Goal: Task Accomplishment & Management: Manage account settings

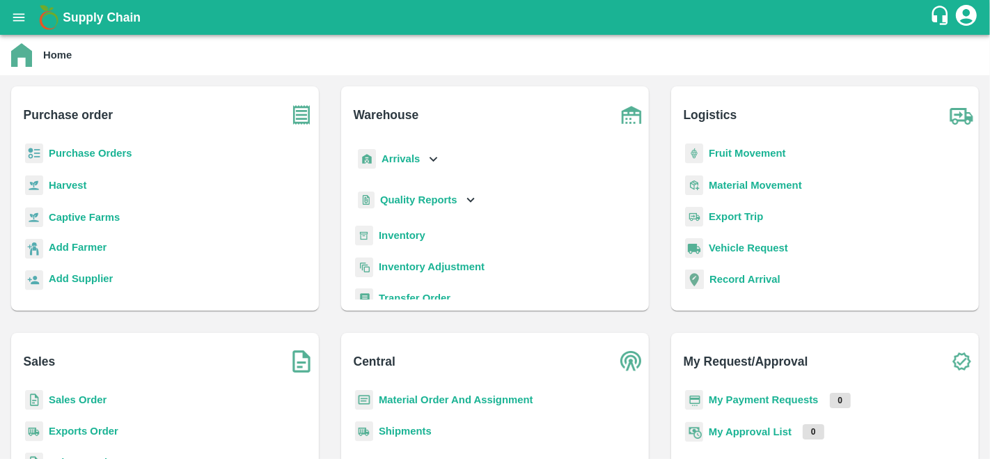
click at [92, 152] on b "Purchase Orders" at bounding box center [91, 153] width 84 height 11
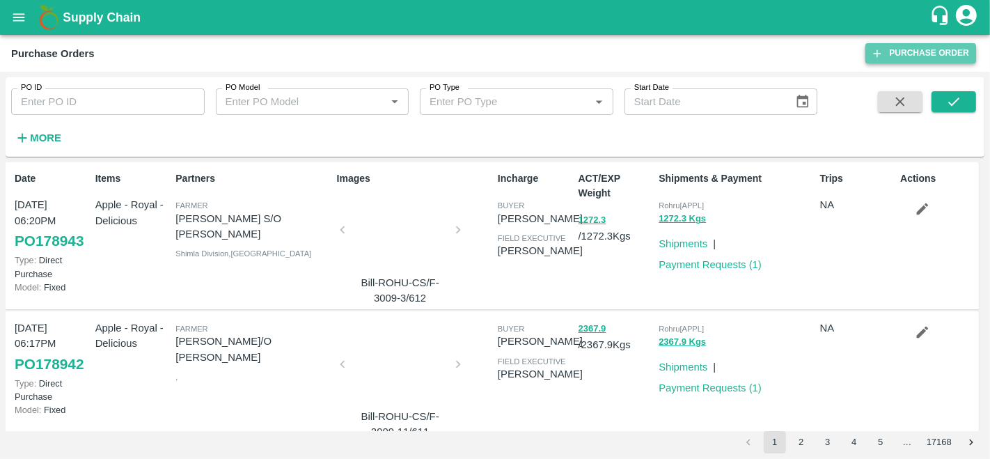
click at [959, 51] on link "Purchase Order" at bounding box center [920, 53] width 111 height 20
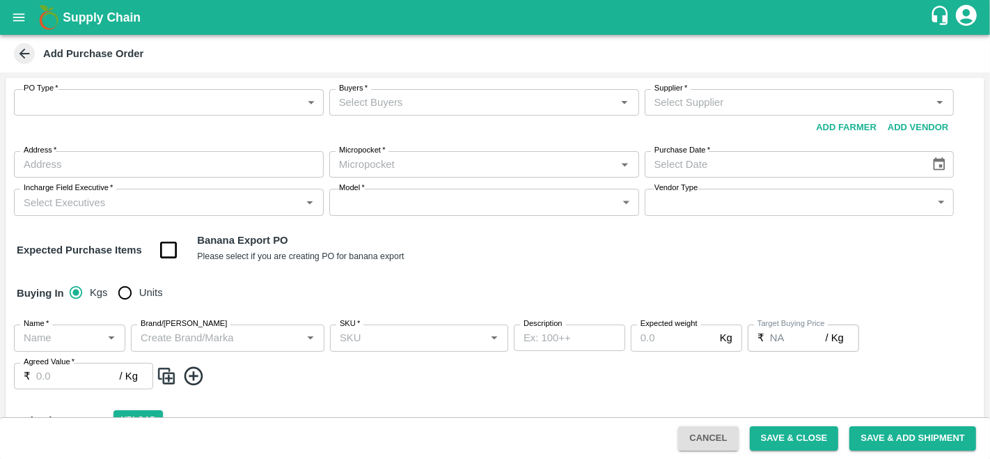
click at [164, 108] on body "Supply Chain Add Purchase Order PO Type   * ​ PO Type Buyers   * Buyers   * Sup…" at bounding box center [495, 229] width 990 height 459
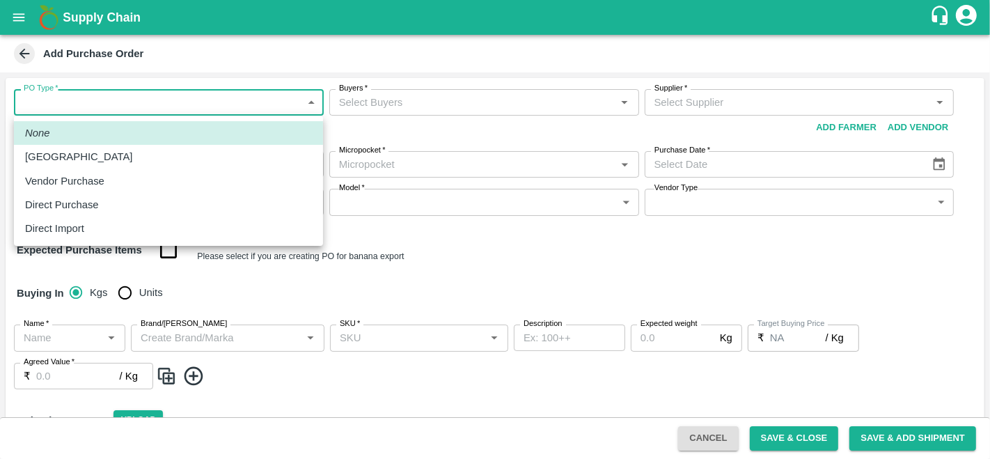
click at [103, 182] on p "Vendor Purchase" at bounding box center [64, 180] width 79 height 15
type input "2"
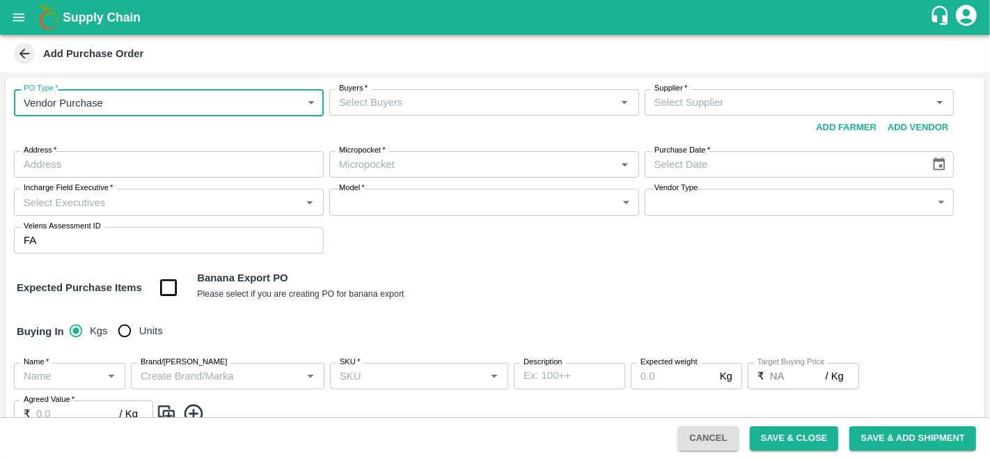
click at [425, 96] on input "Buyers   *" at bounding box center [472, 102] width 278 height 18
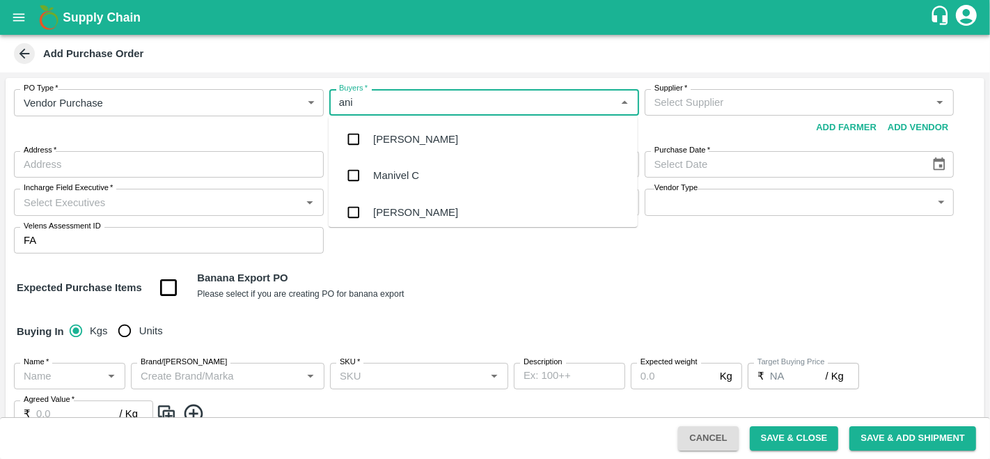
type input "anil"
click at [430, 137] on div "[PERSON_NAME]" at bounding box center [483, 139] width 309 height 36
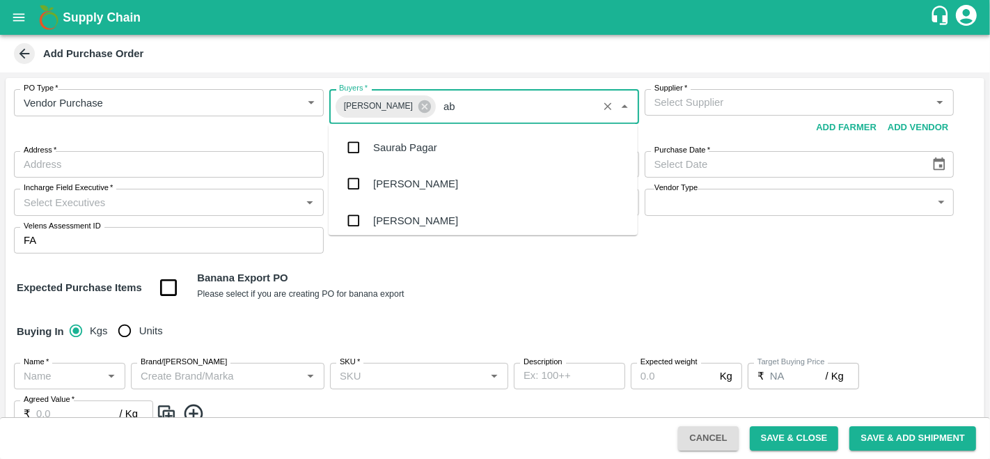
type input "abu"
click at [433, 156] on div "Abu Irshad M" at bounding box center [483, 147] width 309 height 36
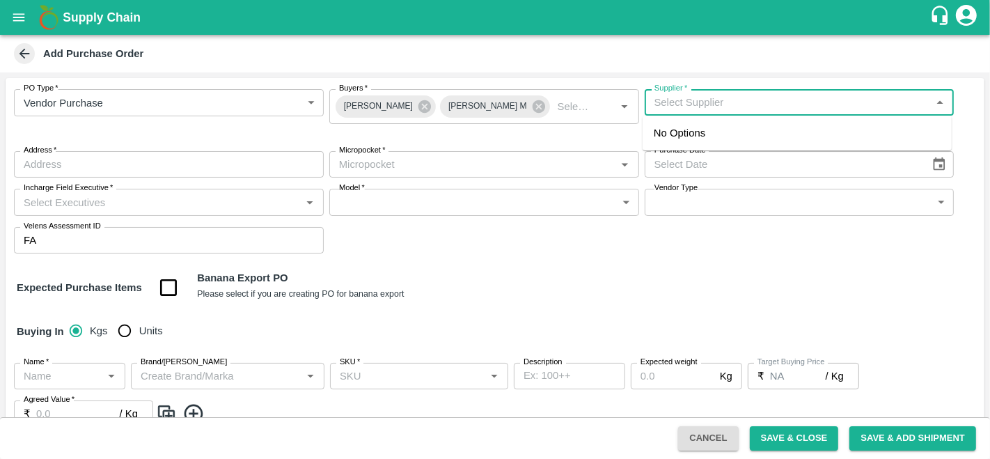
click at [724, 102] on input "Supplier   *" at bounding box center [788, 102] width 278 height 18
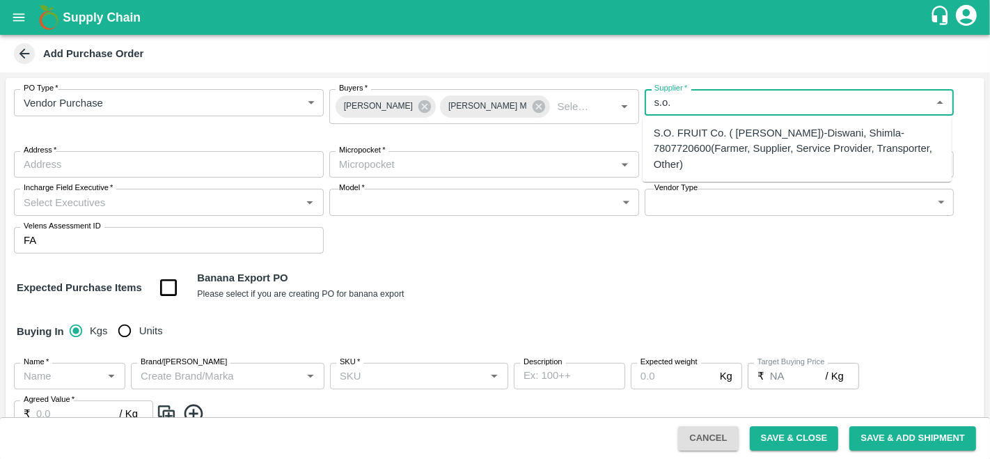
click at [730, 128] on div "S.O. FRUIT Co. ( Sardevan Singh)-Diswani, Shimla-7807720600(Farmer, Supplier, S…" at bounding box center [797, 148] width 287 height 47
type input "S.O. FRUIT Co. ( Sardevan Singh)-Diswani, Shimla-7807720600(Farmer, Supplier, S…"
type input "Diswani, Shimla, Chirgaon , Himachal Pradesh"
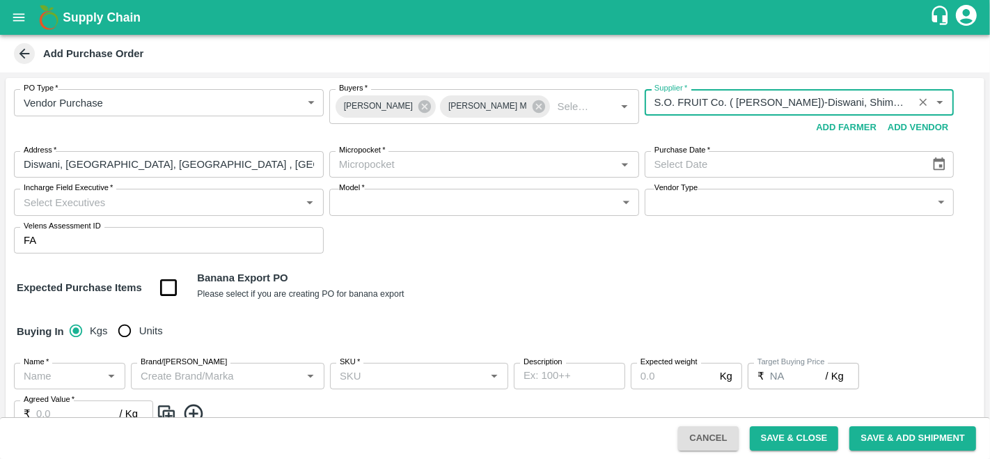
type input "S.O. FRUIT Co. ( Sardevan Singh)-Diswani, Shimla-7807720600(Farmer, Supplier, S…"
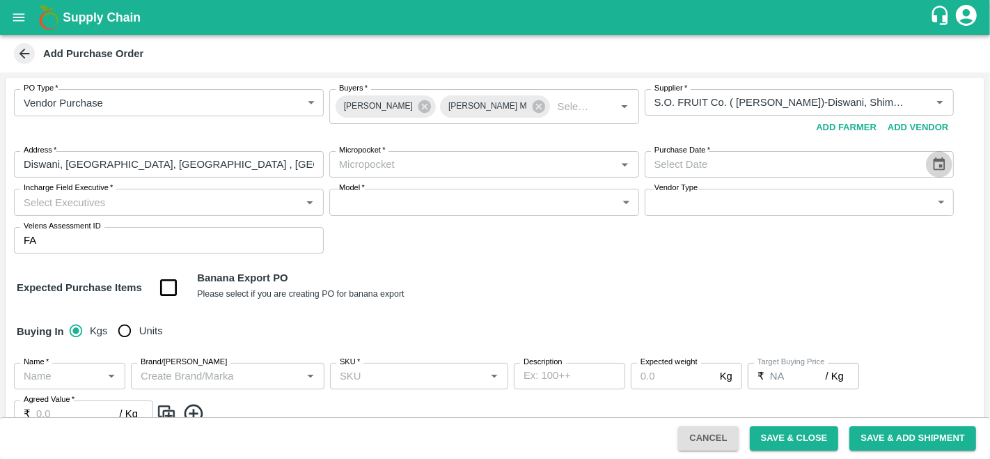
click at [941, 168] on icon "Choose date" at bounding box center [940, 163] width 12 height 13
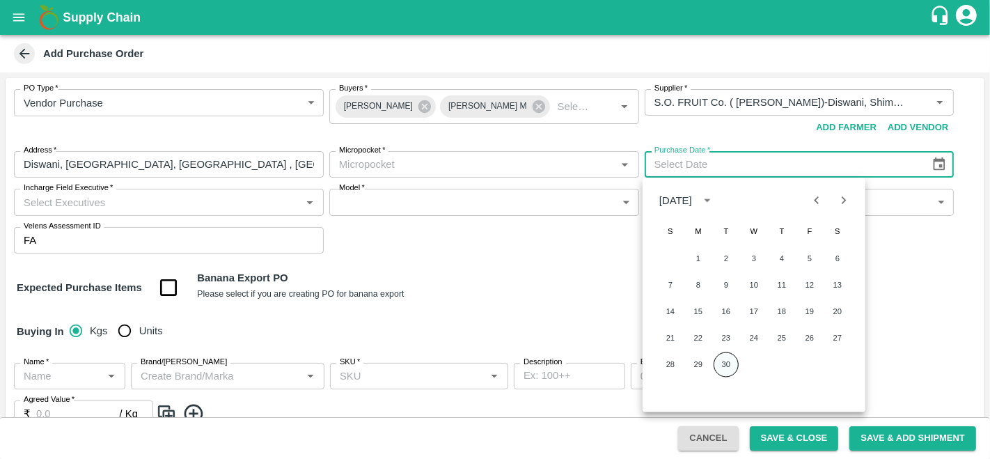
click at [723, 366] on button "30" at bounding box center [726, 364] width 25 height 25
type input "30/09/2025"
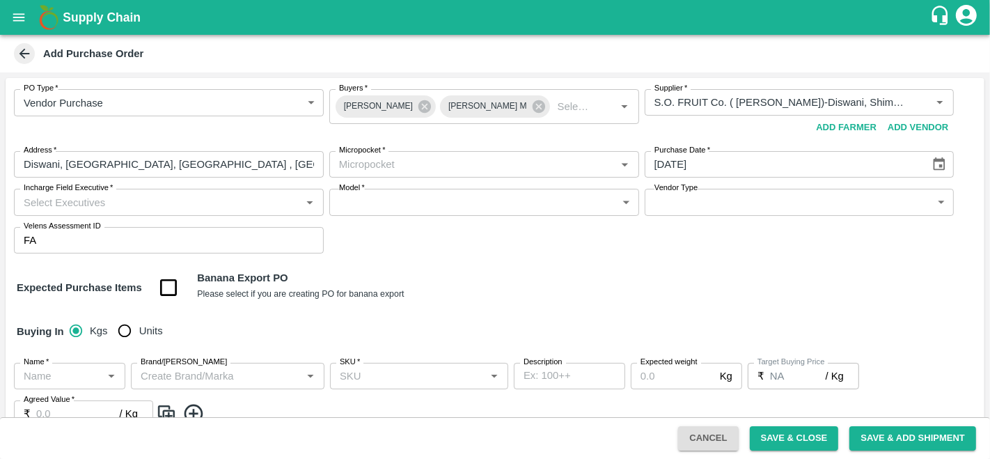
click at [389, 158] on input "Micropocket   *" at bounding box center [472, 164] width 278 height 18
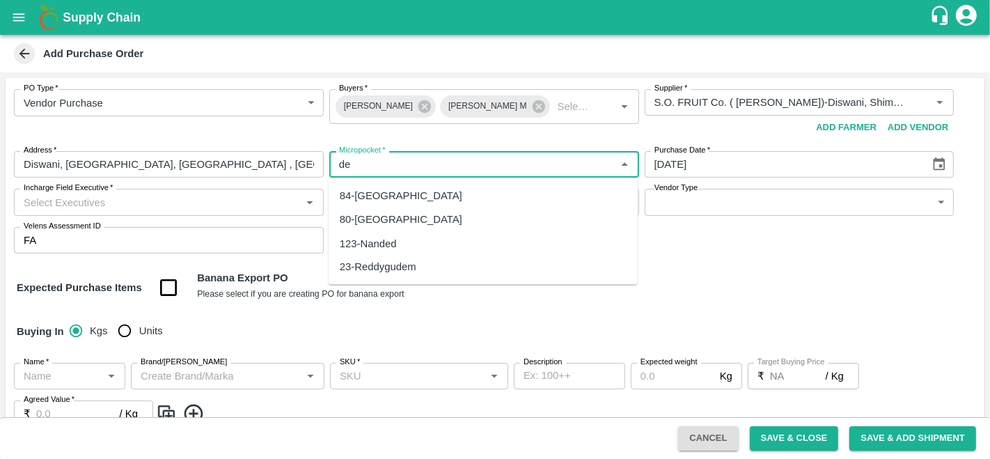
click at [388, 189] on div "84-Delhi" at bounding box center [483, 196] width 309 height 24
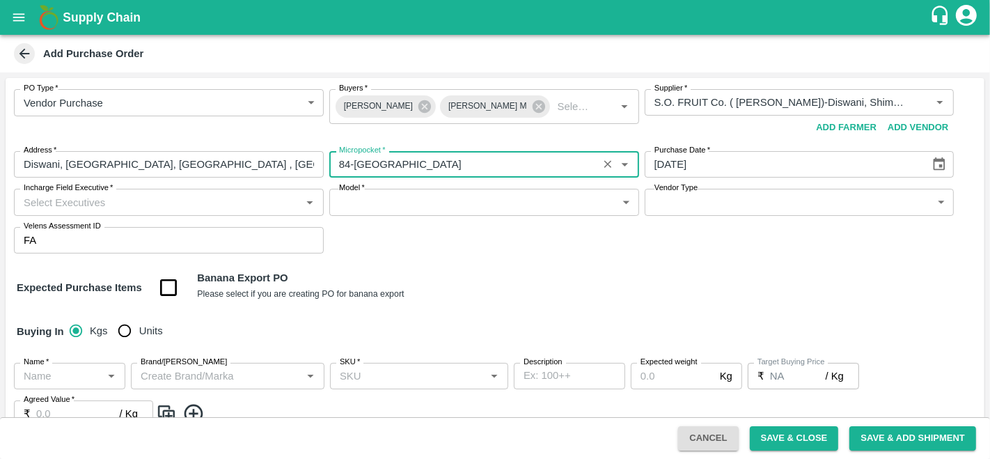
type input "84-Delhi"
click at [266, 199] on input "Incharge Field Executive   *" at bounding box center [157, 202] width 278 height 18
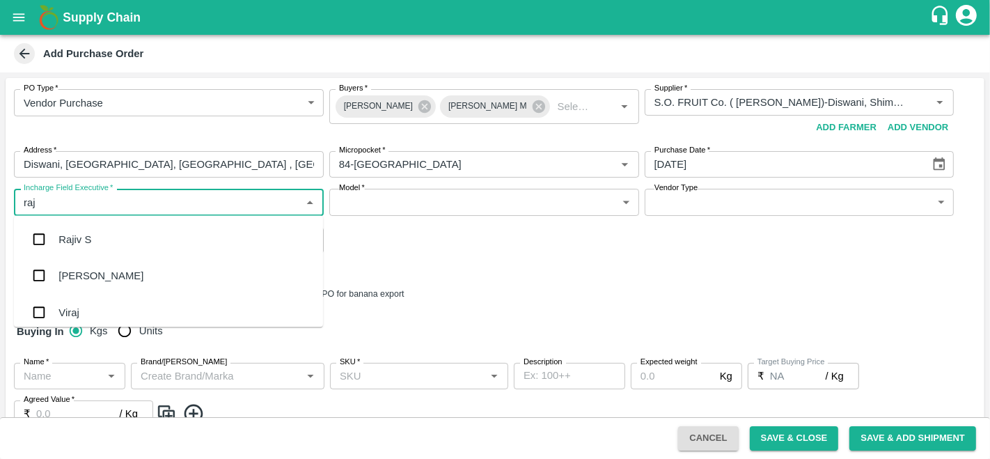
type input "raju"
click at [143, 272] on div "Raju KR" at bounding box center [168, 276] width 309 height 36
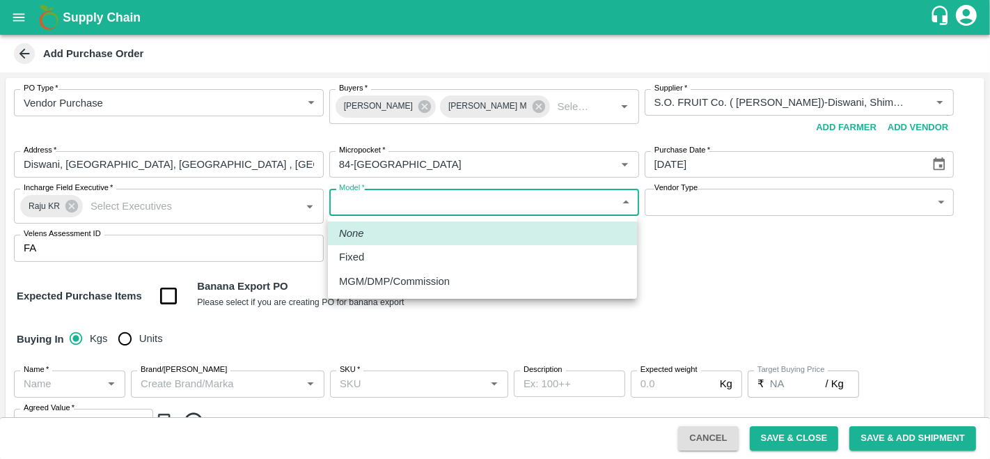
click at [428, 203] on body "Supply Chain Add Purchase Order PO Type   * Vendor Purchase 2 PO Type Buyers   …" at bounding box center [495, 229] width 990 height 459
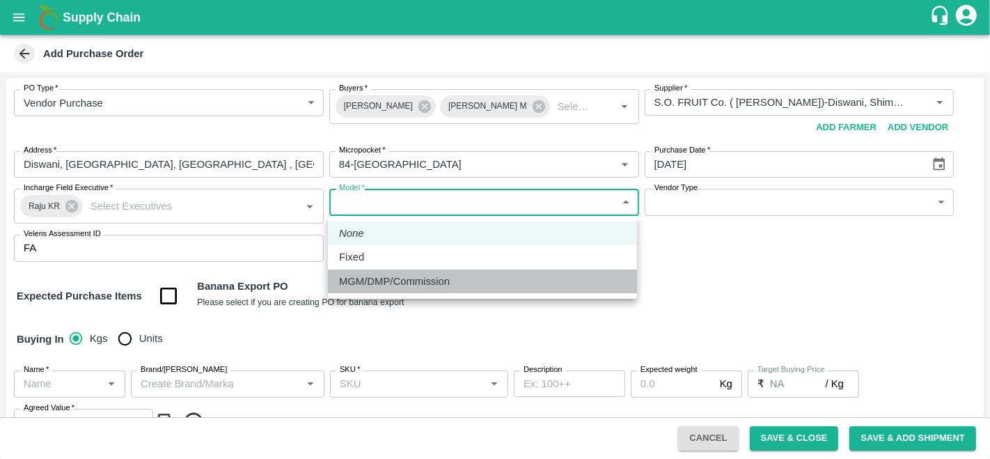
click at [399, 272] on li "MGM/DMP/Commission" at bounding box center [482, 281] width 309 height 24
type input "Commision"
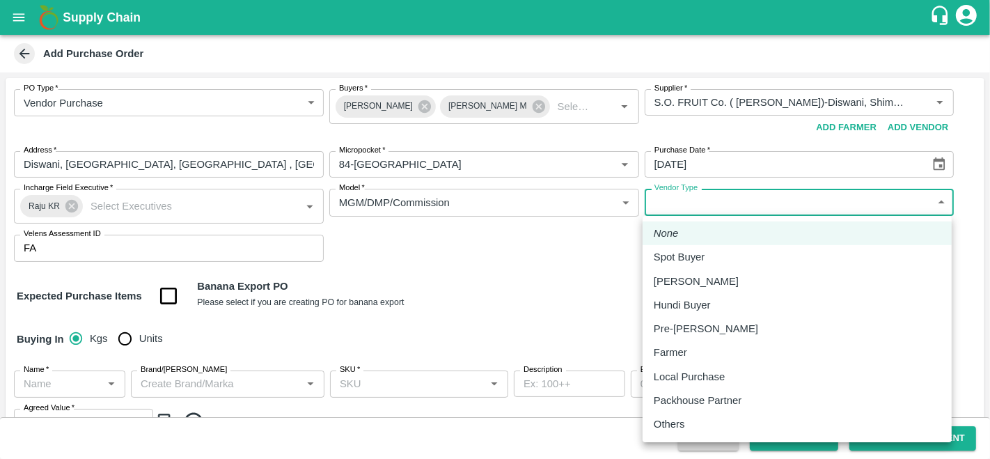
click at [737, 203] on body "Supply Chain Add Purchase Order PO Type   * Vendor Purchase 2 PO Type Buyers   …" at bounding box center [495, 229] width 990 height 459
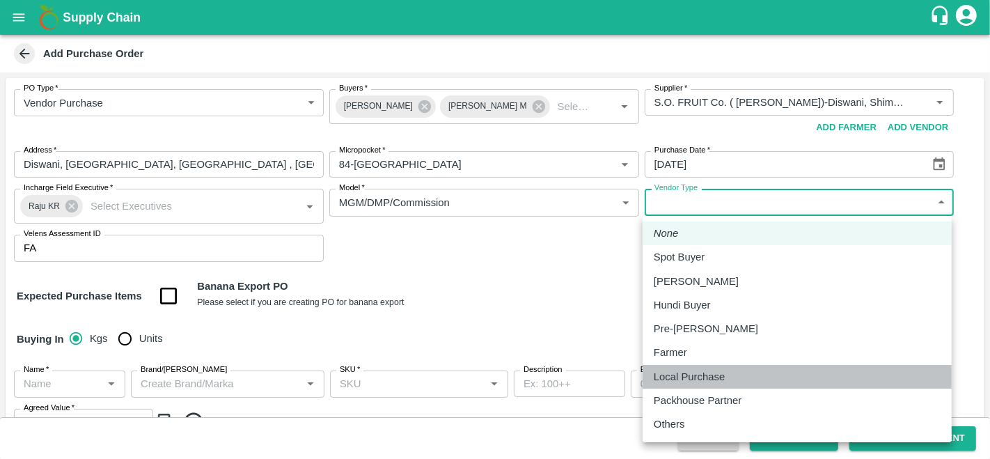
click at [698, 379] on p "Local Purchase" at bounding box center [689, 376] width 71 height 15
type input "LOCAL_PURCHASE"
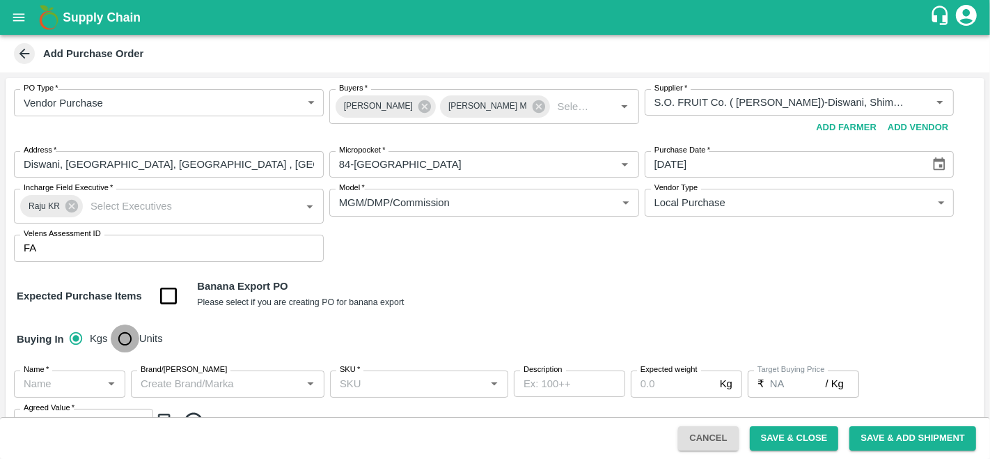
click at [133, 339] on input "Units" at bounding box center [125, 338] width 28 height 28
radio input "true"
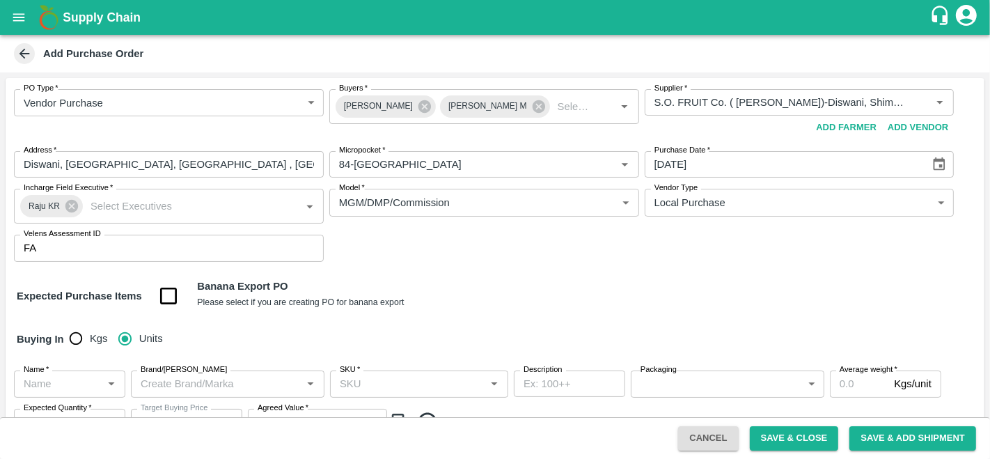
drag, startPoint x: 352, startPoint y: 316, endPoint x: 260, endPoint y: 333, distance: 93.4
click at [260, 333] on div "Buying In Kgs Units" at bounding box center [495, 339] width 979 height 40
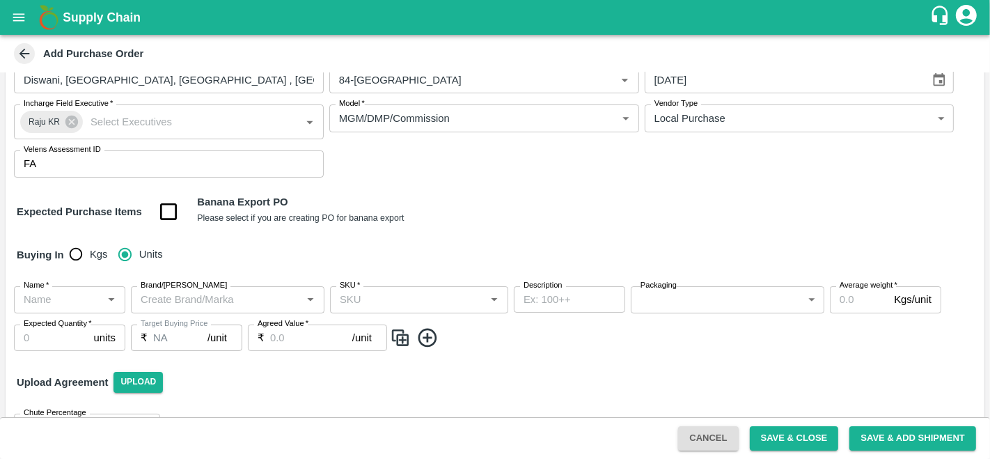
scroll to position [94, 0]
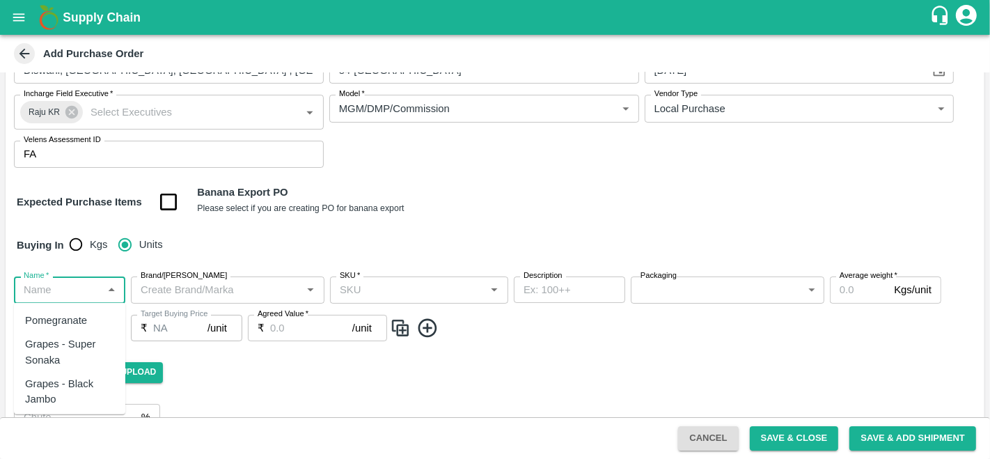
click at [68, 287] on input "Name   *" at bounding box center [58, 290] width 80 height 18
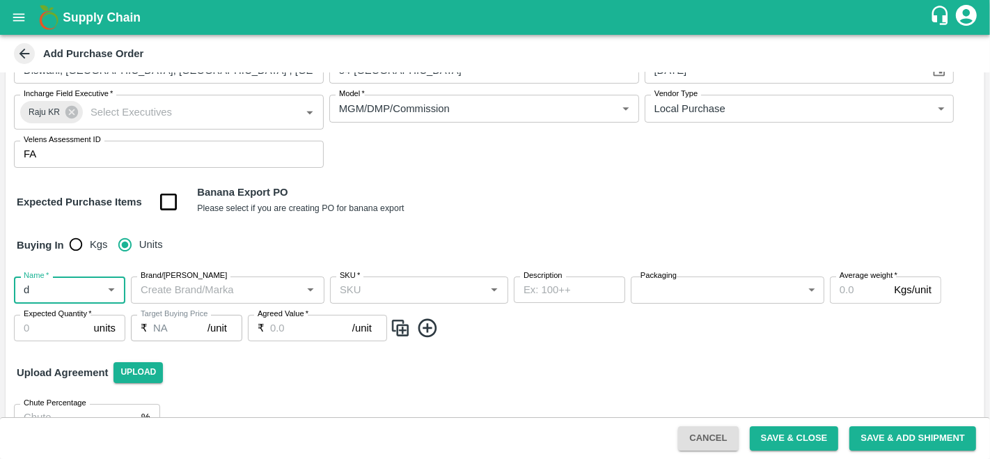
click at [68, 287] on input "Name   *" at bounding box center [58, 290] width 80 height 18
click at [73, 320] on div "Apple - Royal - Delicious" at bounding box center [69, 328] width 89 height 31
type input "Apple - Royal - Delicious"
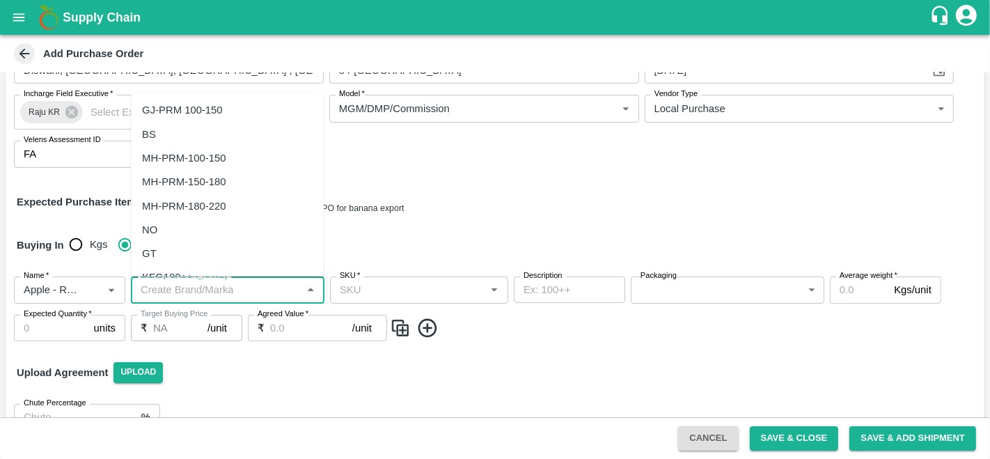
click at [215, 295] on input "Brand/Marka" at bounding box center [216, 290] width 162 height 18
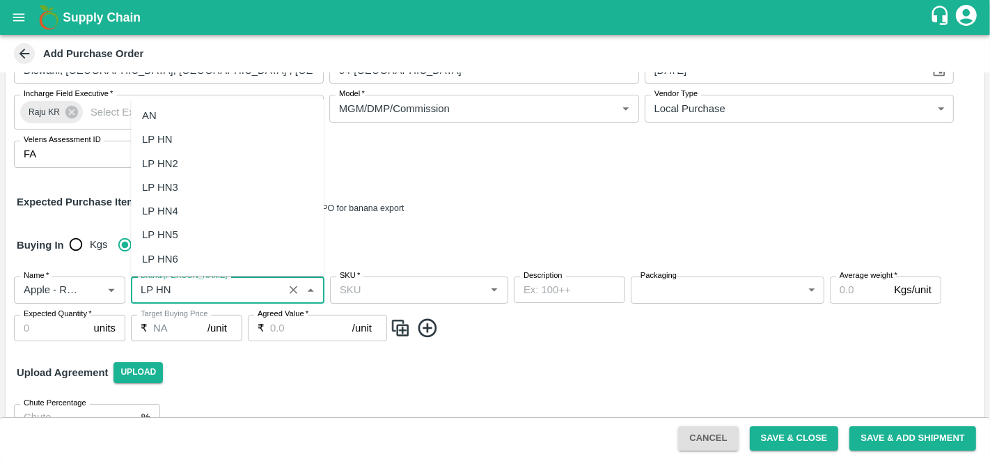
scroll to position [0, 0]
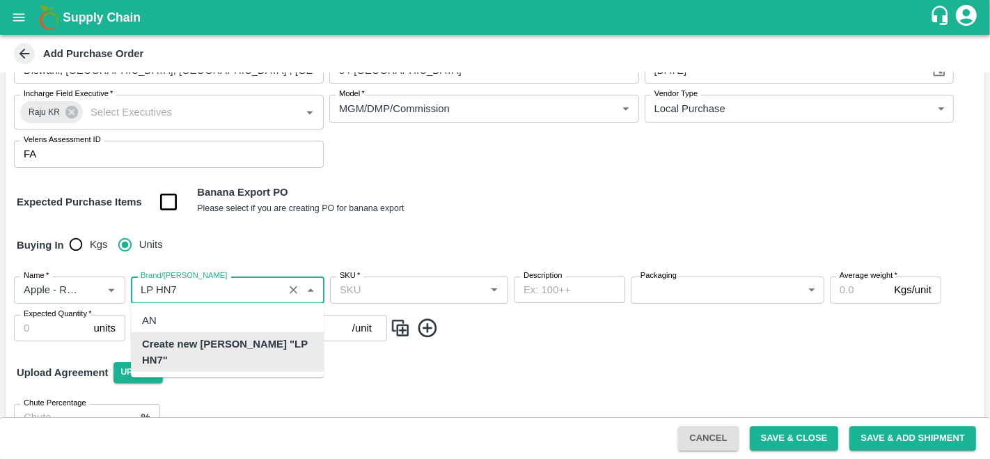
click at [278, 338] on b "Create new Marka "LP HN7"" at bounding box center [227, 351] width 171 height 31
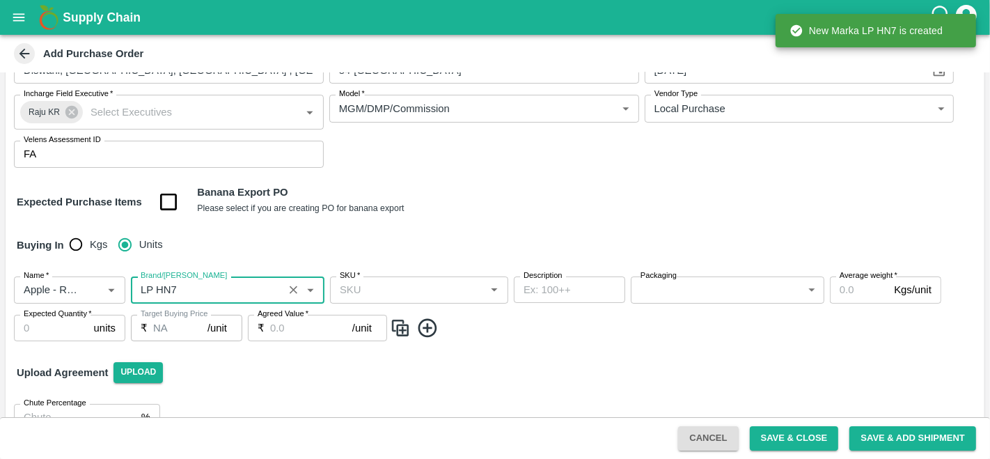
click at [377, 300] on div "SKU   *" at bounding box center [419, 289] width 178 height 26
type input "LP HN7"
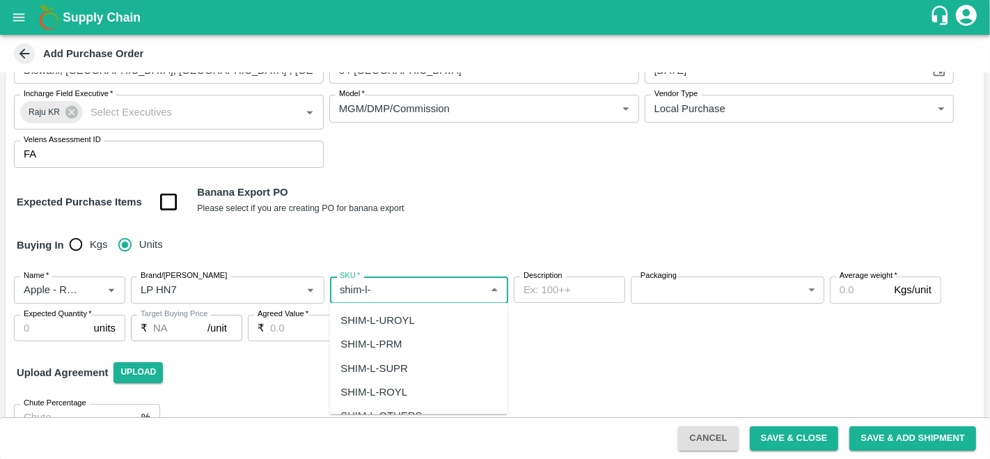
click at [393, 398] on div "SHIM-L-ROYL" at bounding box center [373, 391] width 67 height 15
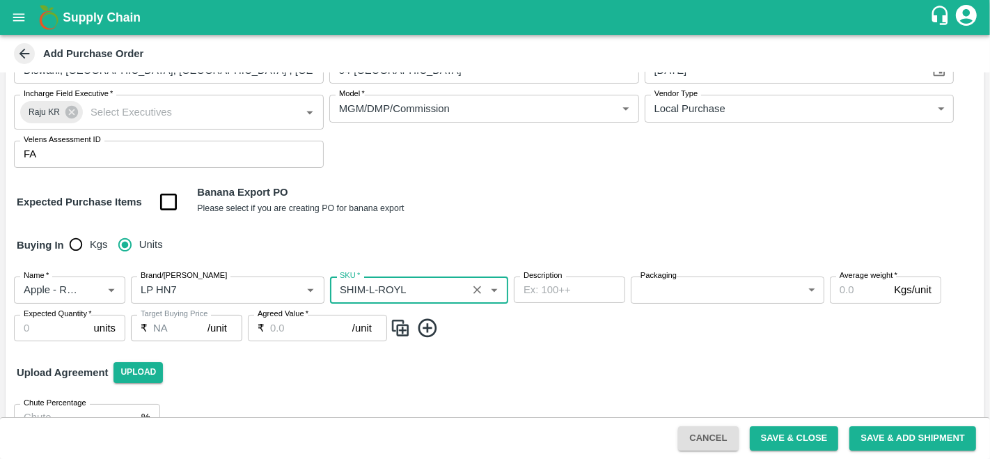
type input "SHIM-L-ROYL"
click at [680, 288] on body "Supply Chain Add Purchase Order PO Type   * Vendor Purchase 2 PO Type Buyers   …" at bounding box center [495, 229] width 990 height 459
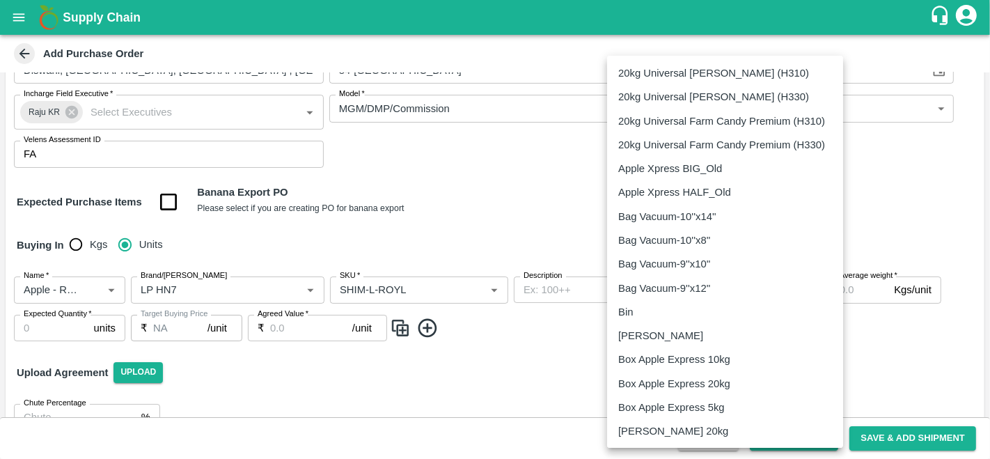
scroll to position [860, 0]
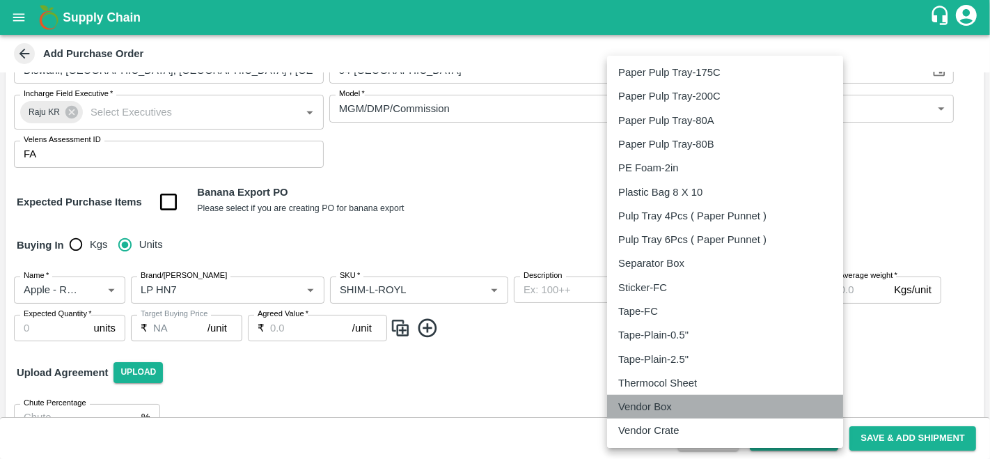
click at [669, 400] on p "Vendor Box" at bounding box center [645, 406] width 54 height 15
type input "276"
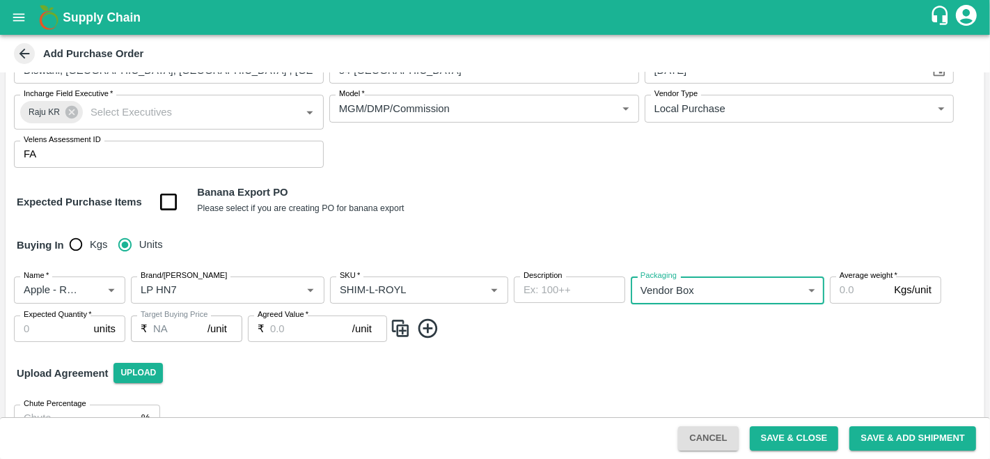
click at [846, 287] on input "Average weight   *" at bounding box center [859, 289] width 58 height 26
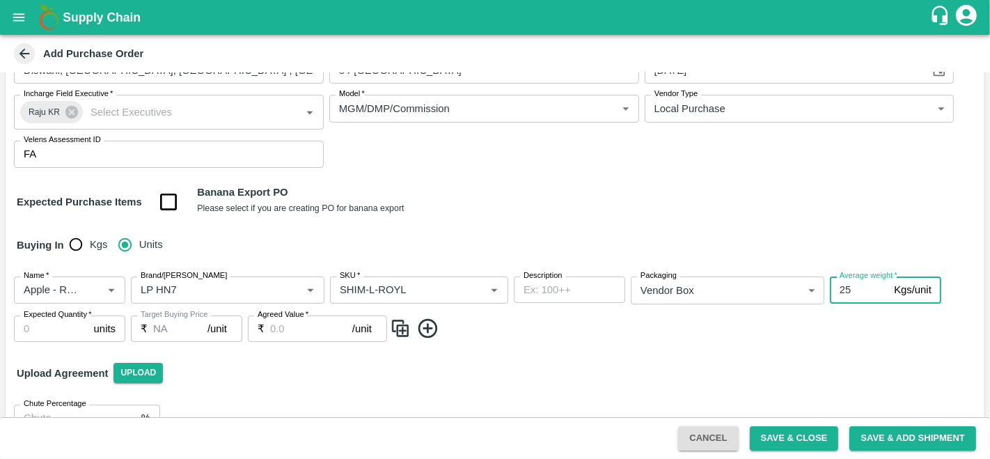
type input "25"
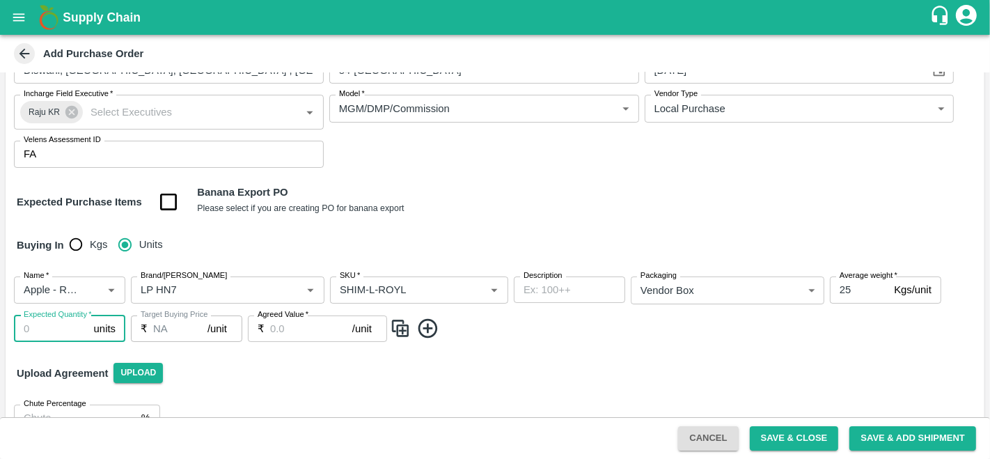
click at [49, 329] on input "Expected Quantity   *" at bounding box center [51, 328] width 74 height 26
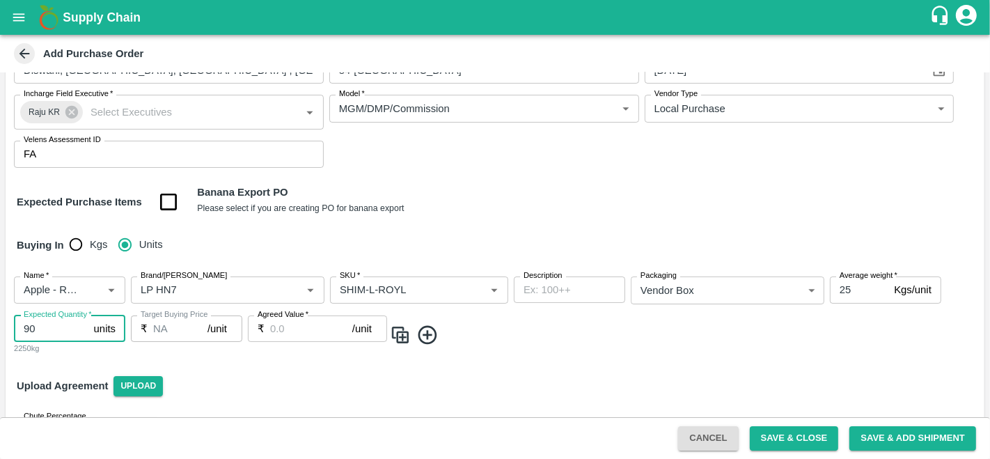
type input "90"
click at [297, 334] on input "Agreed Value   *" at bounding box center [311, 328] width 82 height 26
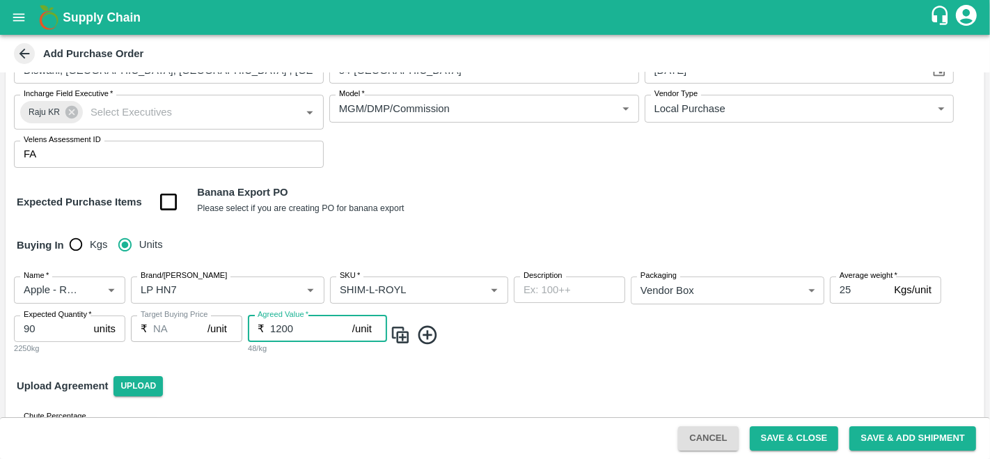
type input "1200"
click at [403, 337] on img at bounding box center [400, 335] width 21 height 23
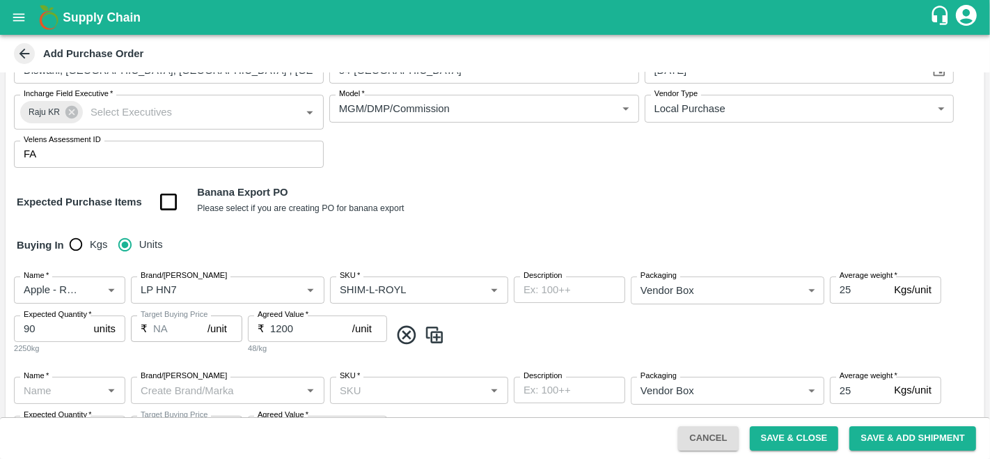
type input "Apple - Royal - Delicious"
type input "LP HN7"
click at [368, 385] on input "SKU   *" at bounding box center [398, 390] width 129 height 18
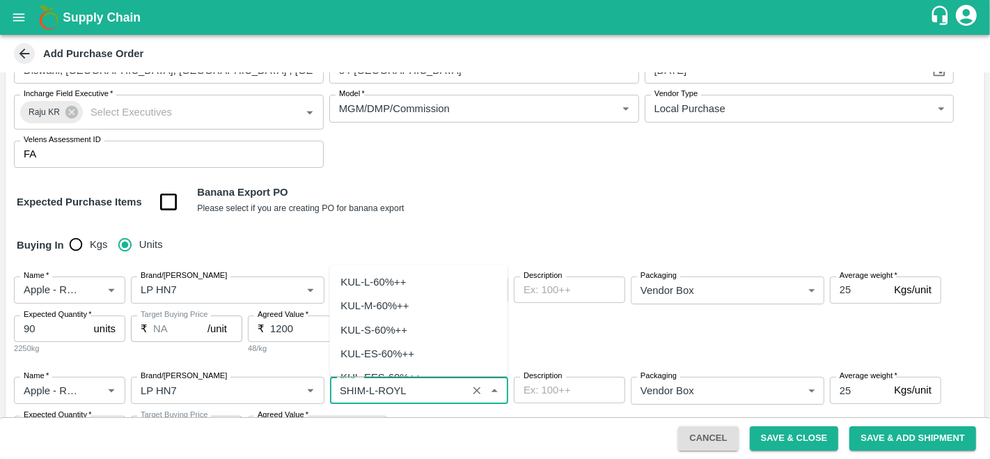
scroll to position [3808, 0]
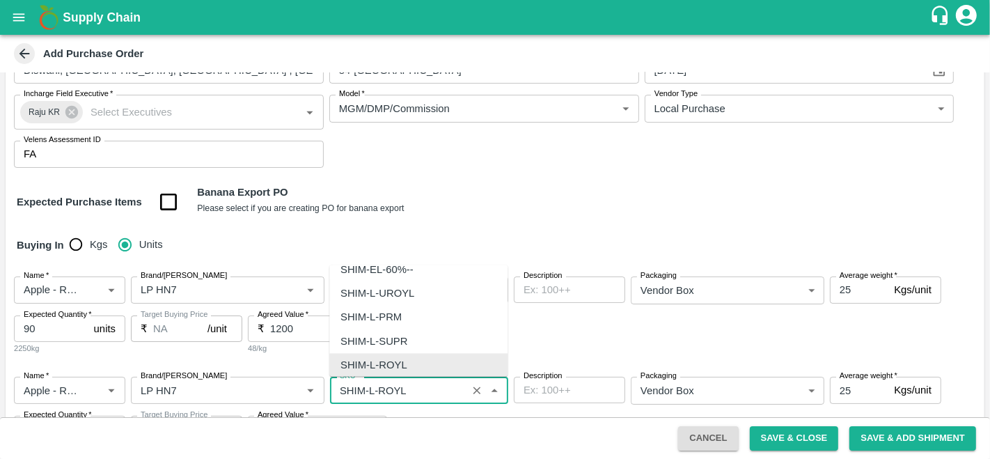
click at [373, 386] on input "SKU   *" at bounding box center [398, 390] width 129 height 18
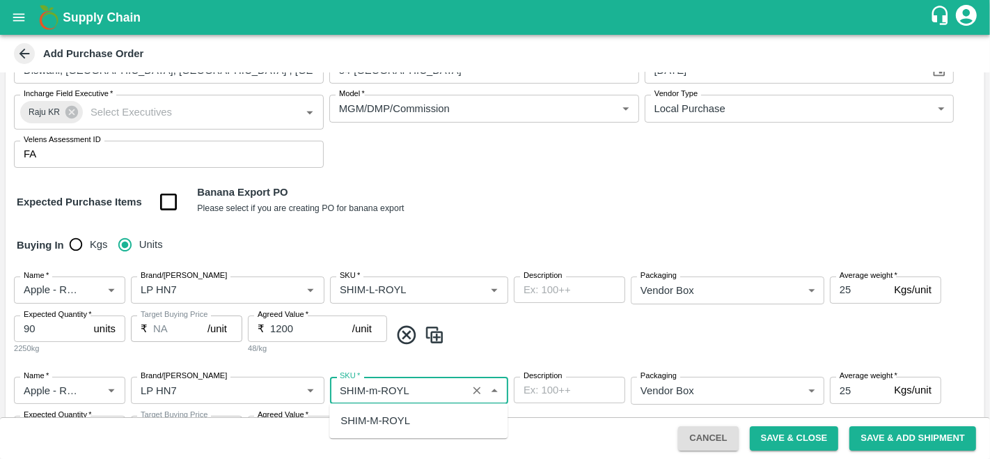
click at [393, 418] on div "SHIM-M-ROYL" at bounding box center [375, 420] width 70 height 15
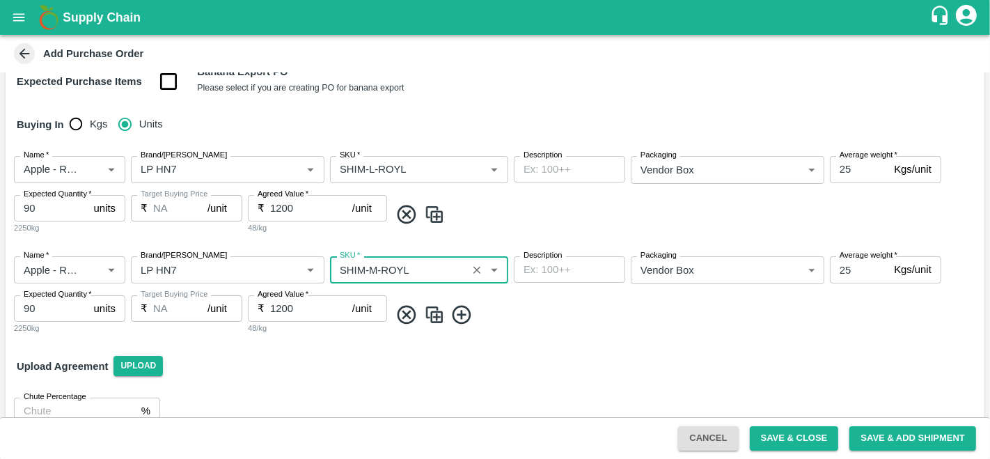
type input "SHIM-M-ROYL"
click at [436, 317] on img at bounding box center [434, 315] width 21 height 23
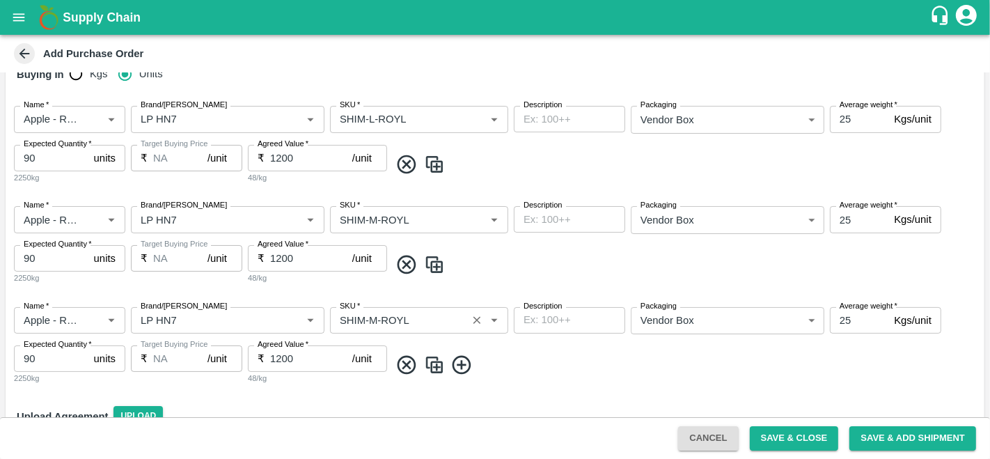
scroll to position [265, 0]
click at [374, 322] on input "SKU   *" at bounding box center [398, 320] width 129 height 18
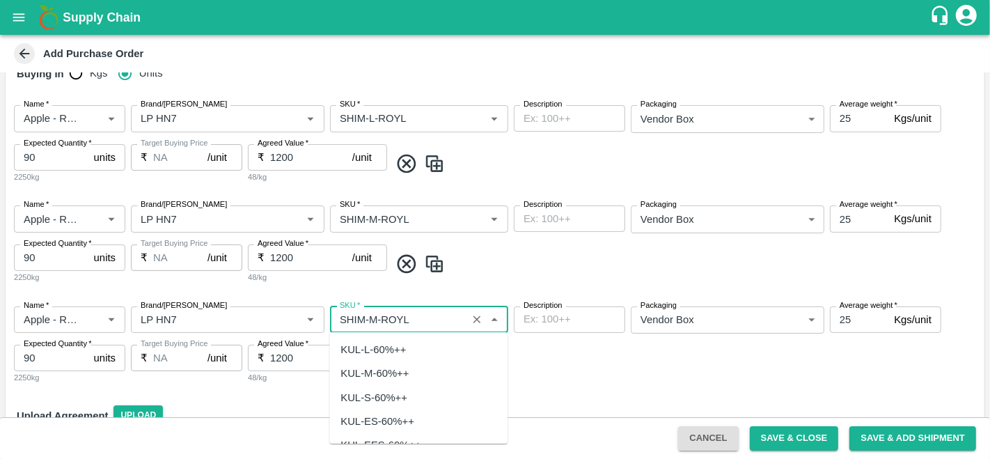
scroll to position [4023, 0]
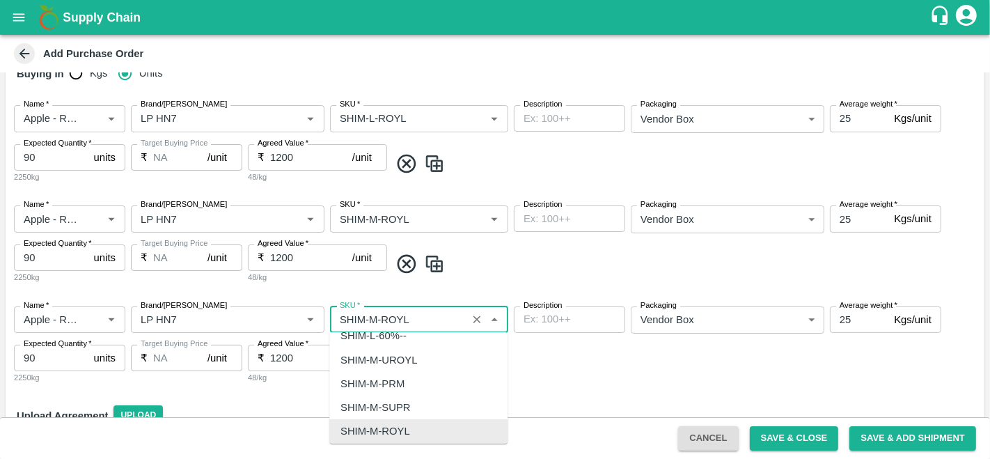
click at [374, 321] on input "SKU   *" at bounding box center [398, 320] width 129 height 18
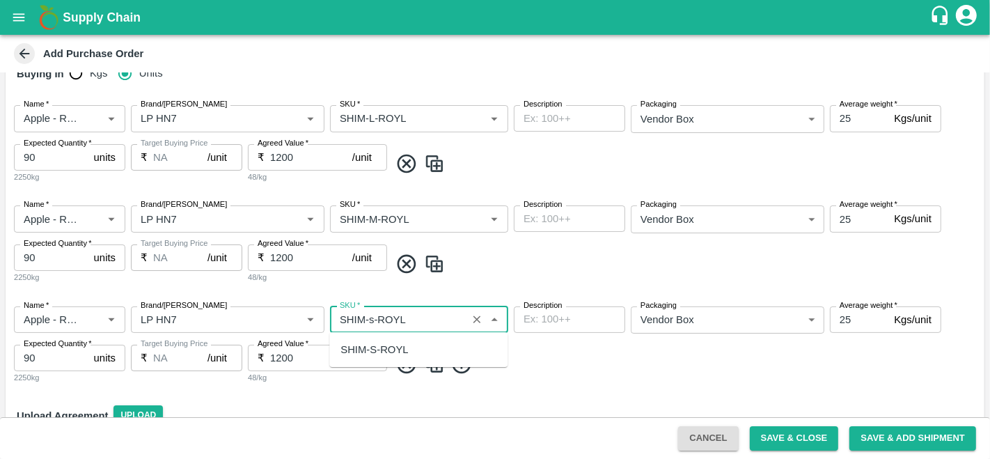
click at [388, 343] on div "SHIM-S-ROYL" at bounding box center [374, 349] width 68 height 15
type input "SHIM-S-ROYL"
click at [434, 363] on img at bounding box center [434, 364] width 21 height 23
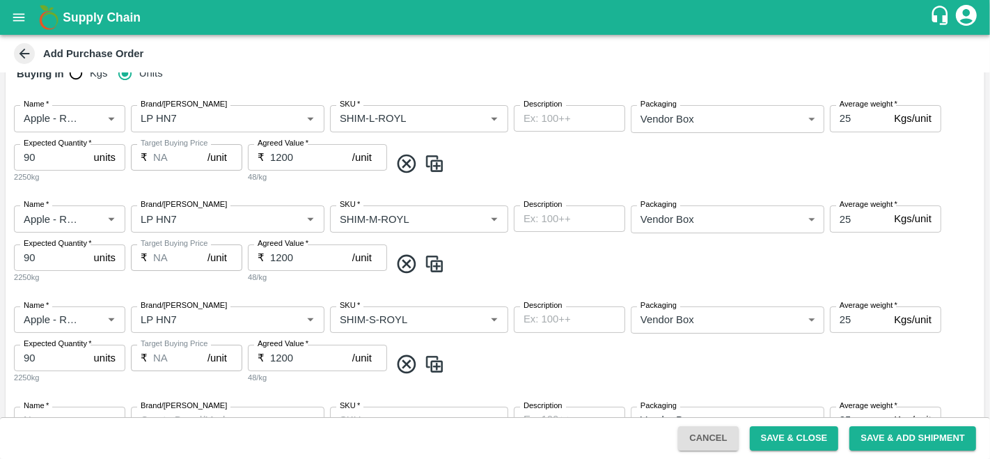
type input "Apple - Royal - Delicious"
type input "LP HN7"
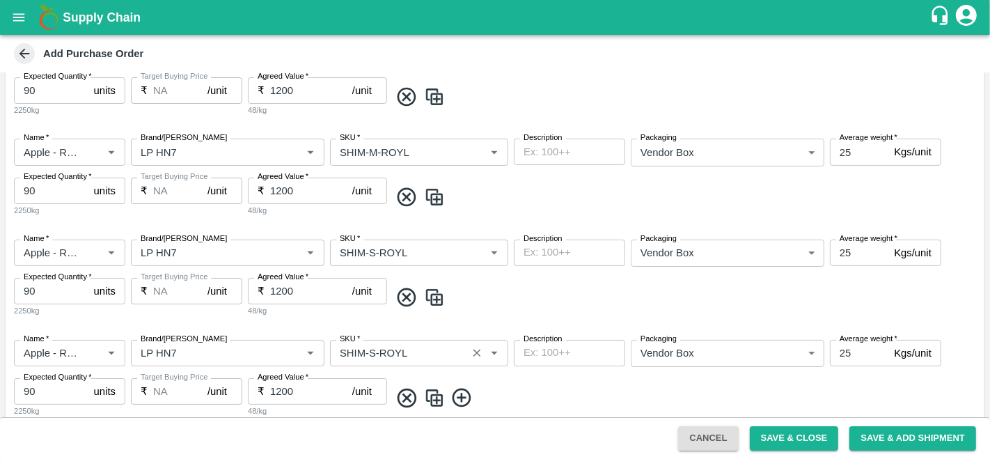
scroll to position [332, 0]
click at [370, 352] on input "SKU   *" at bounding box center [398, 353] width 129 height 18
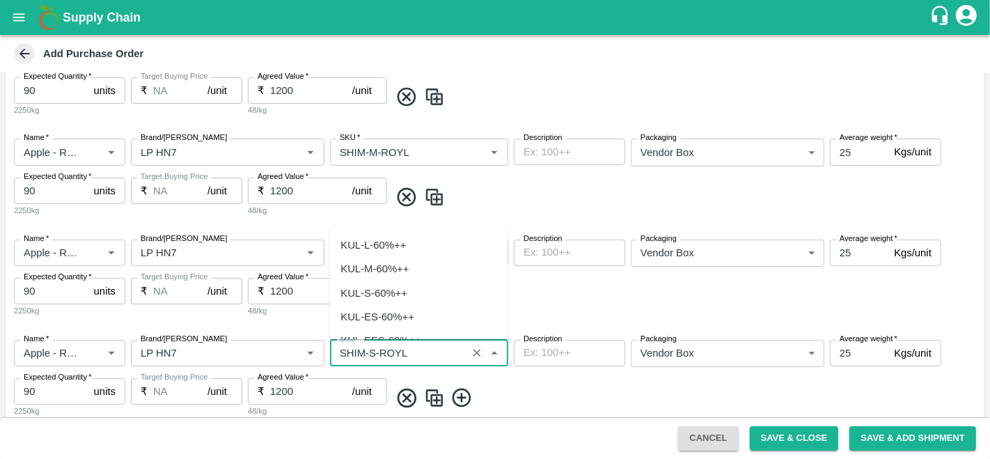
scroll to position [4237, 0]
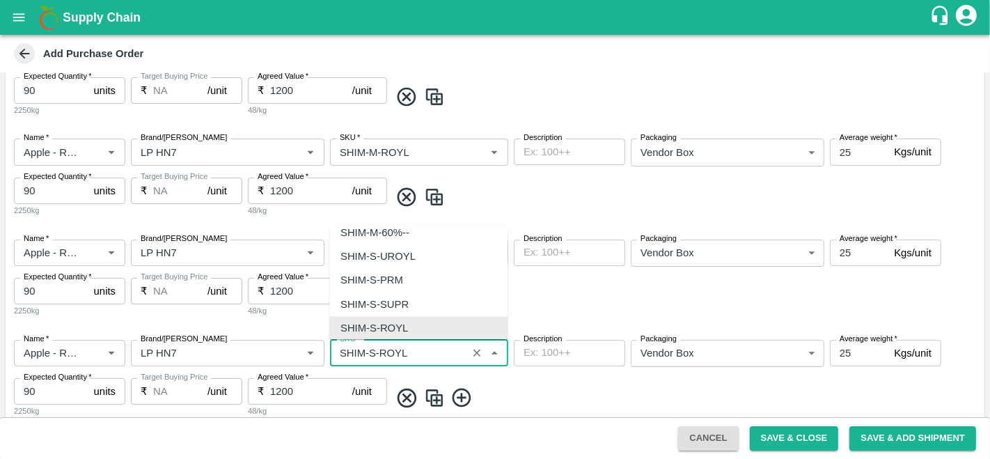
click at [369, 350] on input "SKU   *" at bounding box center [398, 353] width 129 height 18
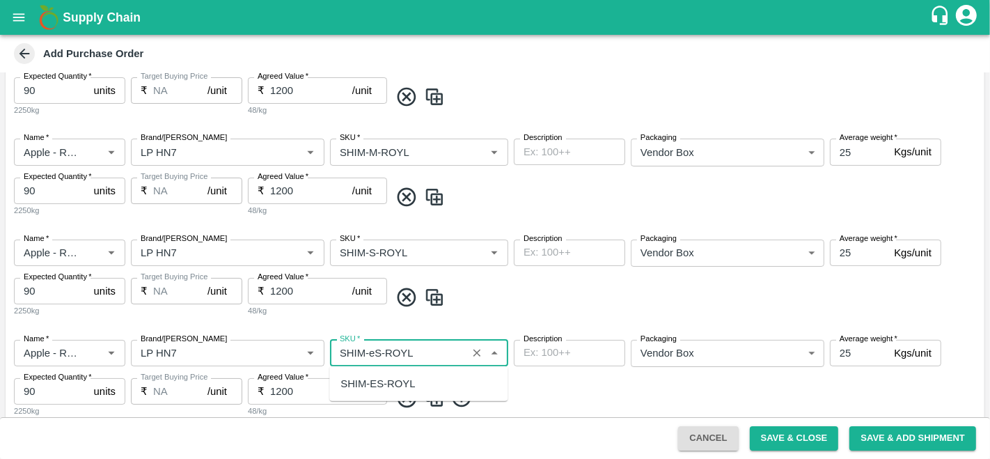
scroll to position [0, 0]
click at [410, 388] on div "SHIM-ES-ROYL" at bounding box center [377, 383] width 74 height 15
type input "SHIM-ES-ROYL"
click at [437, 389] on img at bounding box center [434, 397] width 21 height 23
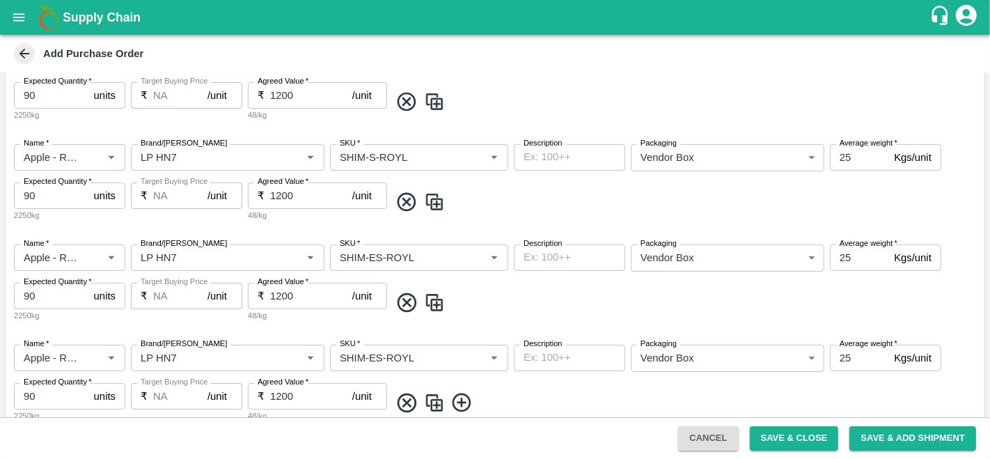
scroll to position [451, 0]
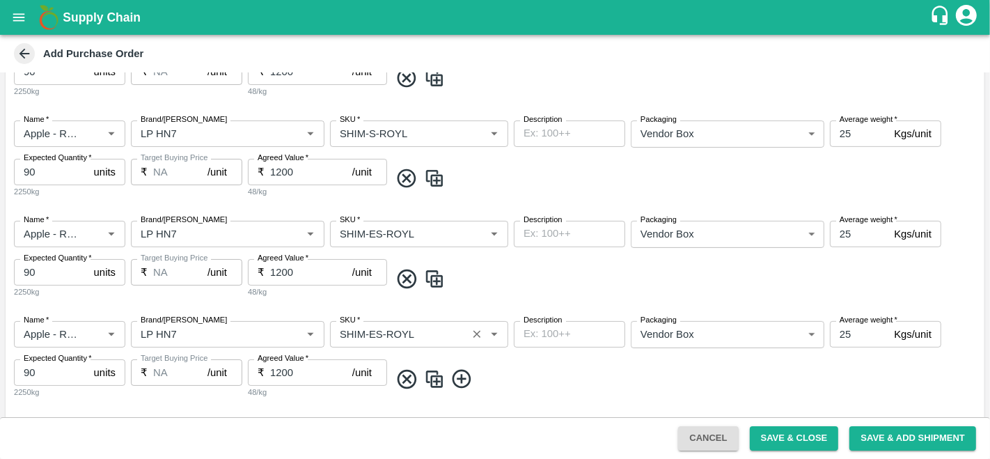
click at [377, 329] on input "SKU   *" at bounding box center [398, 334] width 129 height 18
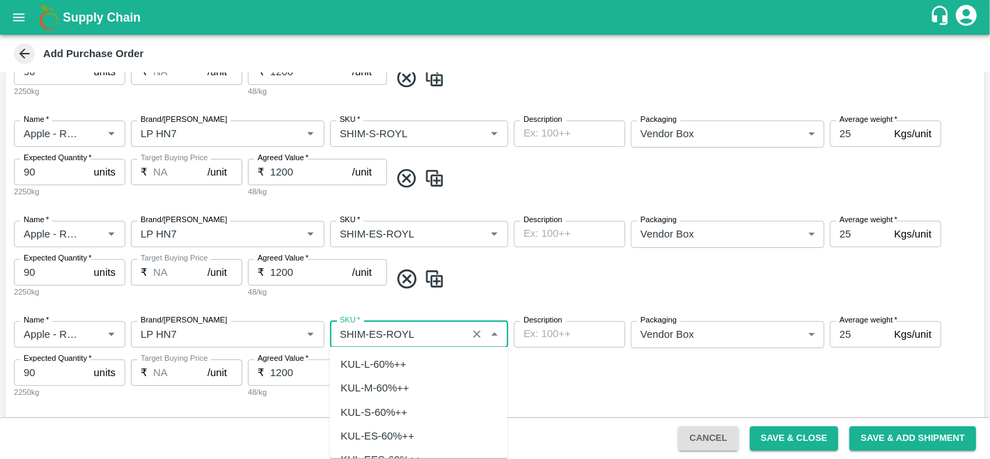
click at [377, 329] on input "SKU   *" at bounding box center [398, 334] width 129 height 18
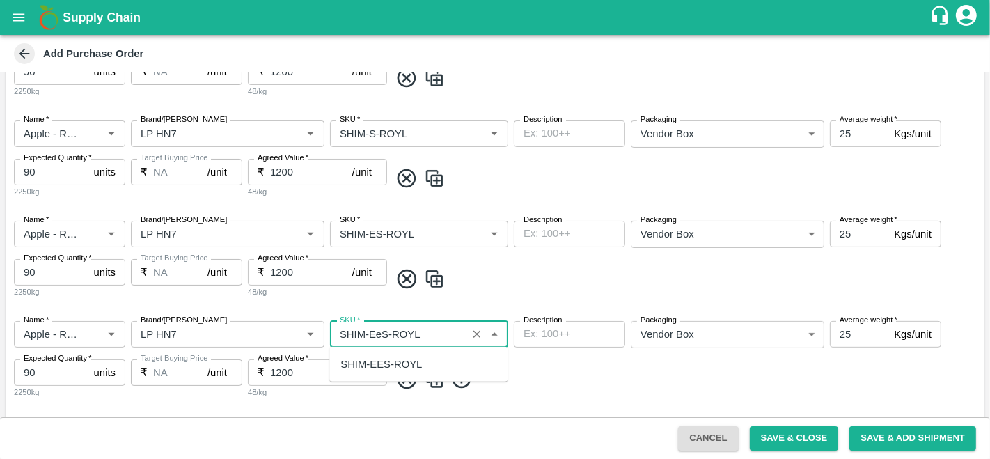
scroll to position [0, 0]
click at [416, 362] on div "SHIM-EES-ROYL" at bounding box center [380, 363] width 81 height 15
type input "SHIM-EES-ROYL"
click at [536, 381] on span at bounding box center [684, 379] width 589 height 23
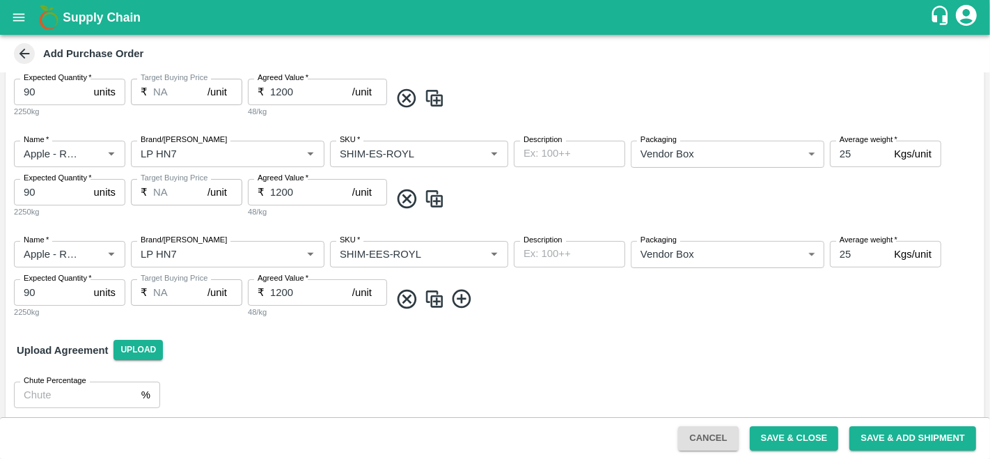
click at [437, 304] on img at bounding box center [434, 299] width 21 height 23
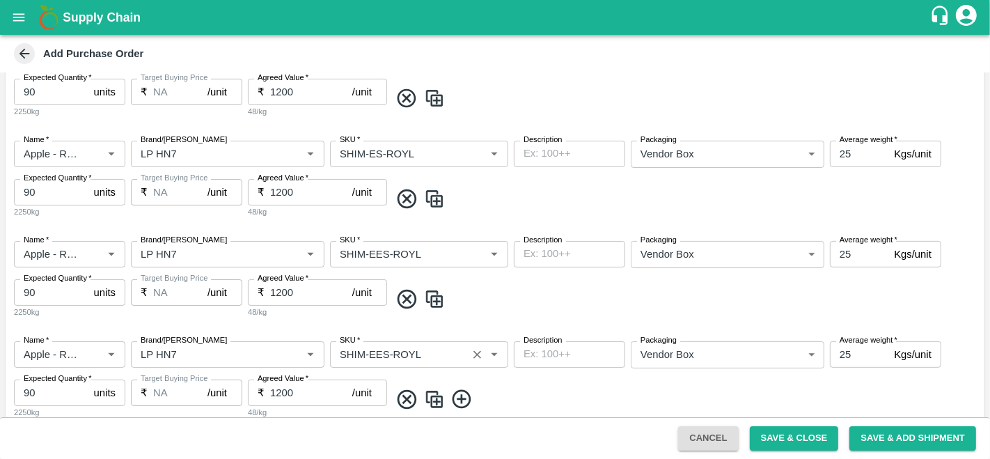
click at [418, 355] on input "SKU   *" at bounding box center [398, 354] width 129 height 18
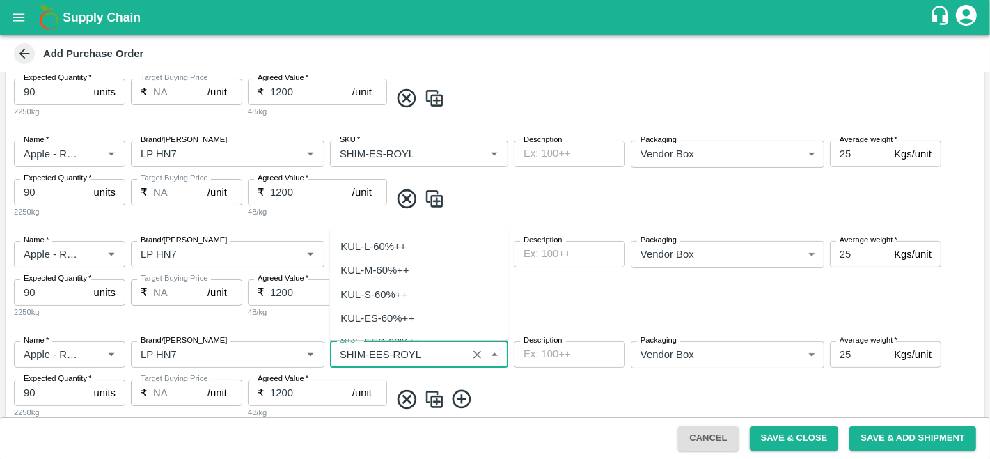
scroll to position [4667, 0]
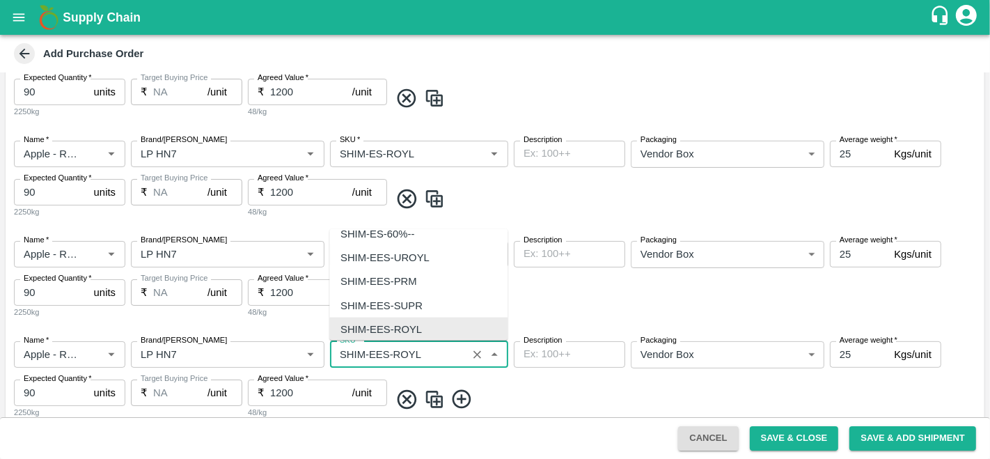
click at [392, 352] on input "SKU   *" at bounding box center [398, 354] width 129 height 18
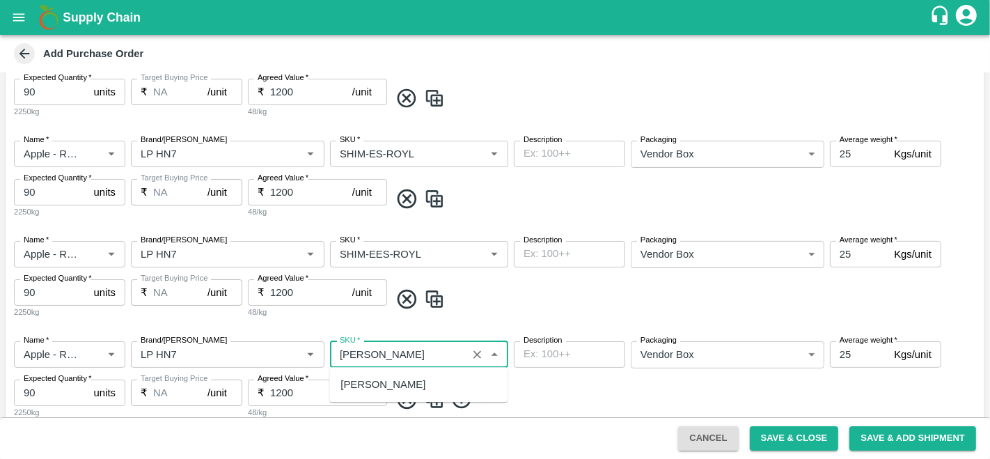
click at [405, 379] on div "SHIM-PITTO-ROYL" at bounding box center [382, 384] width 85 height 15
type input "SHIM-PITTO-ROYL"
click at [432, 400] on img at bounding box center [434, 399] width 21 height 23
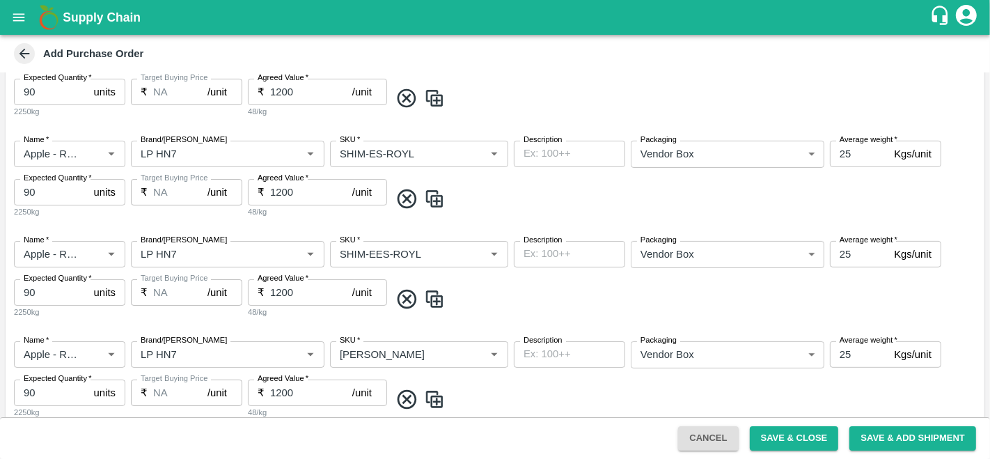
type input "Apple - Royal - Delicious"
type input "LP HN7"
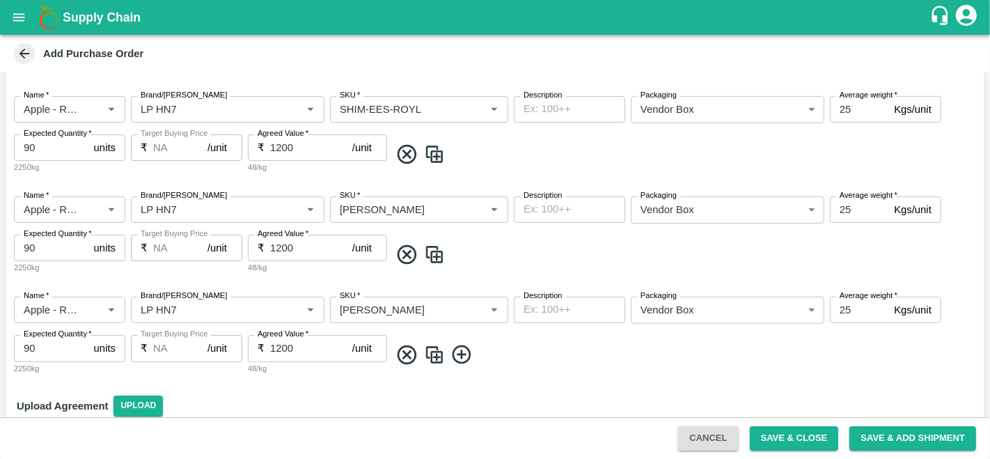
scroll to position [733, 0]
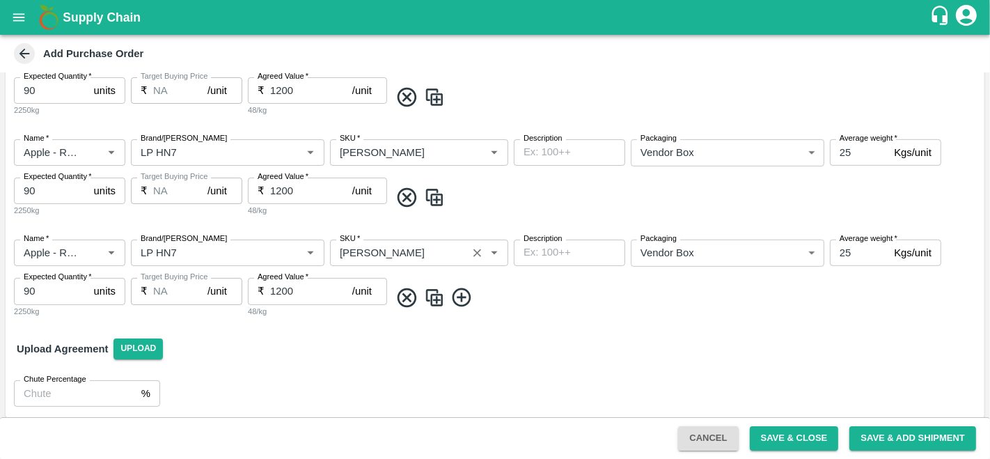
click at [386, 245] on input "SKU   *" at bounding box center [398, 253] width 129 height 18
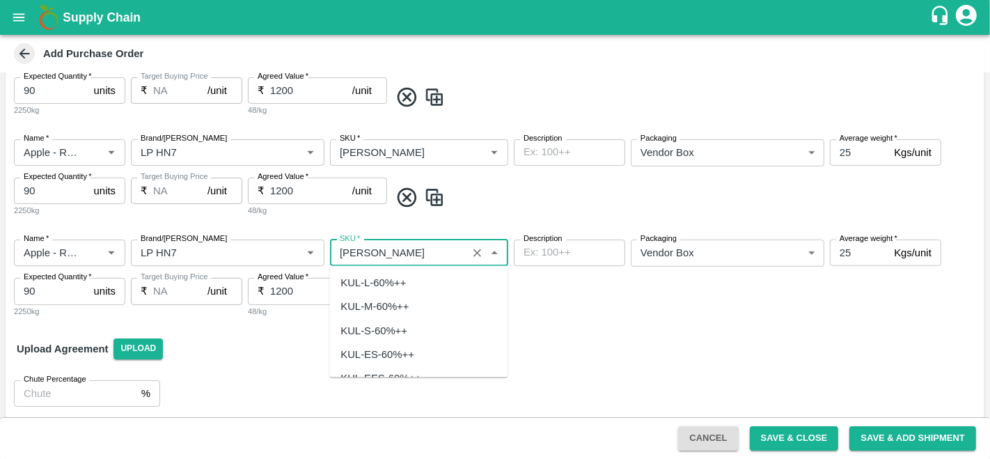
scroll to position [4883, 0]
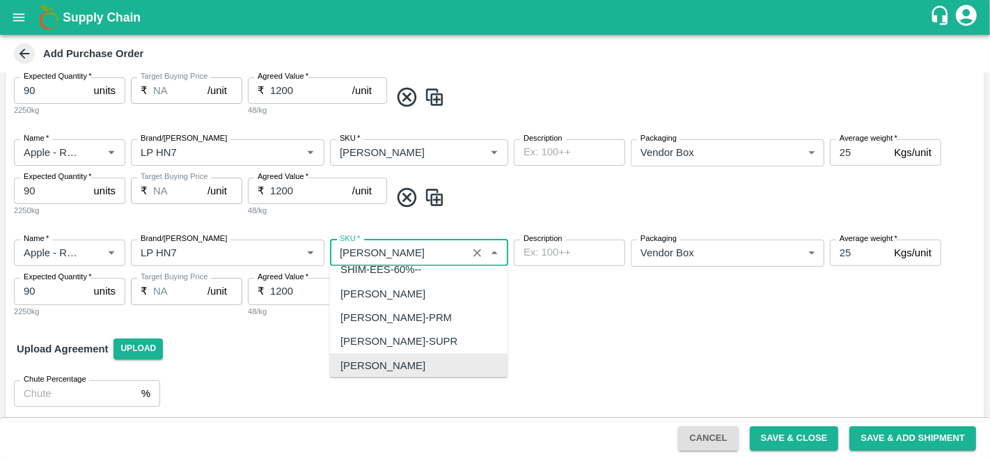
click at [391, 247] on input "SKU   *" at bounding box center [398, 253] width 129 height 18
click at [397, 251] on input "SKU   *" at bounding box center [398, 253] width 129 height 18
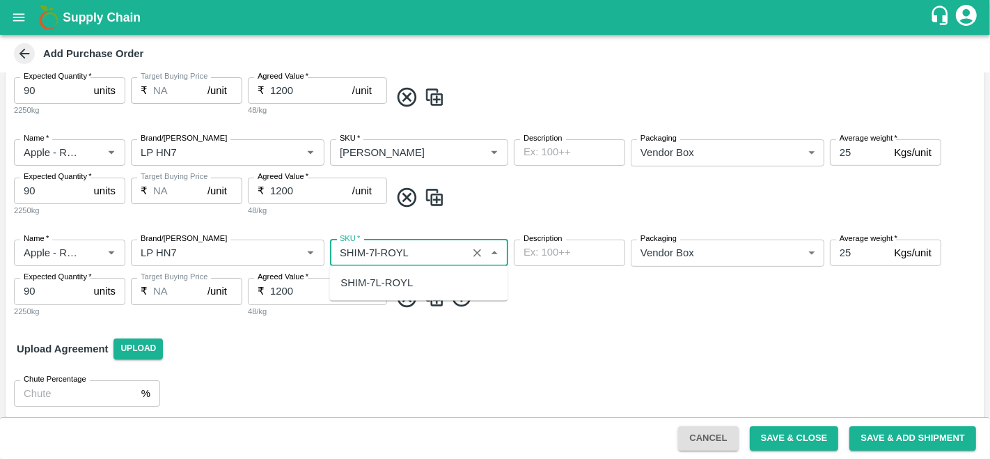
click at [386, 285] on div "SHIM-7L-ROYL" at bounding box center [376, 282] width 72 height 15
type input "SHIM-7L-ROYL"
click at [427, 365] on div "Upload Agreement Upload" at bounding box center [495, 349] width 979 height 40
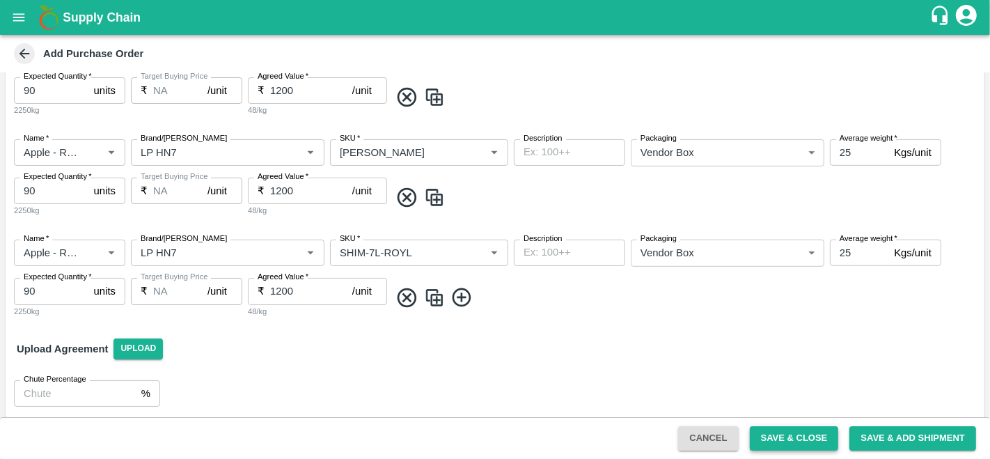
click at [791, 437] on button "Save & Close" at bounding box center [794, 438] width 89 height 24
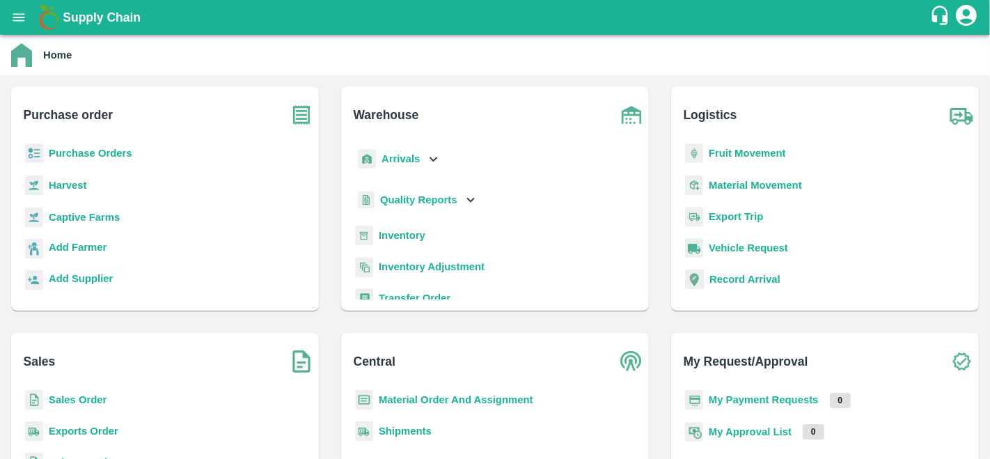
click at [462, 400] on b "Material Order And Assignment" at bounding box center [456, 399] width 155 height 11
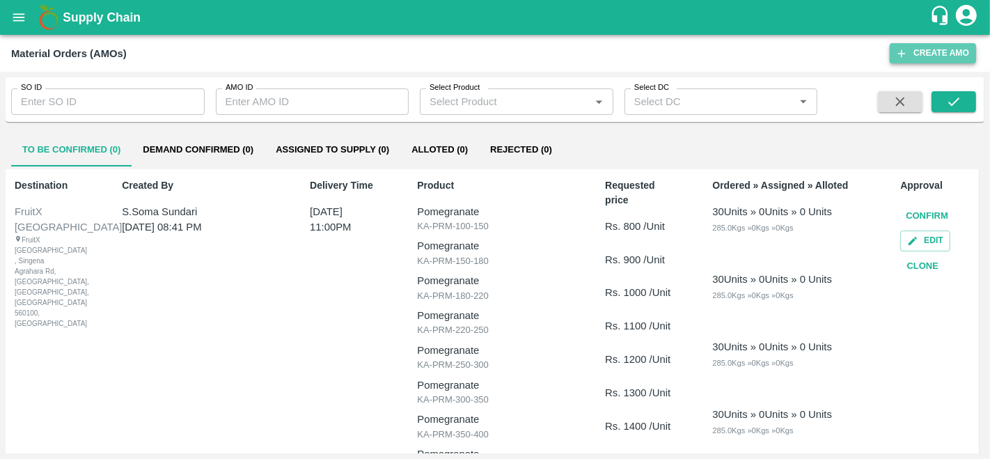
click at [935, 51] on button "Create AMO" at bounding box center [933, 53] width 86 height 20
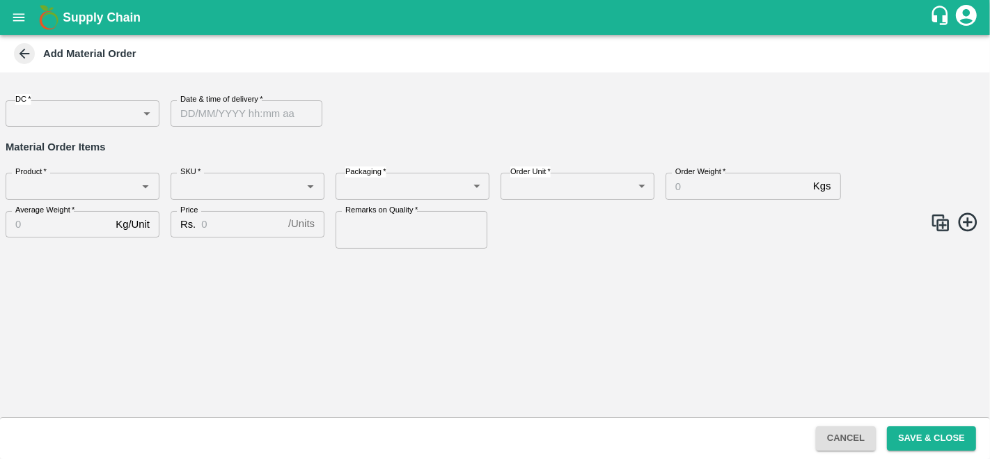
click at [84, 104] on body "Supply Chain Add Material Order DC   * ​ DC Date & time of delivery   * Date & …" at bounding box center [495, 229] width 990 height 459
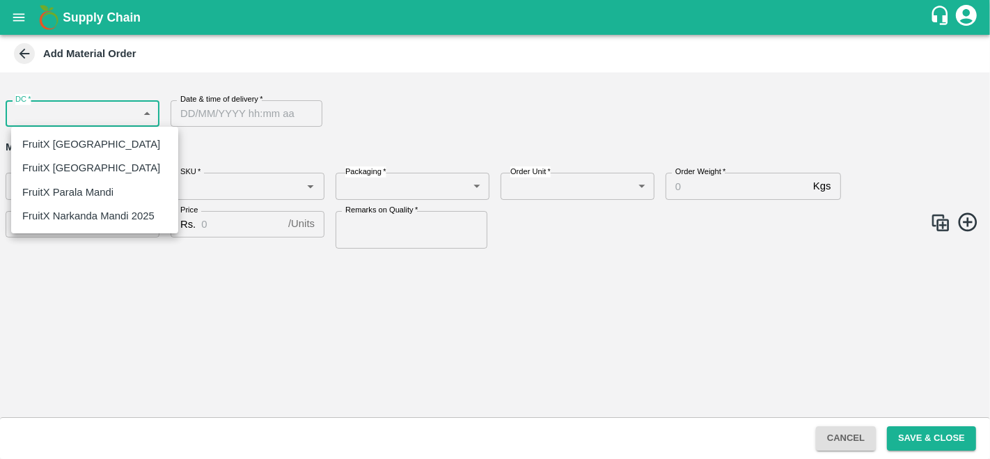
click at [72, 139] on p "FruitX [GEOGRAPHIC_DATA]" at bounding box center [91, 143] width 138 height 15
type input "147"
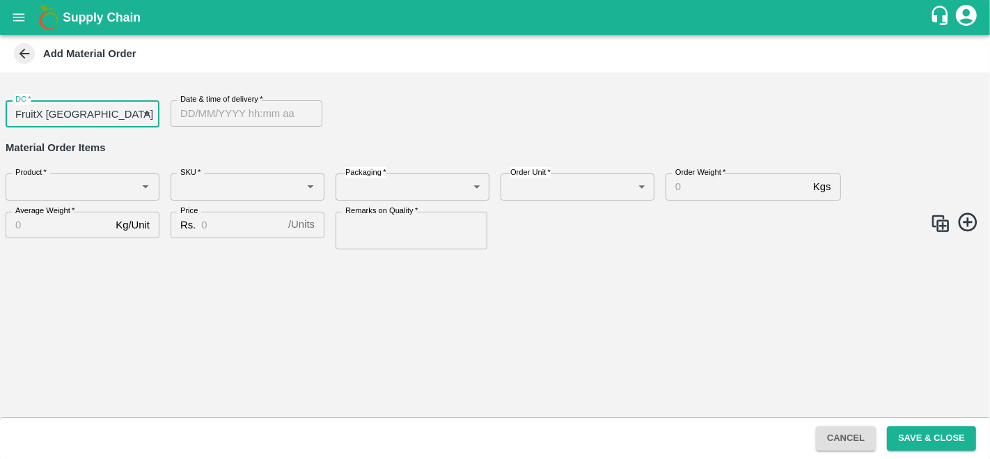
type input "DD/MM/YYYY hh:mm aa"
click at [244, 123] on input "DD/MM/YYYY hh:mm aa" at bounding box center [242, 113] width 142 height 26
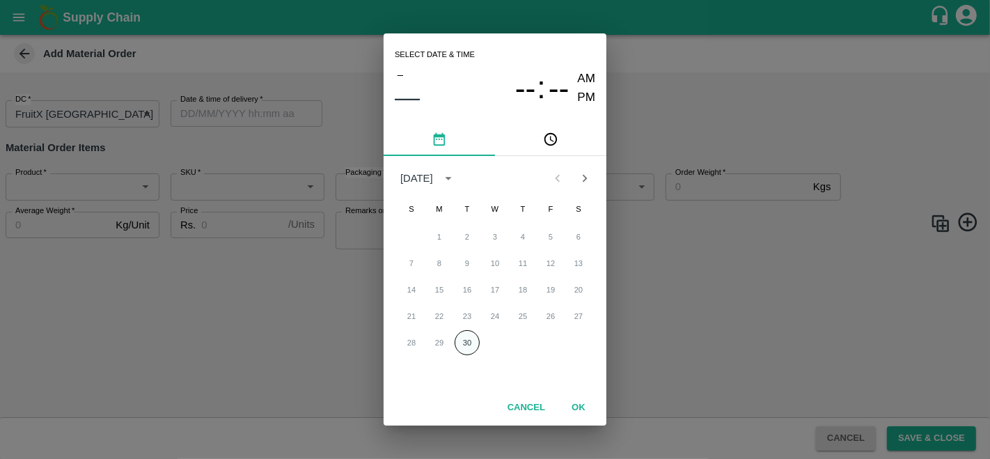
click at [461, 341] on button "30" at bounding box center [467, 342] width 25 height 25
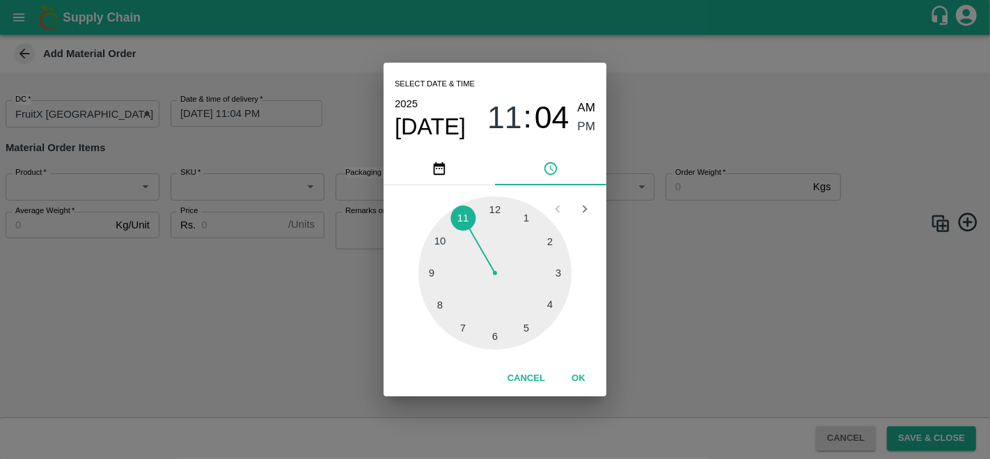
click at [434, 125] on span "Sep 30" at bounding box center [430, 127] width 71 height 28
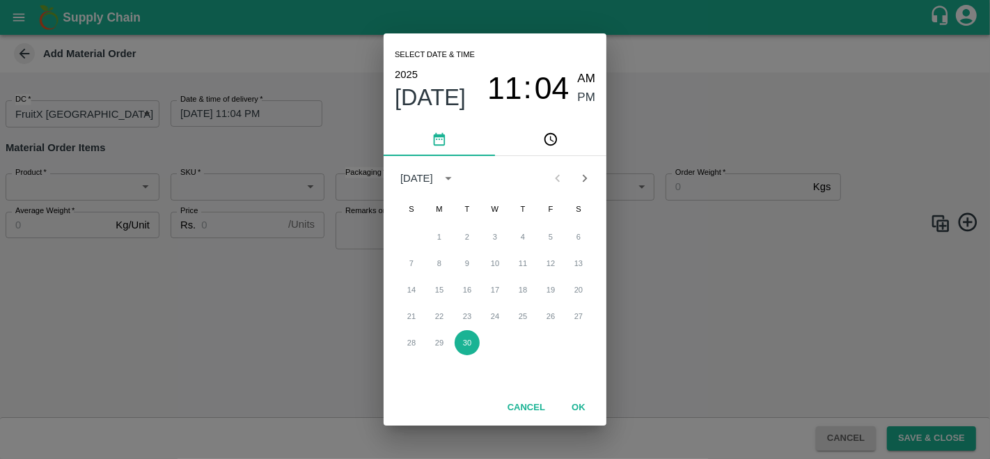
click at [580, 183] on icon "Next month" at bounding box center [584, 178] width 15 height 15
click at [467, 258] on button "7" at bounding box center [467, 263] width 25 height 25
type input "07/10/2025 11:04 PM"
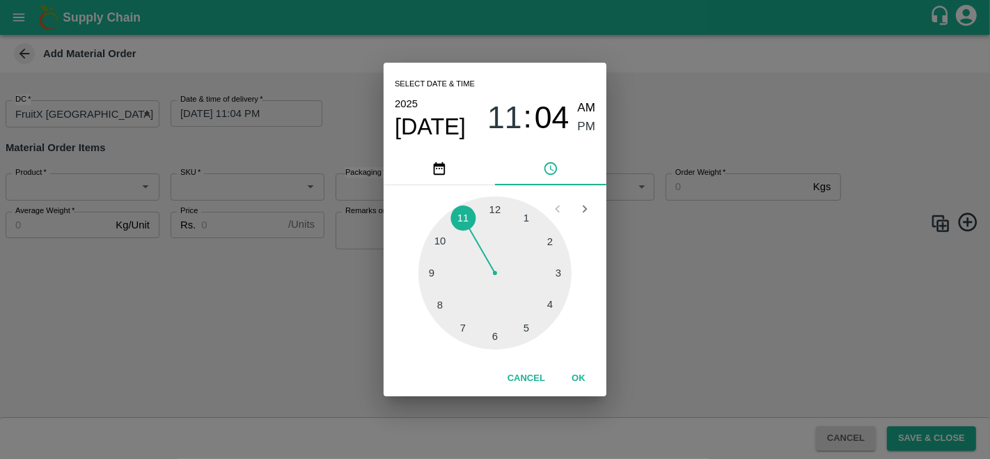
click at [576, 381] on button "OK" at bounding box center [578, 378] width 45 height 24
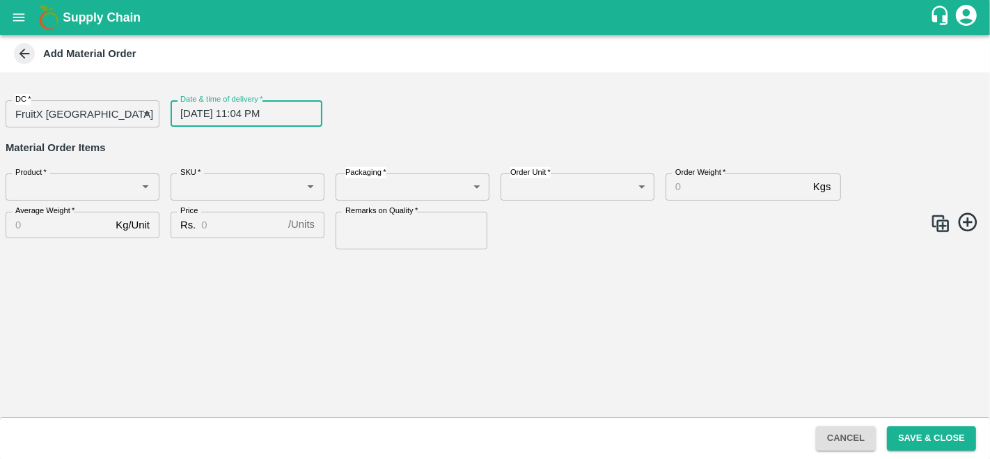
click at [48, 185] on input "Product   *" at bounding box center [71, 187] width 123 height 18
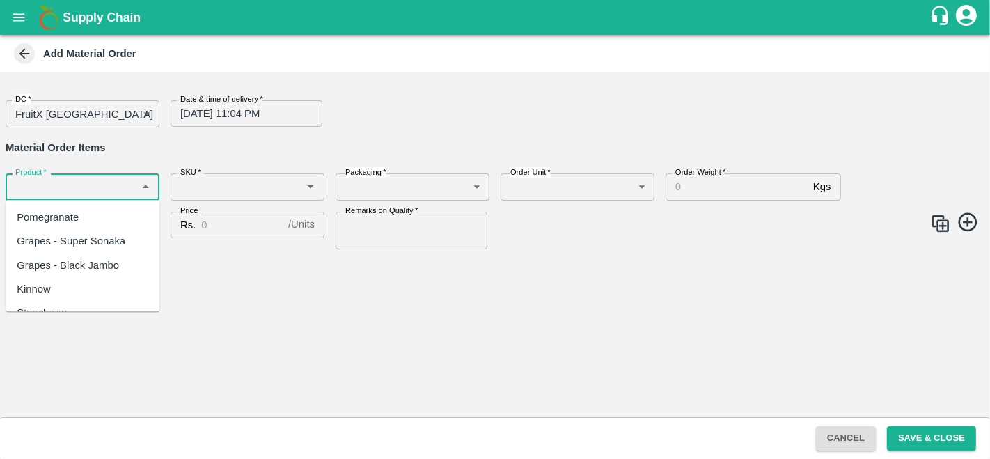
type input "s"
click at [89, 214] on div "Apple - Royal - Delicious" at bounding box center [73, 217] width 113 height 15
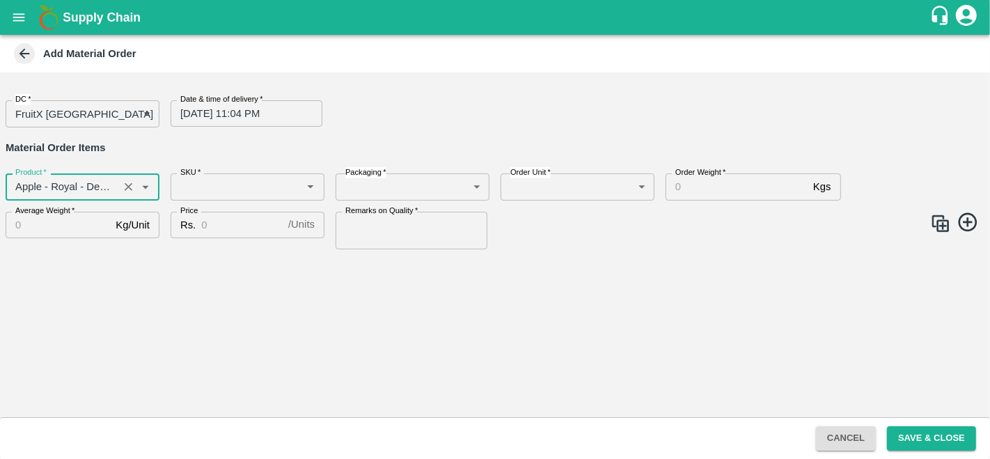
type input "Apple - Royal - Delicious"
click at [214, 184] on input "SKU   *" at bounding box center [236, 187] width 123 height 18
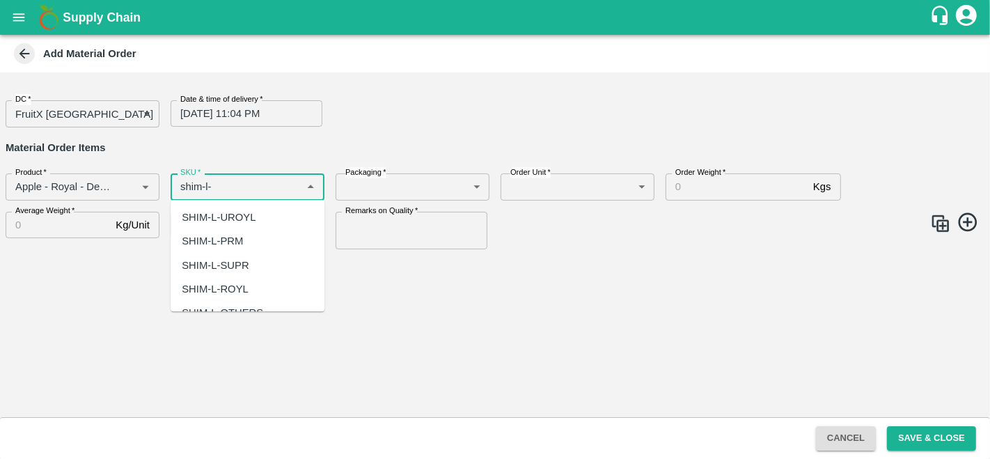
click at [237, 285] on div "SHIM-L-ROYL" at bounding box center [215, 288] width 67 height 15
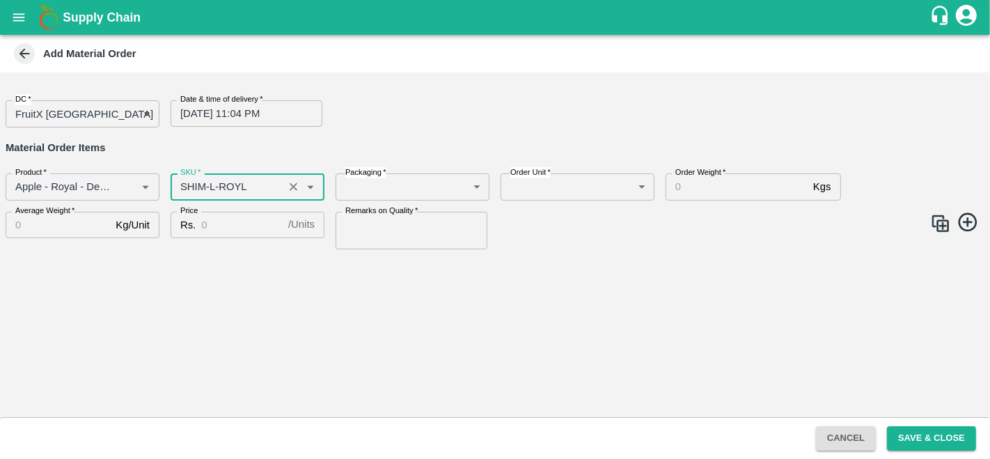
type input "SHIM-L-ROYL"
click at [412, 188] on body "Supply Chain Add Material Order DC   * FruitX Bangalore 147 DC Date & time of d…" at bounding box center [495, 229] width 990 height 459
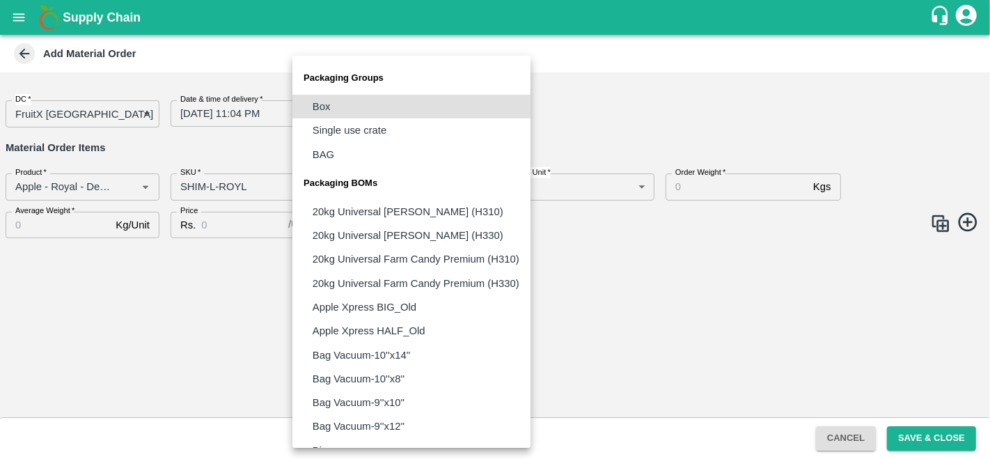
scroll to position [998, 0]
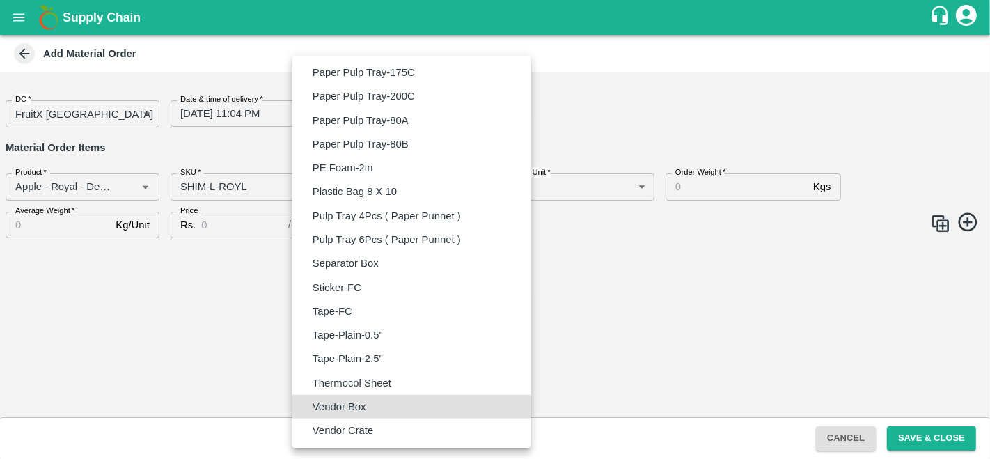
click at [351, 397] on li "Vendor Box" at bounding box center [411, 407] width 238 height 24
type input "BOM/276"
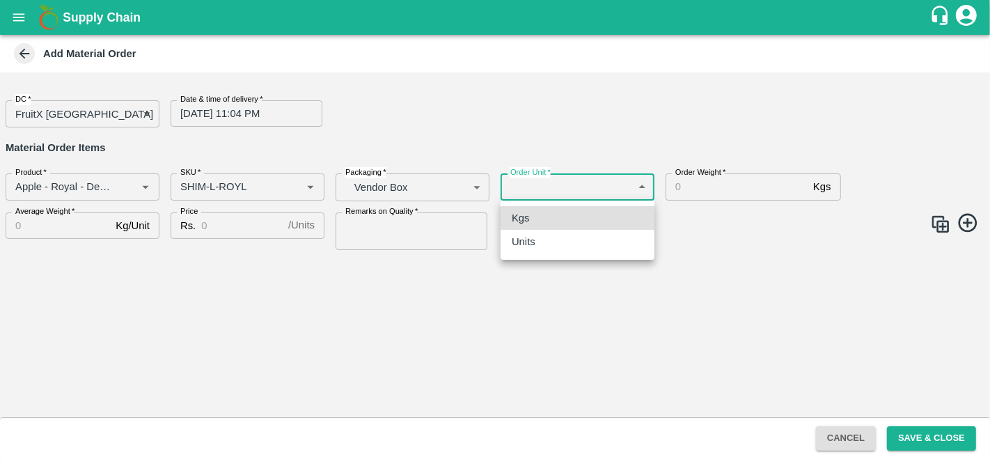
click at [555, 189] on body "Supply Chain Add Material Order DC   * FruitX Bangalore 147 DC Date & time of d…" at bounding box center [495, 229] width 990 height 459
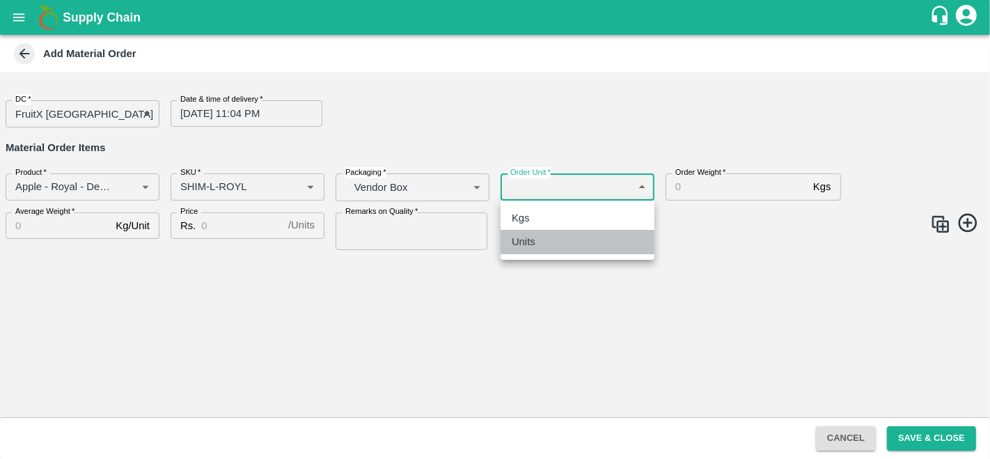
click at [541, 242] on div "Units" at bounding box center [527, 241] width 31 height 15
type input "2"
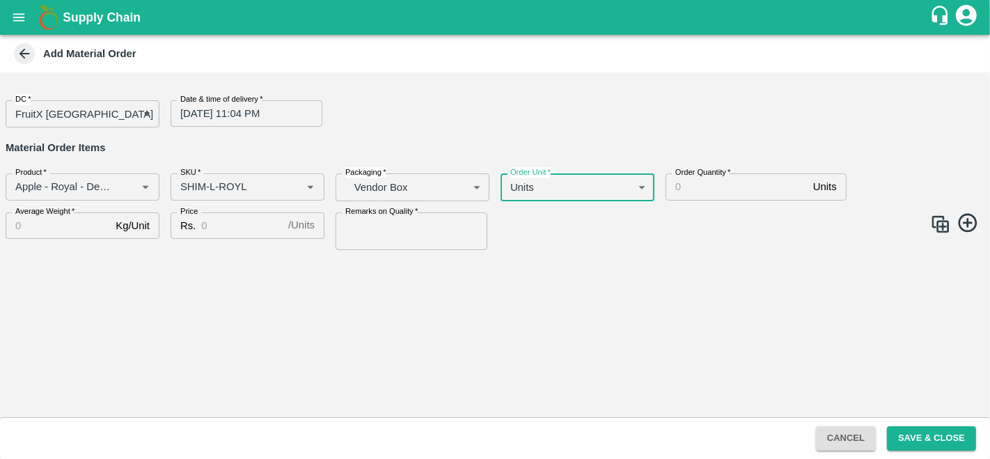
click at [708, 182] on input "Order Quantity   *" at bounding box center [737, 186] width 142 height 26
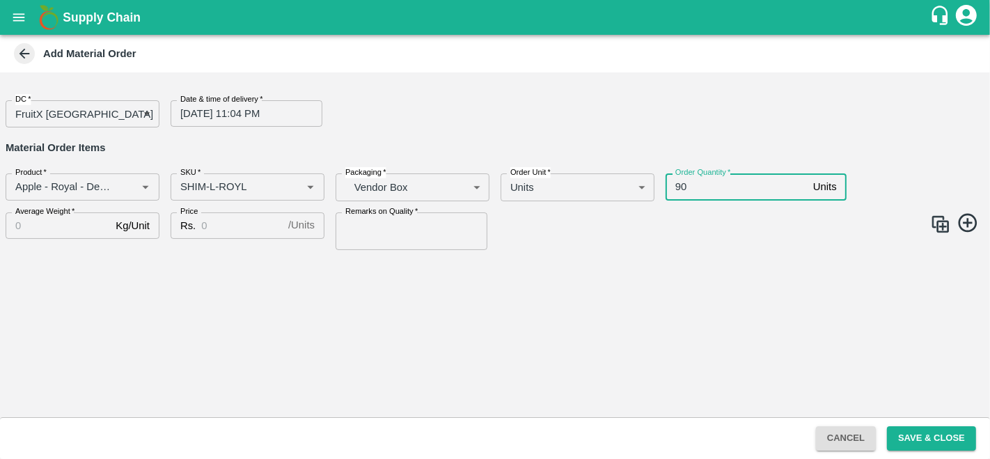
type input "90"
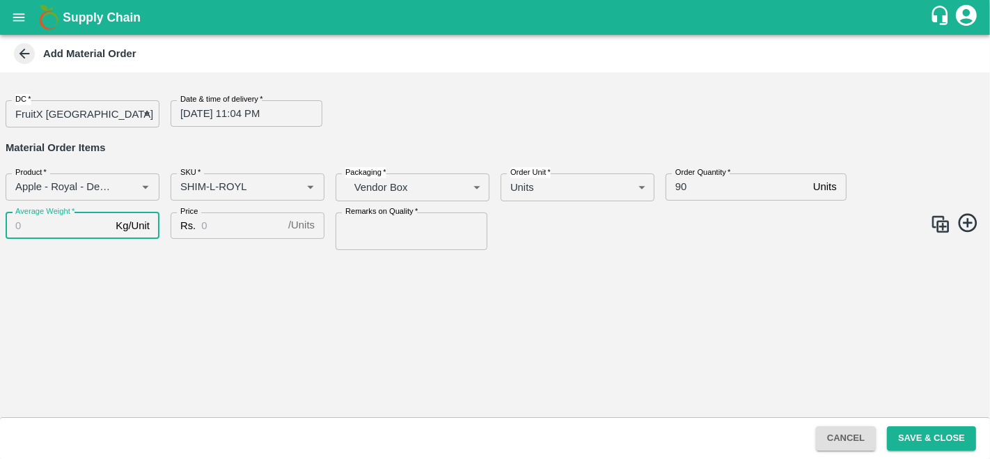
click at [71, 231] on input "Average Weight   *" at bounding box center [58, 225] width 104 height 26
type input "25"
click at [225, 223] on input "Price" at bounding box center [241, 225] width 81 height 26
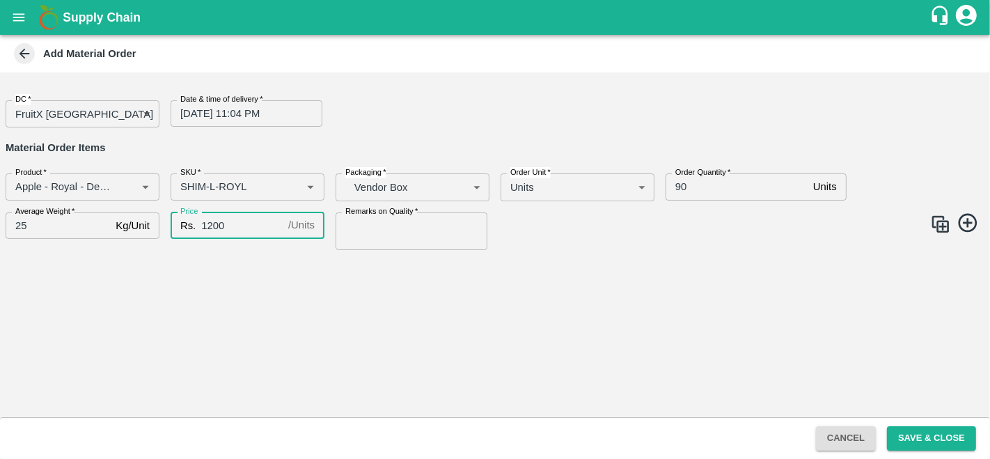
type input "1200"
click at [375, 237] on input "Remarks on Quality   *" at bounding box center [412, 231] width 152 height 38
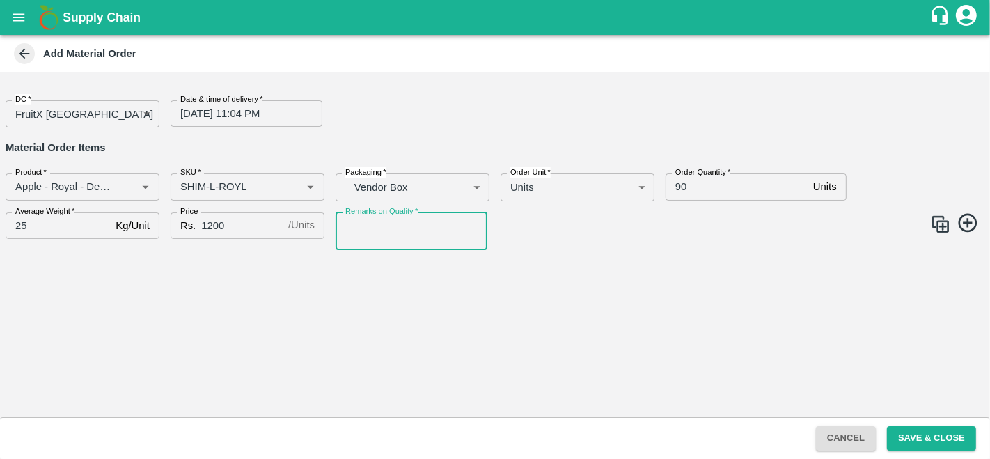
type input "GOOD QUALITY"
click at [936, 230] on img at bounding box center [940, 224] width 21 height 21
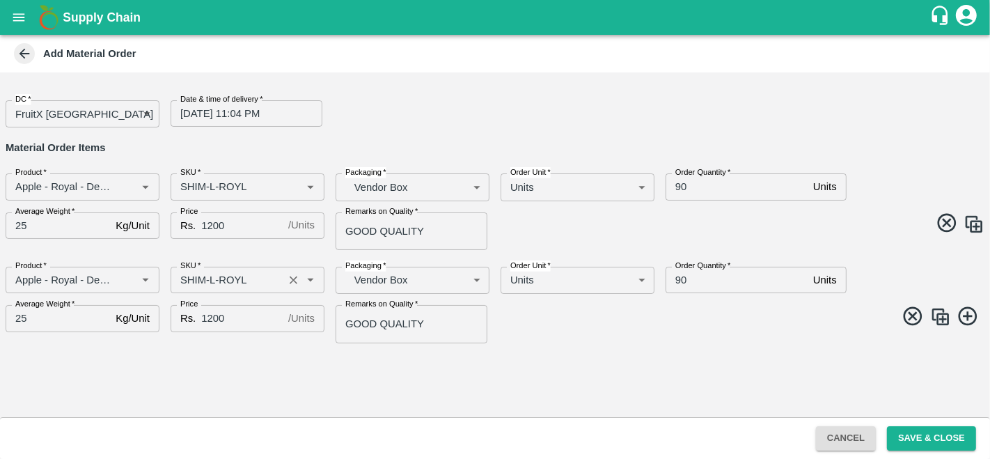
click at [213, 287] on input "SKU   *" at bounding box center [227, 280] width 104 height 18
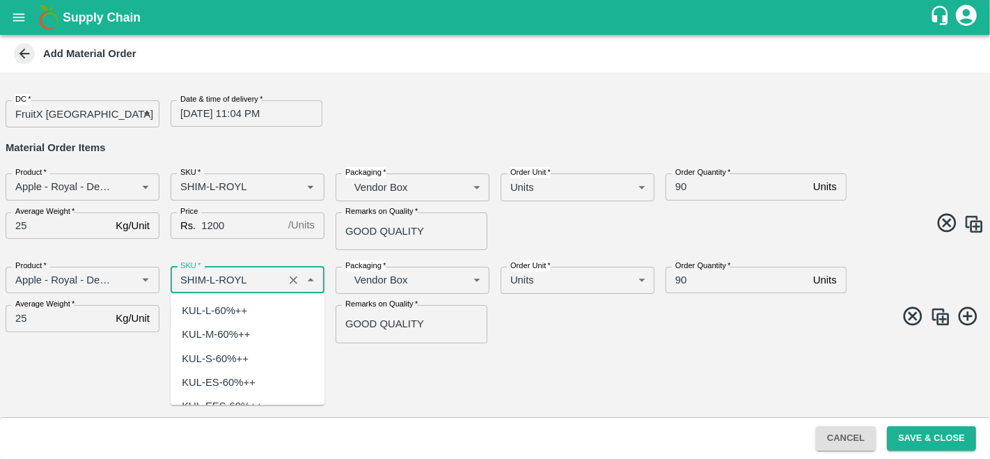
scroll to position [3808, 0]
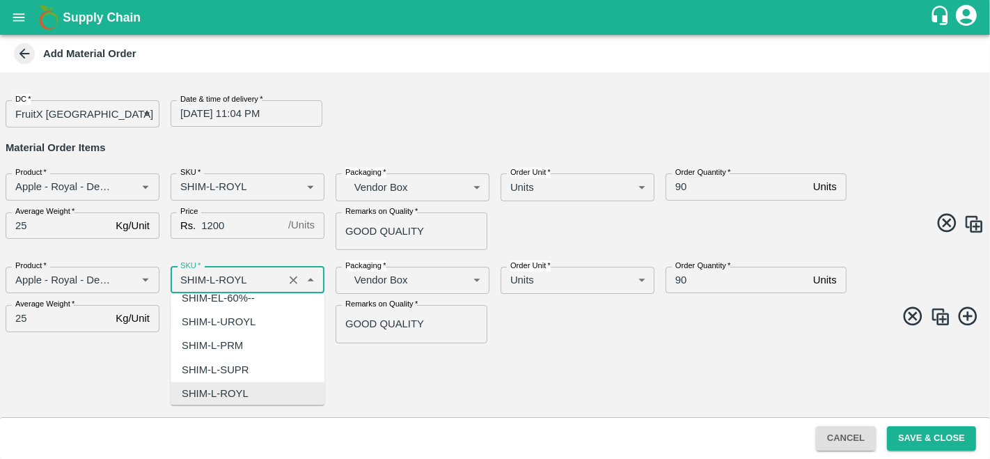
click at [214, 272] on input "SKU   *" at bounding box center [227, 280] width 104 height 18
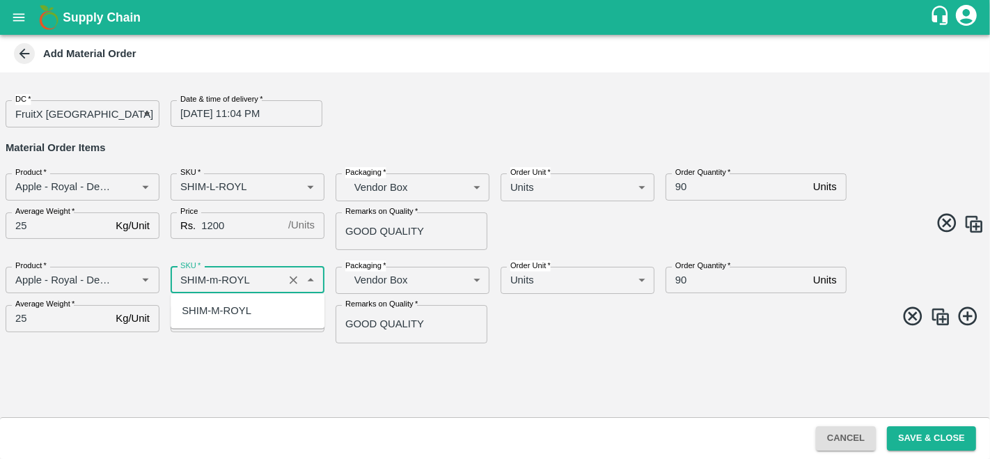
click at [228, 309] on div "SHIM-M-ROYL" at bounding box center [217, 310] width 70 height 15
type input "SHIM-M-ROYL"
click at [941, 317] on img at bounding box center [940, 316] width 21 height 21
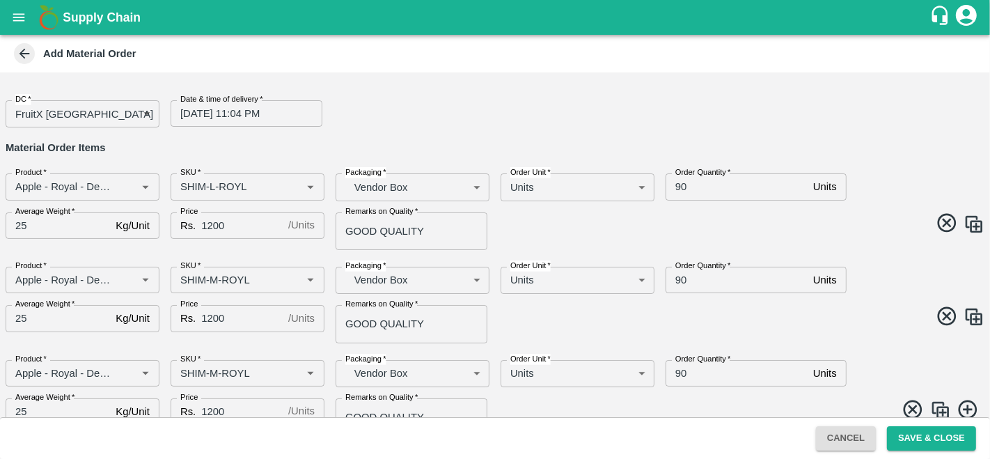
scroll to position [24, 0]
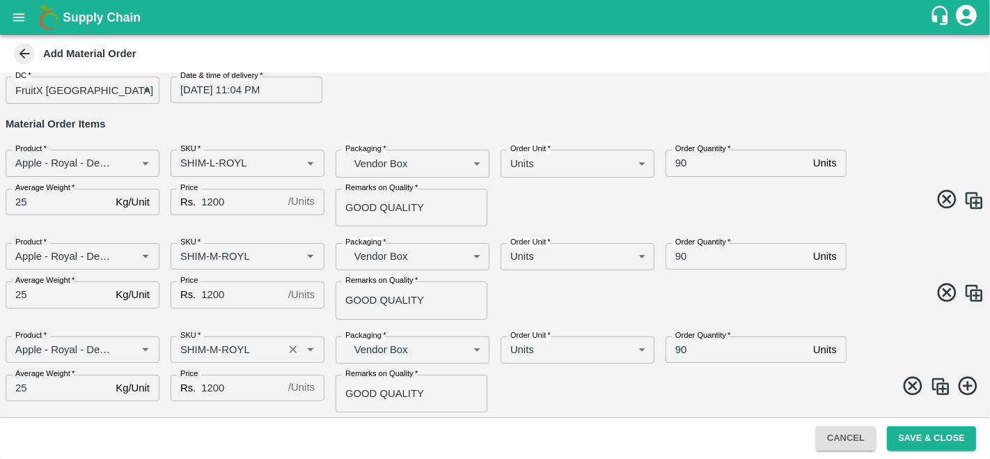
click at [214, 349] on input "SKU   *" at bounding box center [227, 349] width 104 height 18
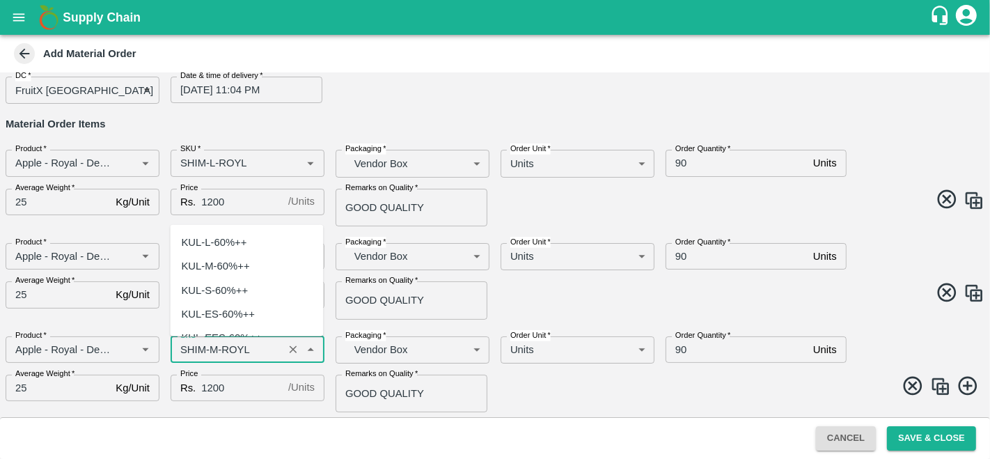
scroll to position [4023, 0]
click at [216, 344] on input "SKU   *" at bounding box center [227, 349] width 104 height 18
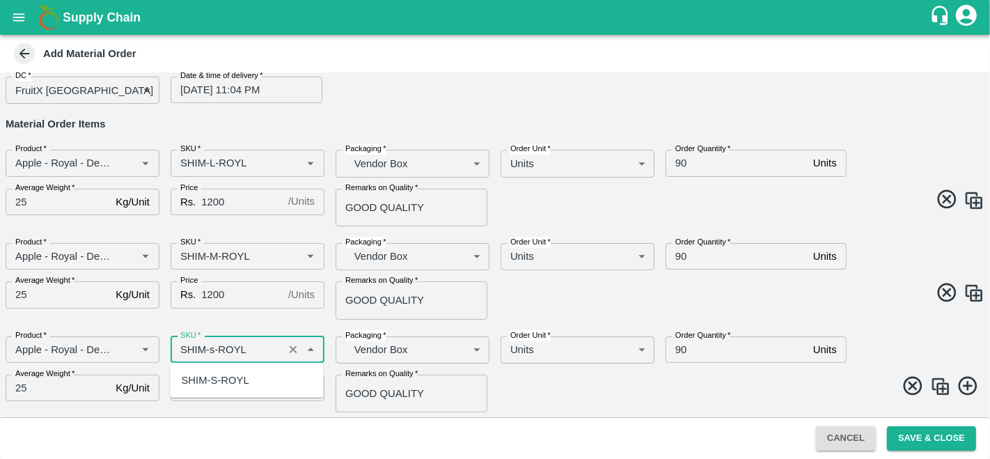
click at [232, 382] on div "SHIM-S-ROYL" at bounding box center [215, 379] width 68 height 15
type input "SHIM-S-ROYL"
click at [549, 394] on span at bounding box center [736, 388] width 495 height 27
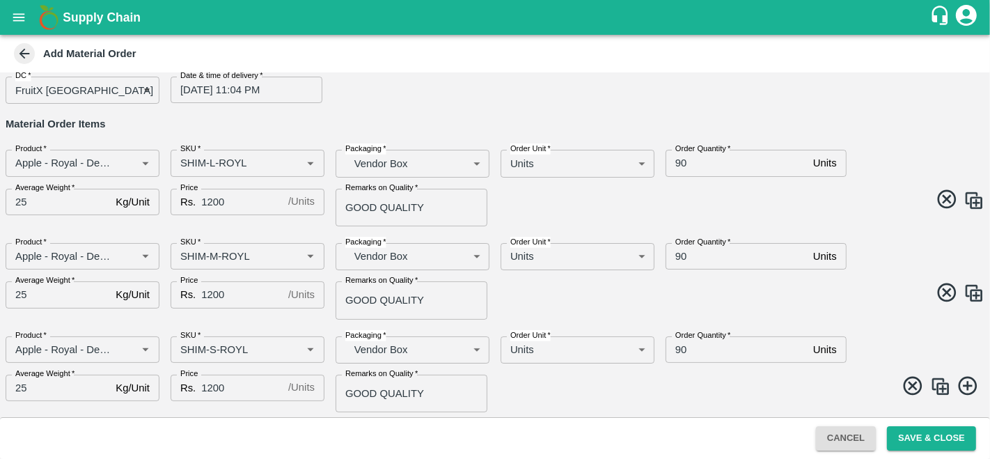
click at [934, 384] on img at bounding box center [940, 386] width 21 height 21
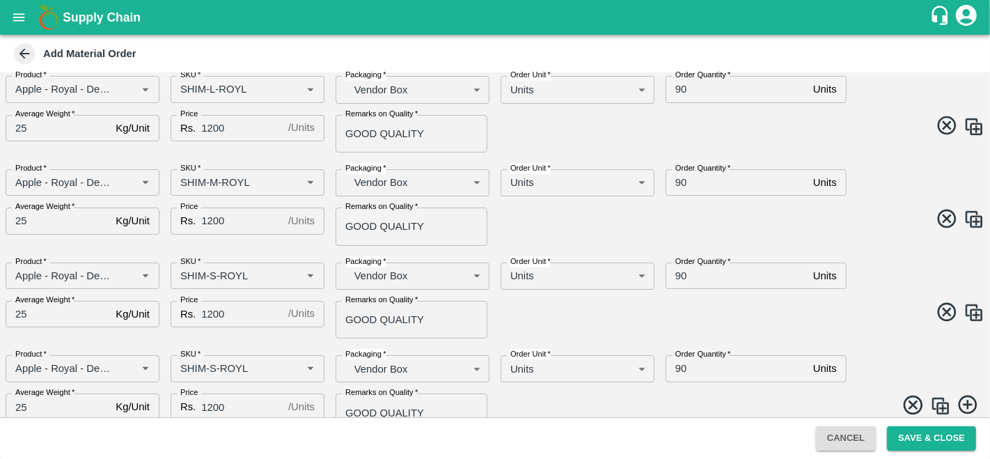
scroll to position [116, 0]
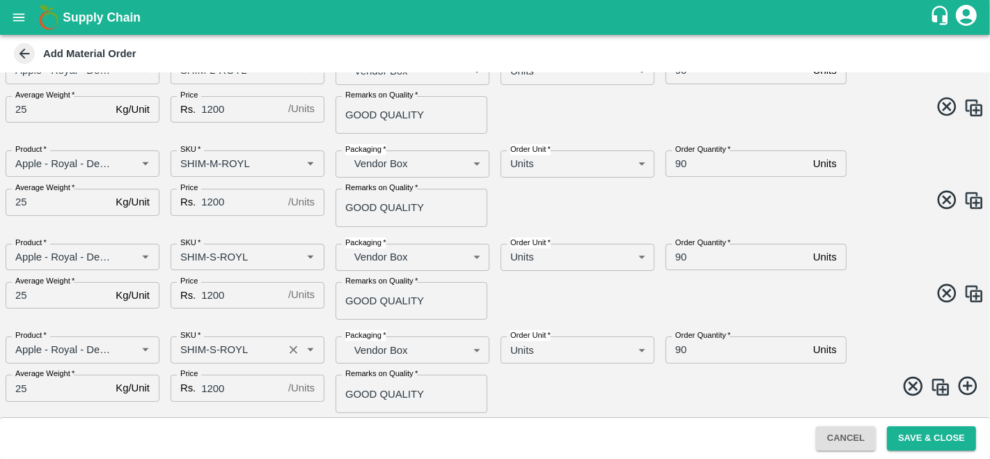
click at [211, 347] on input "SKU   *" at bounding box center [227, 349] width 104 height 18
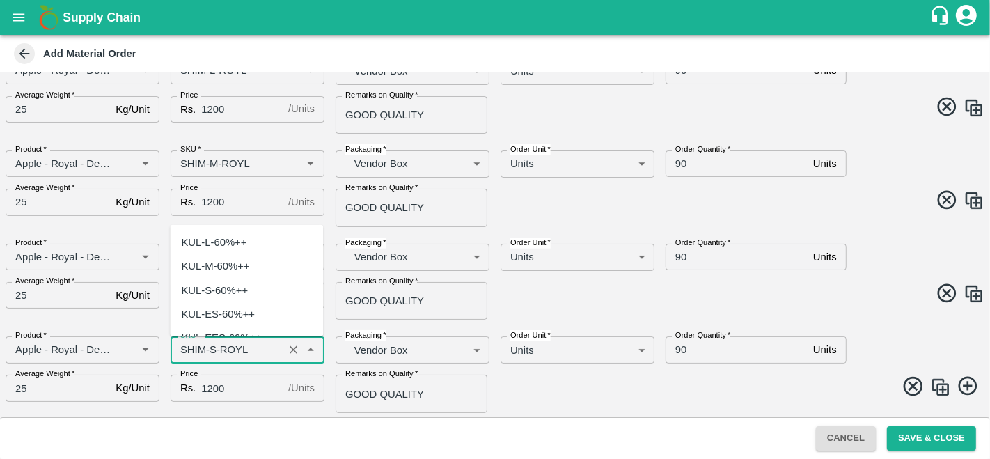
scroll to position [4237, 0]
click at [212, 345] on input "SKU   *" at bounding box center [227, 349] width 104 height 18
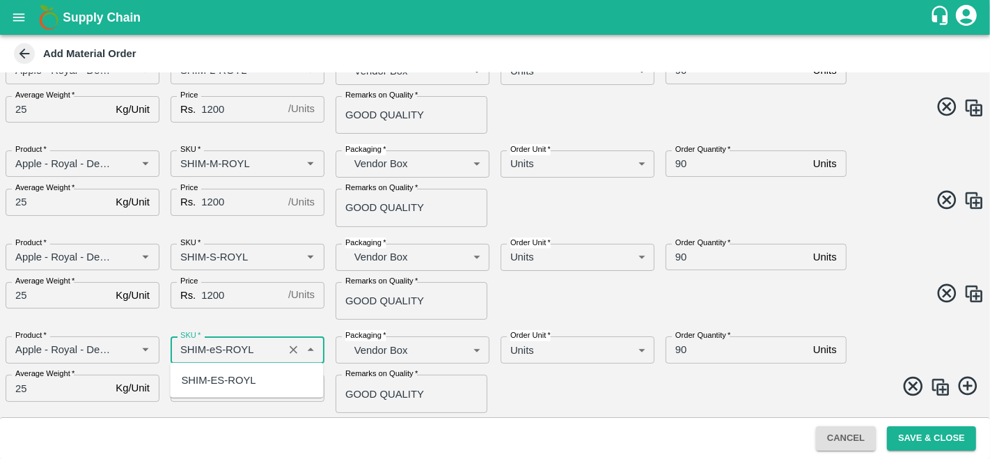
click at [233, 383] on div "SHIM-ES-ROYL" at bounding box center [218, 379] width 74 height 15
type input "SHIM-ES-ROYL"
click at [941, 384] on img at bounding box center [940, 387] width 21 height 21
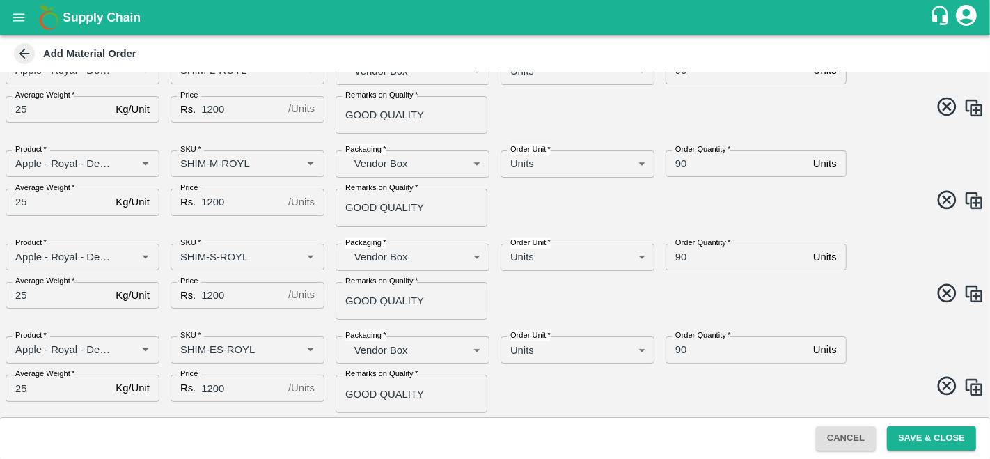
scroll to position [210, 0]
click at [212, 344] on input "SKU   *" at bounding box center [227, 349] width 104 height 18
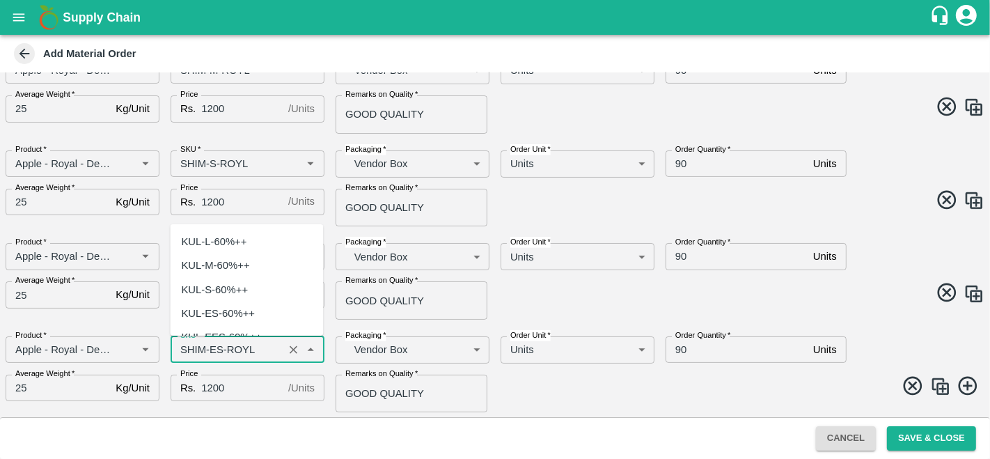
scroll to position [4453, 0]
click at [217, 344] on input "SKU   *" at bounding box center [227, 349] width 104 height 18
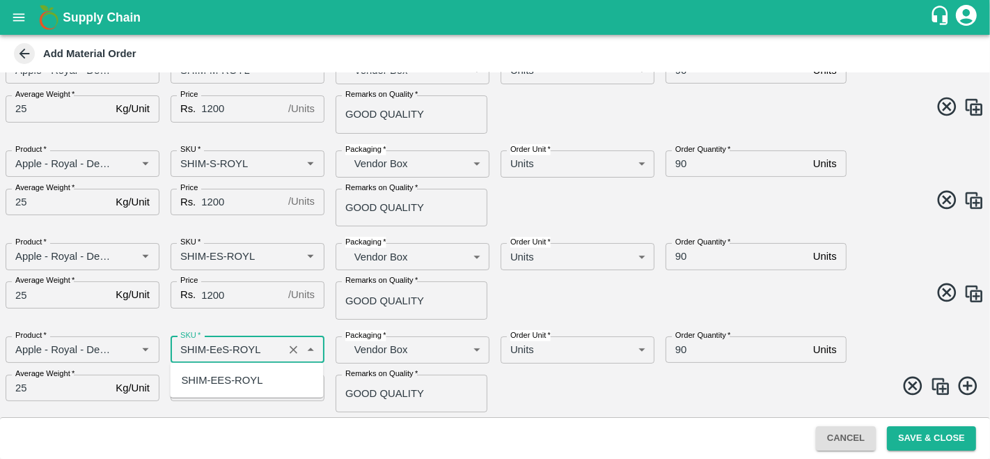
scroll to position [0, 0]
click at [224, 376] on div "SHIM-EES-ROYL" at bounding box center [221, 379] width 81 height 15
type input "SHIM-EES-ROYL"
click at [584, 383] on span at bounding box center [736, 388] width 495 height 27
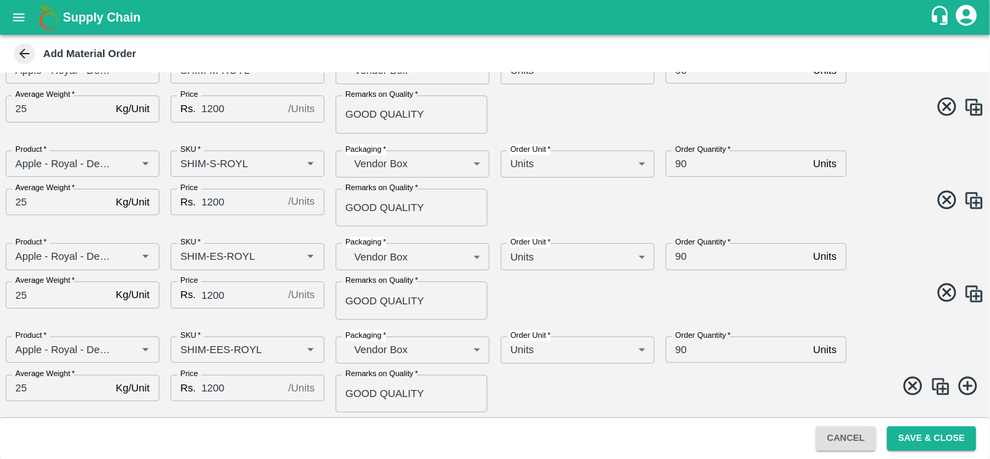
click at [935, 385] on img at bounding box center [940, 386] width 21 height 21
click at [223, 349] on input "SKU   *" at bounding box center [227, 349] width 104 height 18
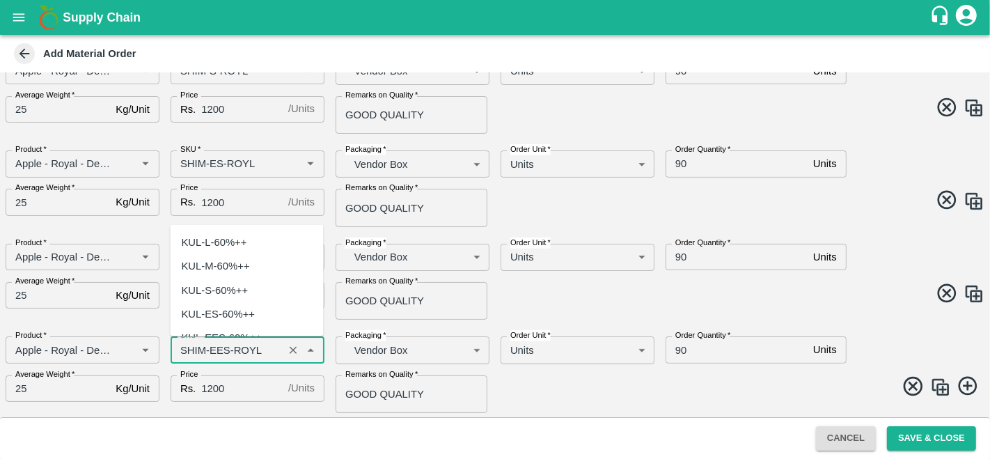
scroll to position [4667, 0]
click at [225, 345] on input "SKU   *" at bounding box center [227, 349] width 104 height 18
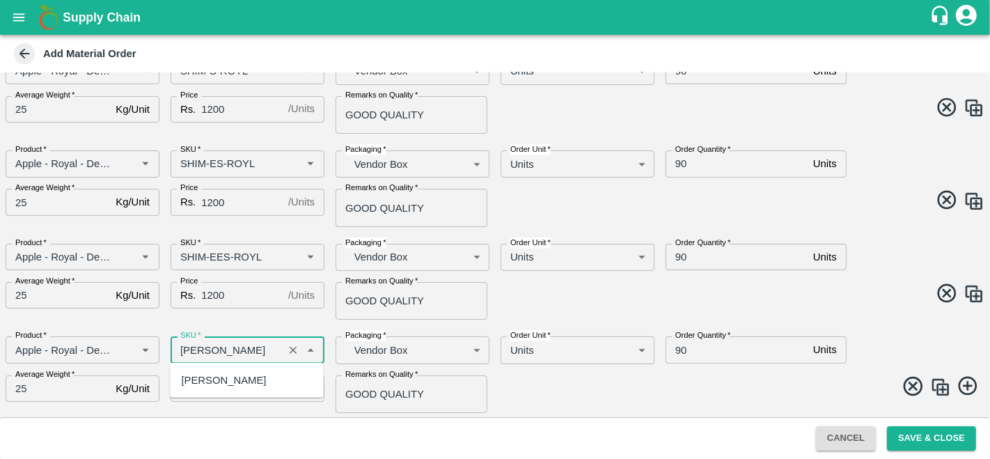
click at [257, 379] on div "[PERSON_NAME]" at bounding box center [223, 379] width 85 height 15
type input "SHIM-PITTO-ROYL"
click at [932, 388] on img at bounding box center [940, 387] width 21 height 21
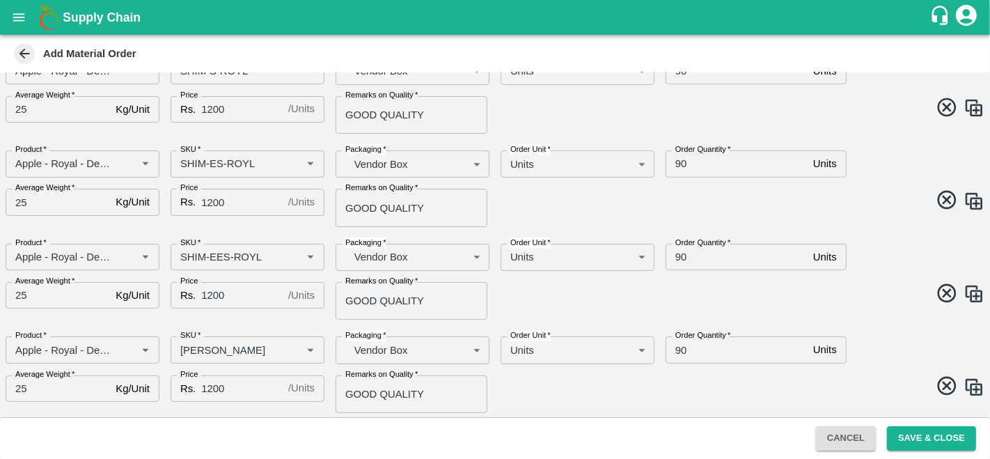
scroll to position [395, 0]
click at [218, 355] on input "SKU   *" at bounding box center [227, 349] width 104 height 18
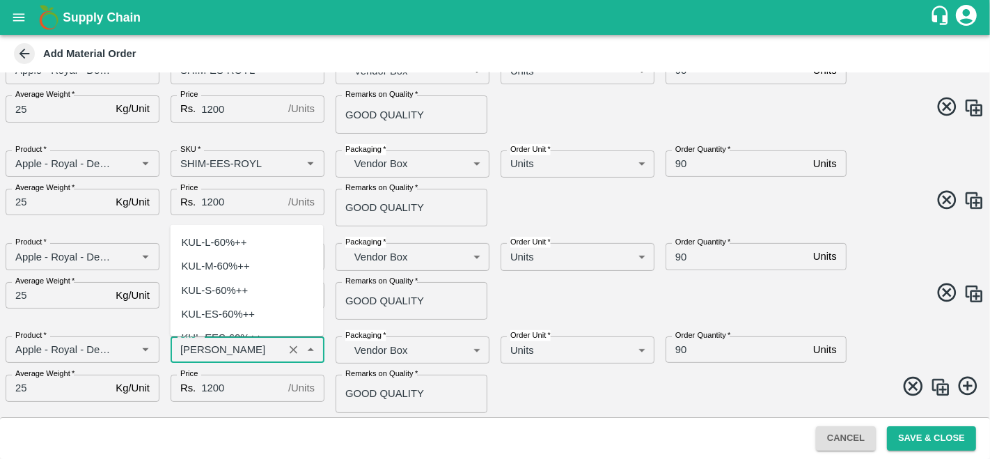
scroll to position [4883, 0]
click at [234, 347] on input "SKU   *" at bounding box center [227, 349] width 104 height 18
click at [238, 348] on input "SKU   *" at bounding box center [227, 349] width 104 height 18
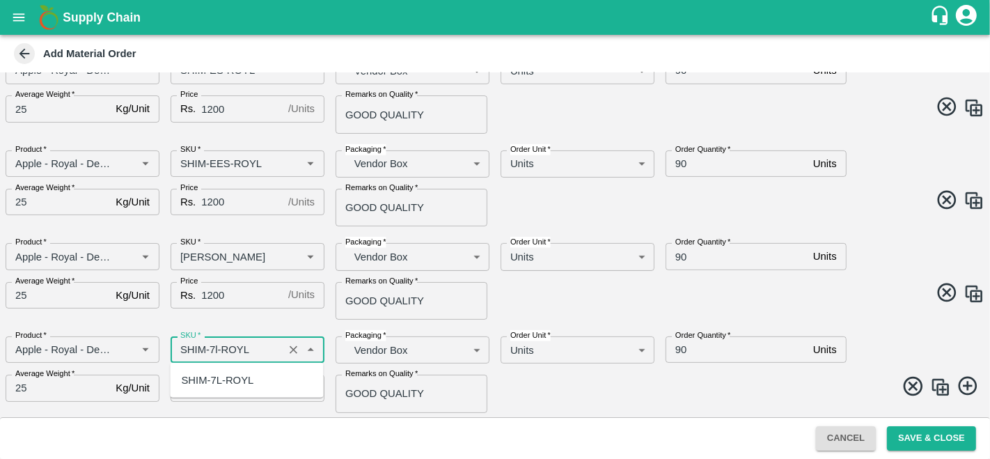
click at [256, 374] on div "SHIM-7L-ROYL" at bounding box center [246, 380] width 153 height 24
type input "SHIM-7L-ROYL"
click at [664, 375] on span at bounding box center [736, 388] width 495 height 27
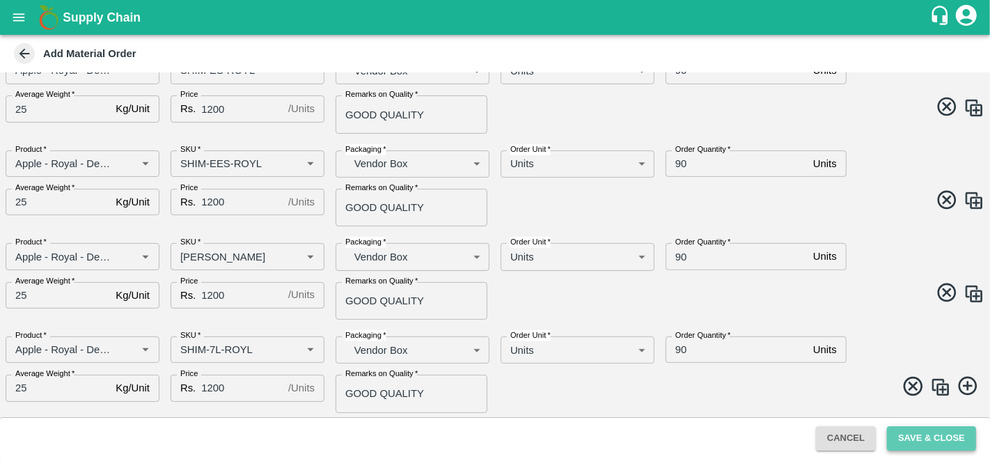
click at [920, 432] on button "Save & Close" at bounding box center [931, 438] width 89 height 24
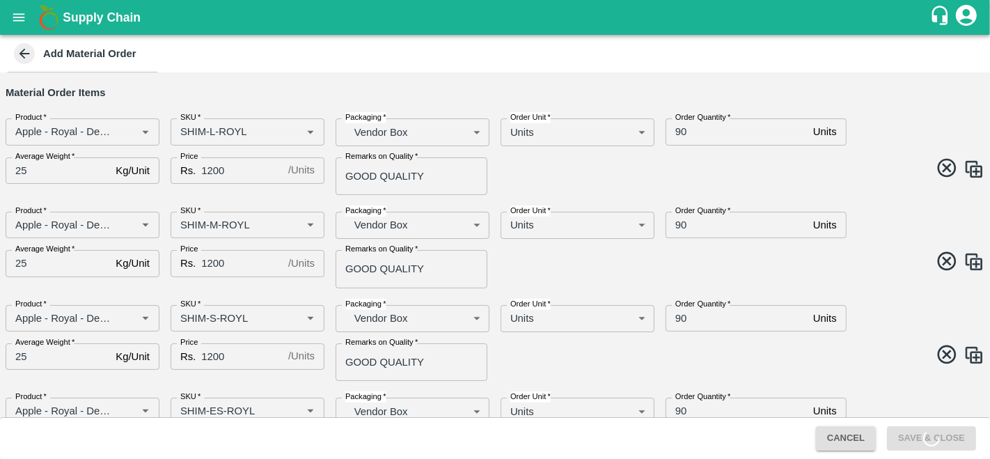
scroll to position [0, 0]
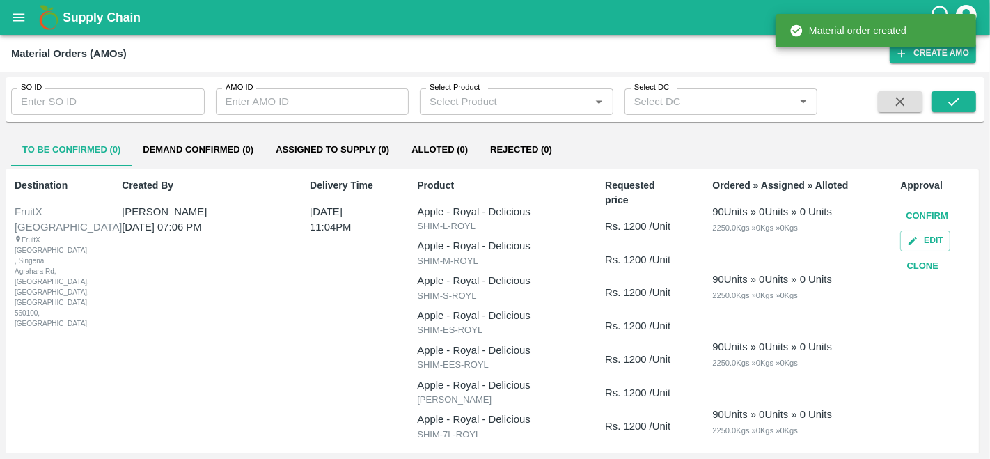
click at [929, 215] on button "Confirm" at bounding box center [927, 216] width 54 height 24
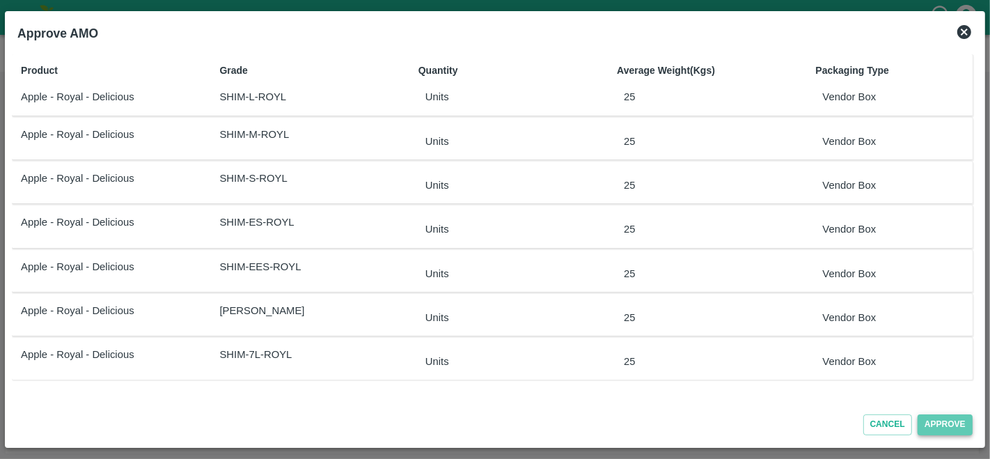
click at [936, 426] on button "Approve" at bounding box center [945, 424] width 55 height 20
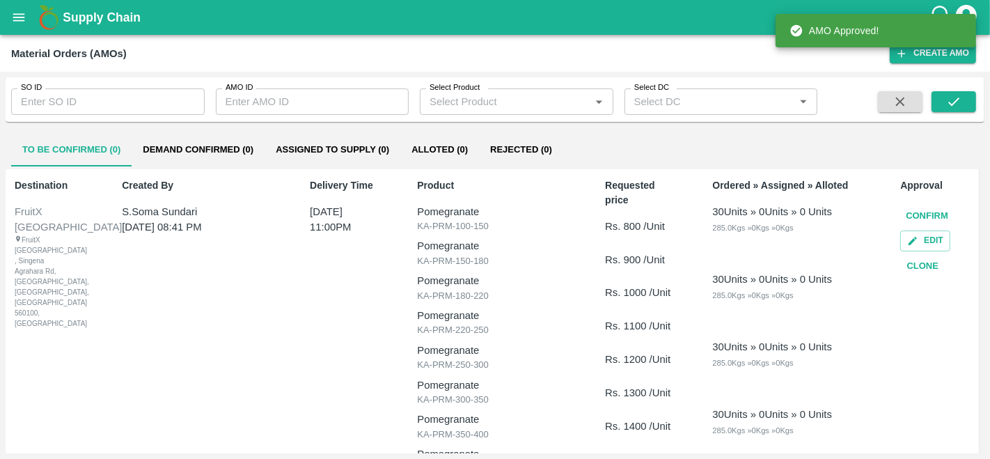
click at [173, 152] on button "Demand Confirmed (0)" at bounding box center [198, 149] width 133 height 33
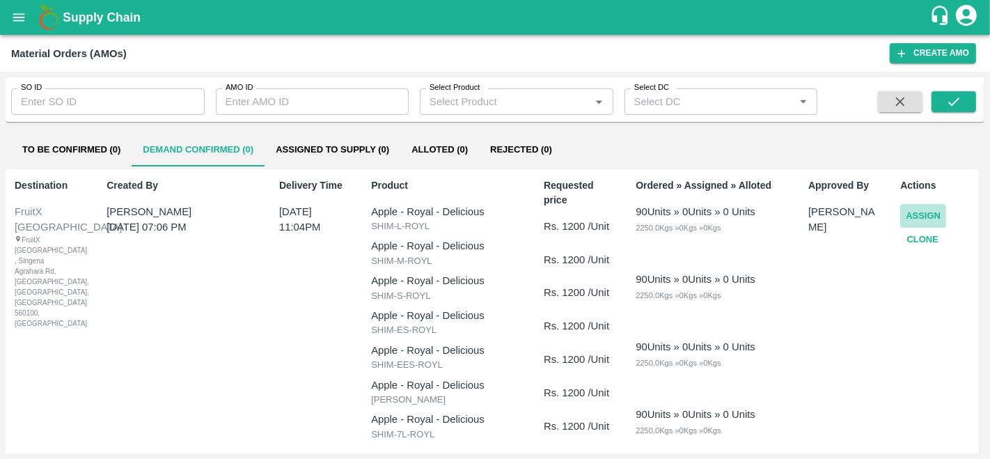
click at [920, 218] on button "Assign" at bounding box center [923, 216] width 46 height 24
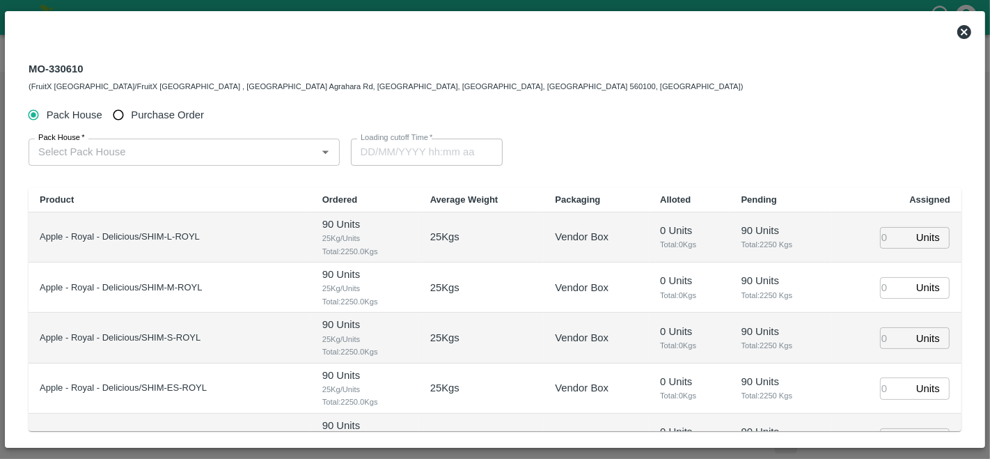
click at [152, 103] on label "Purchase Order" at bounding box center [155, 115] width 98 height 26
click at [132, 103] on input "Purchase Order" at bounding box center [119, 115] width 26 height 26
radio input "true"
click at [147, 146] on input "PO   *" at bounding box center [167, 152] width 269 height 18
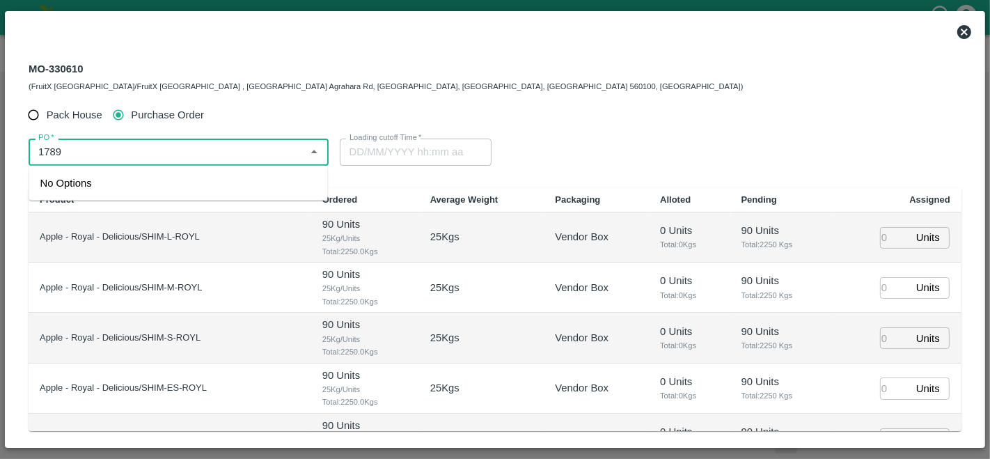
type input "1789"
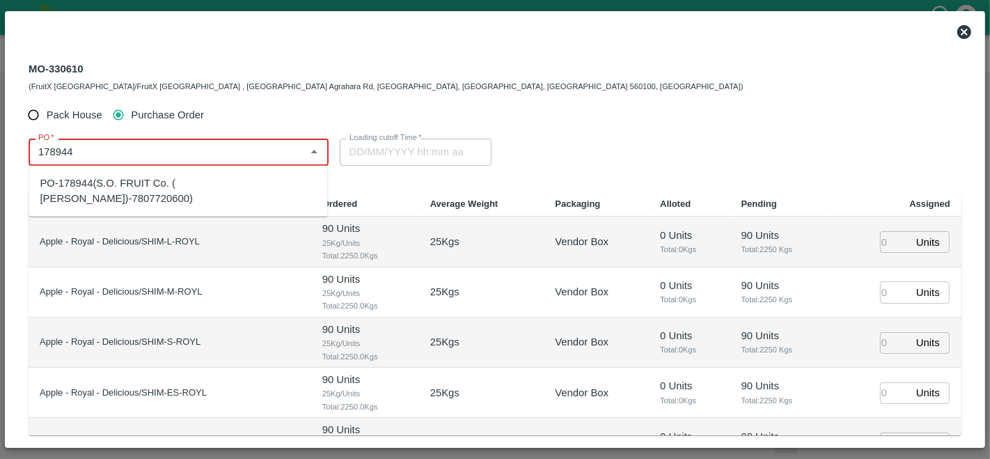
click at [119, 187] on div "PO-178944(S.O. FRUIT Co. ( Sardevan Singh)-7807720600)" at bounding box center [178, 190] width 276 height 31
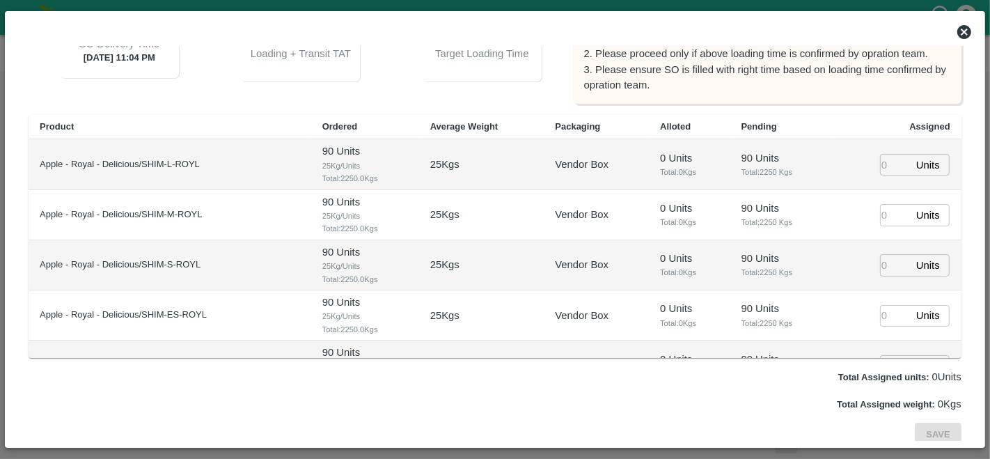
scroll to position [195, 0]
type input "PO-178944(S.O. FRUIT Co. ( Sardevan Singh)-7807720600)"
type input "1"
click at [900, 162] on input "1" at bounding box center [895, 165] width 31 height 22
type input "04/10/2025 04:52 AM"
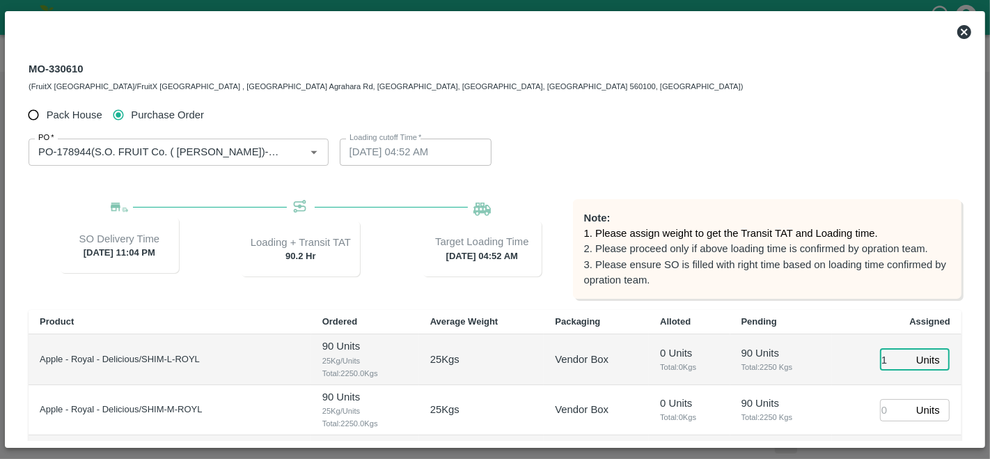
scroll to position [0, 0]
type input "0"
type input "090"
type input "04/10/2025 02:52 AM"
type input "90"
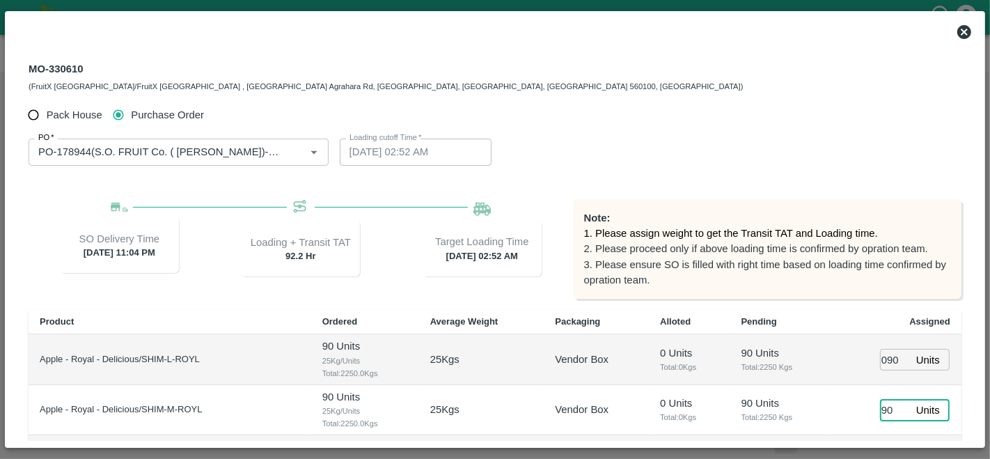
type input "04/10/2025 01:52 AM"
type input "90"
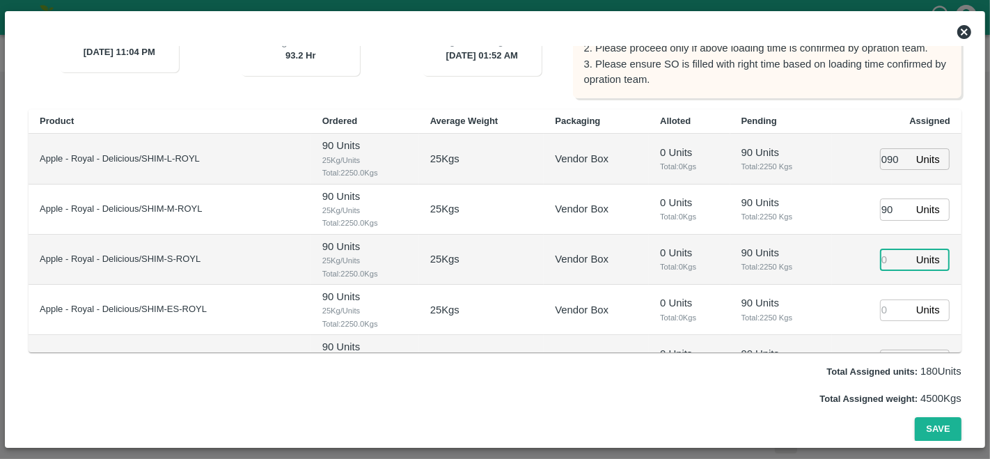
type input "04/10/2025 02:52 AM"
type input "90"
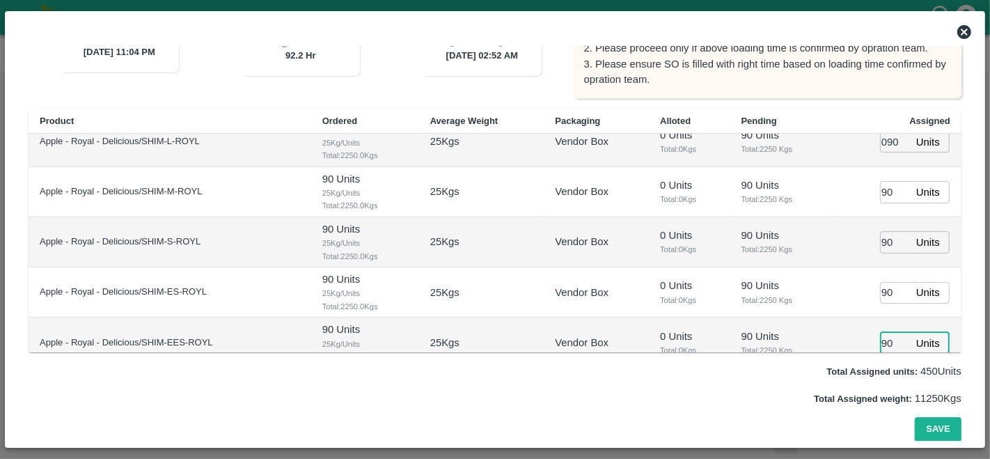
type input "90"
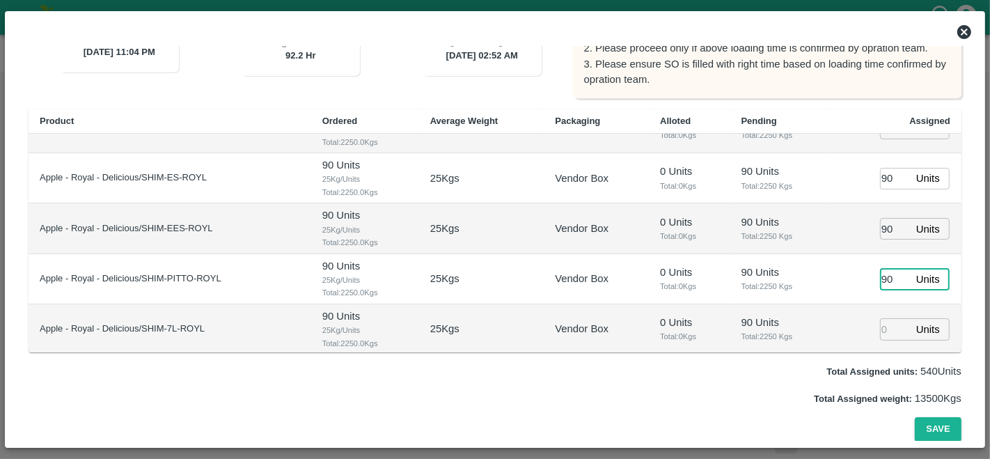
type input "90"
click at [942, 426] on button "Save" at bounding box center [938, 429] width 46 height 24
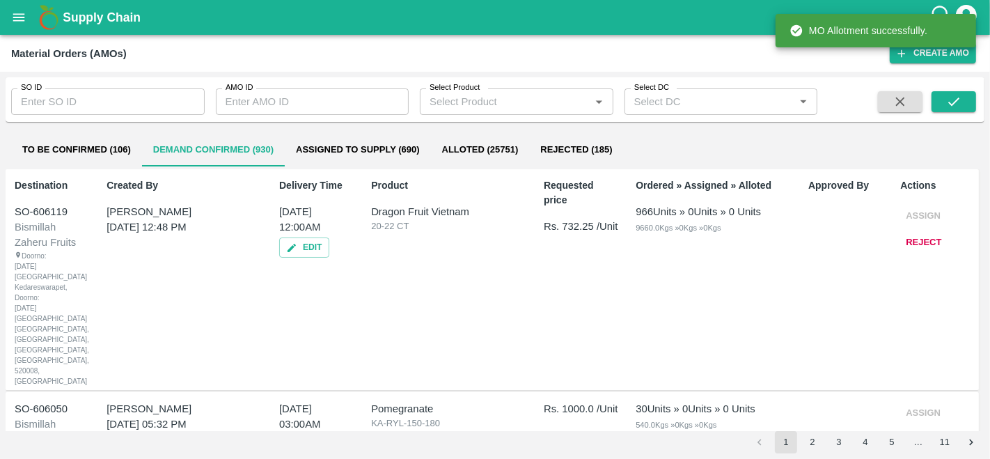
scroll to position [46, 0]
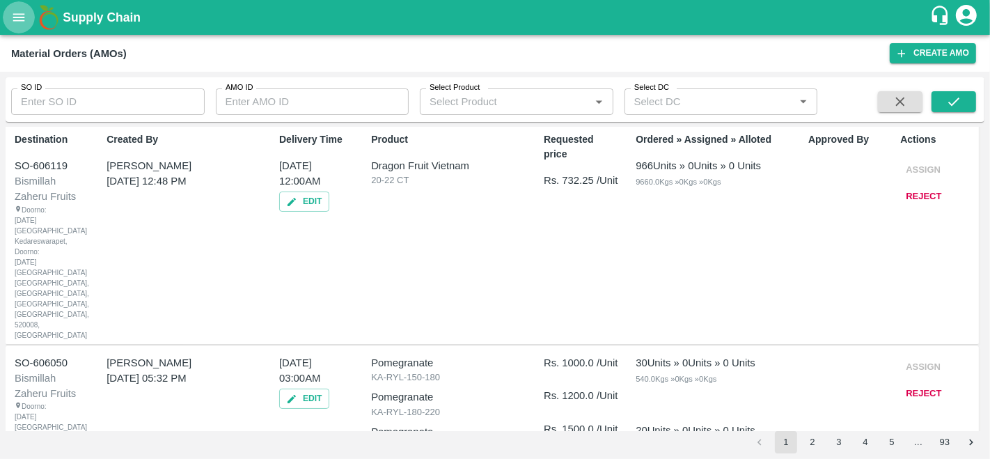
click at [19, 19] on icon "open drawer" at bounding box center [18, 17] width 15 height 15
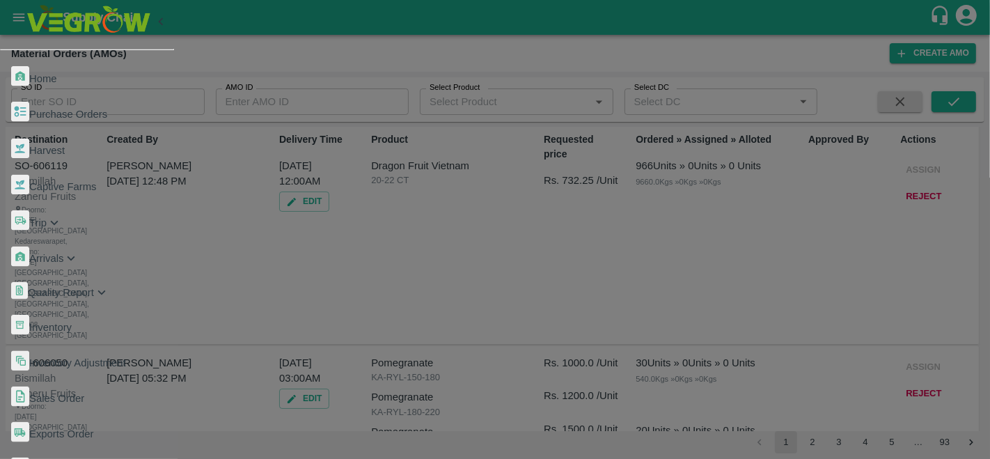
click at [91, 109] on span "Purchase Orders" at bounding box center [68, 114] width 78 height 11
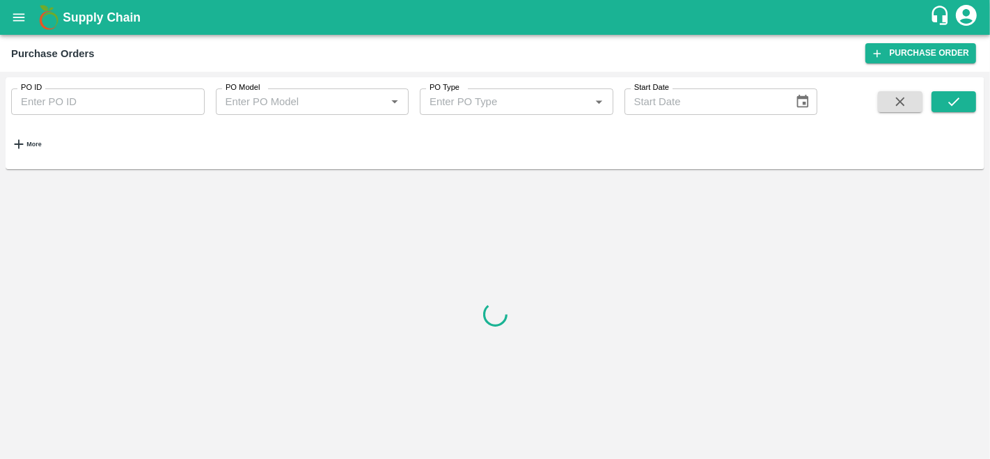
click at [12, 17] on icon "open drawer" at bounding box center [18, 17] width 15 height 15
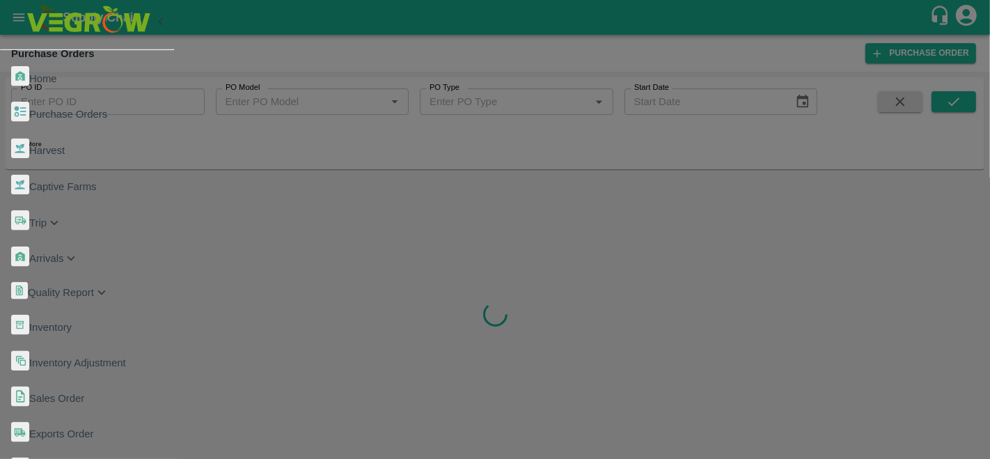
click at [47, 217] on span "Trip" at bounding box center [37, 222] width 17 height 11
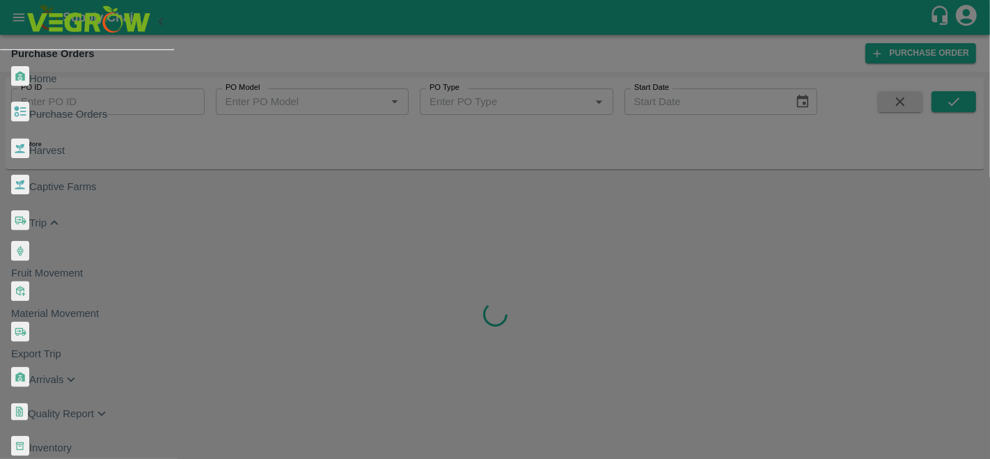
click at [83, 267] on span "Fruit Movement" at bounding box center [47, 272] width 72 height 11
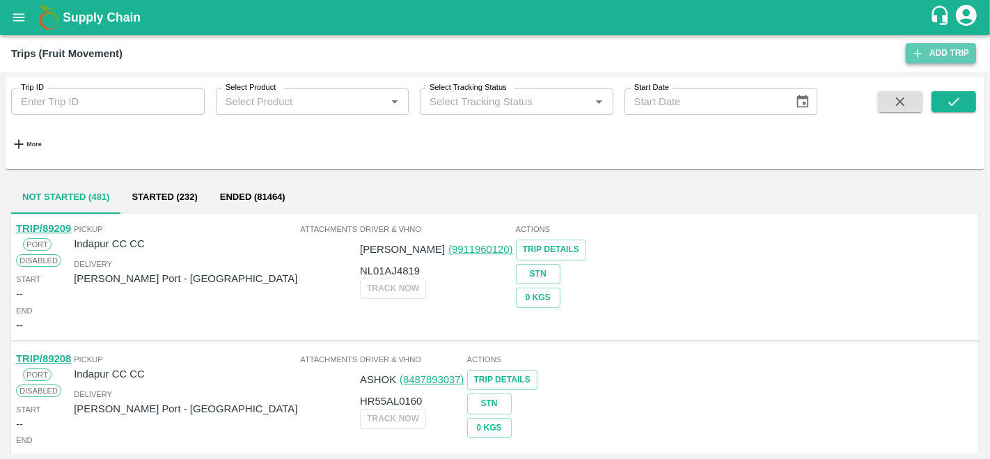
click at [957, 55] on link "Add Trip" at bounding box center [941, 53] width 70 height 20
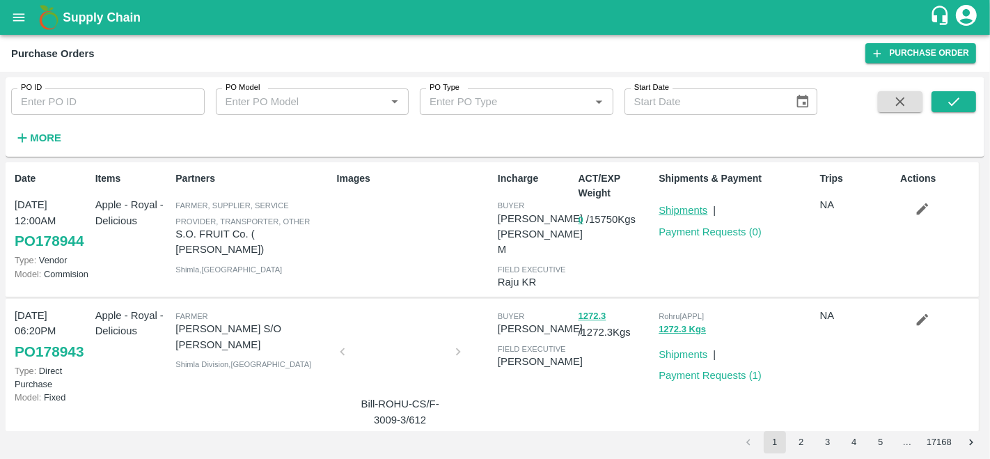
click at [691, 210] on link "Shipments" at bounding box center [683, 210] width 49 height 11
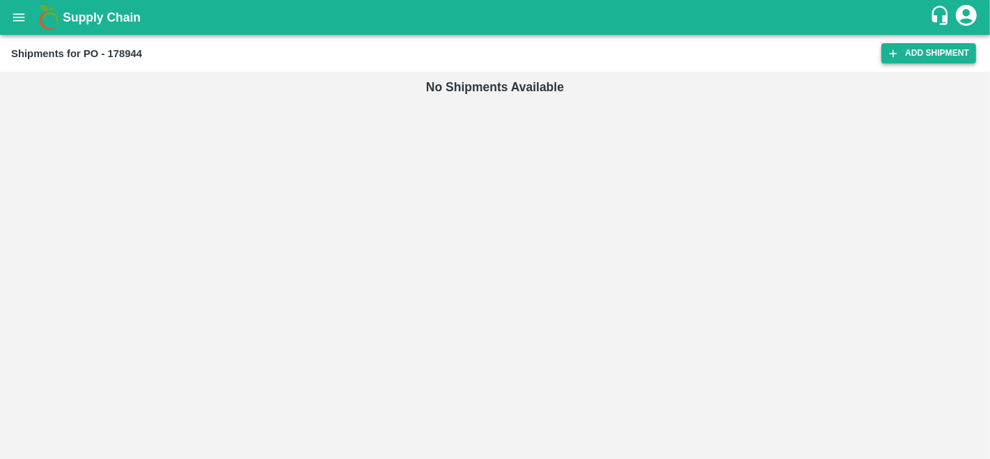
click at [901, 52] on link "Add Shipment" at bounding box center [928, 53] width 95 height 20
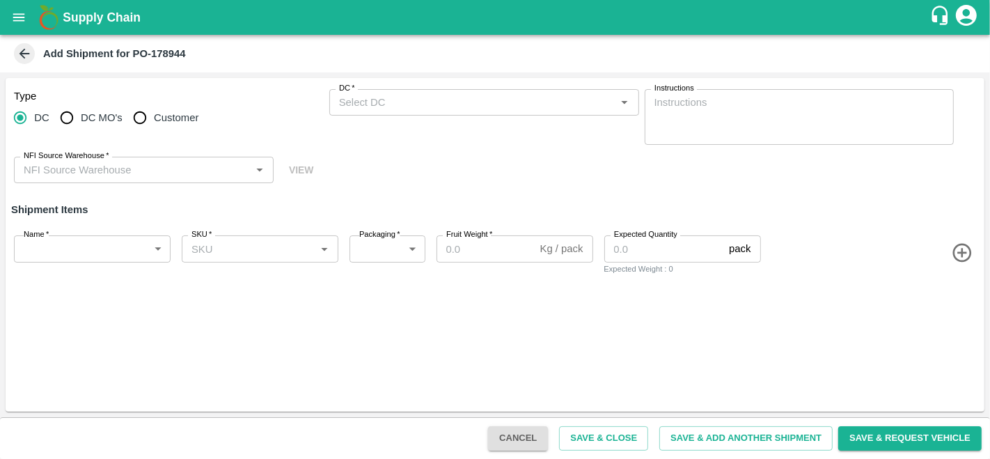
click at [111, 124] on span "DC MO's" at bounding box center [102, 117] width 42 height 15
click at [81, 124] on input "DC MO's" at bounding box center [67, 118] width 28 height 28
radio input "true"
click at [514, 106] on input "DC (Material Orders)   *" at bounding box center [472, 102] width 278 height 18
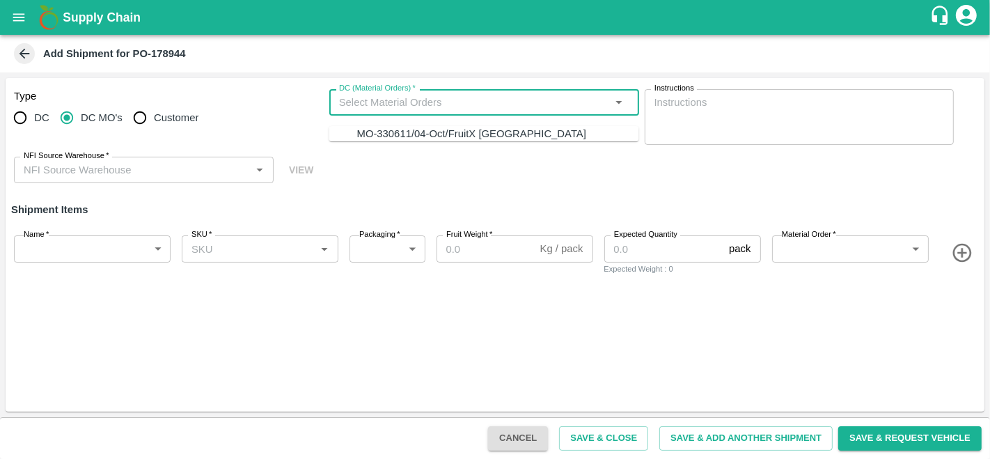
click at [436, 137] on div "MO-330611/04-Oct/FruitX [GEOGRAPHIC_DATA]" at bounding box center [471, 133] width 229 height 15
type input "MO-330611/04-Oct/FruitX [GEOGRAPHIC_DATA]"
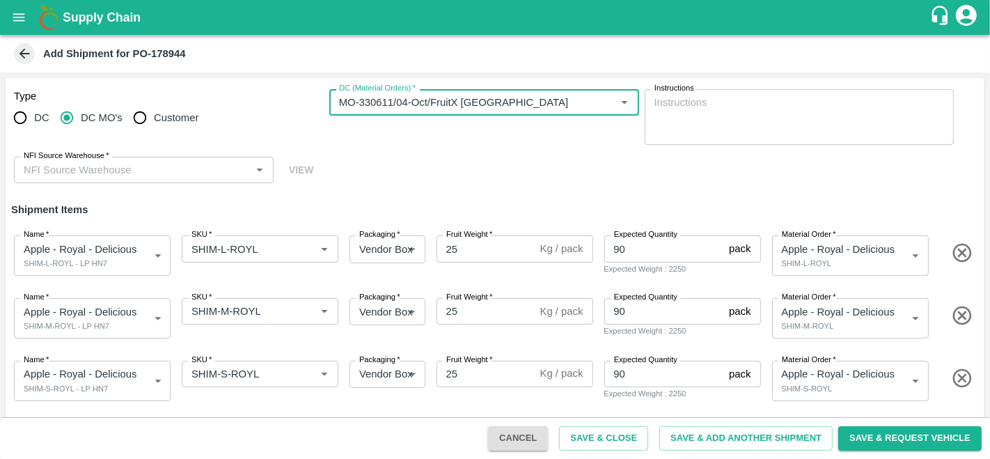
click at [65, 180] on div "NFI Source Warehouse   *" at bounding box center [144, 170] width 260 height 26
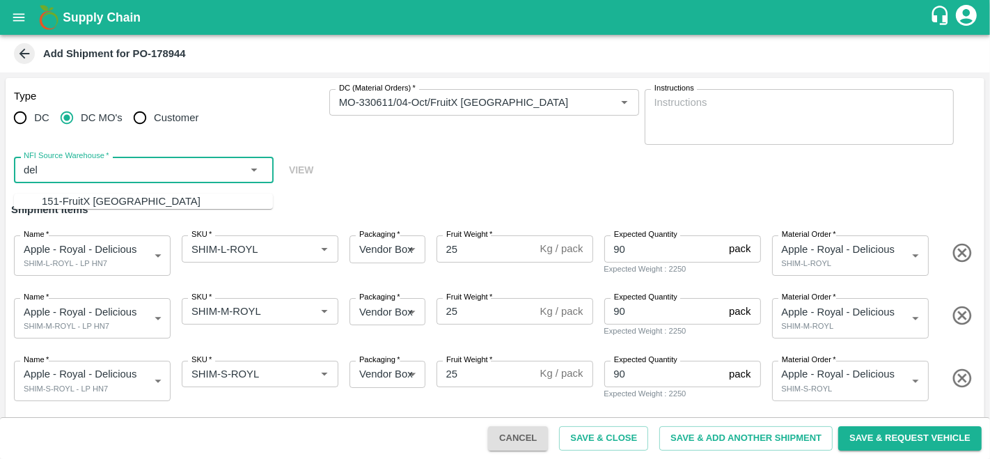
click at [79, 201] on div "151-FruitX [GEOGRAPHIC_DATA]" at bounding box center [121, 201] width 159 height 15
type input "151-FruitX [GEOGRAPHIC_DATA]"
click at [487, 159] on div "Type DC DC MO's Customer DC (Material Orders)   * DC (Material Orders)   * Inst…" at bounding box center [495, 136] width 979 height 117
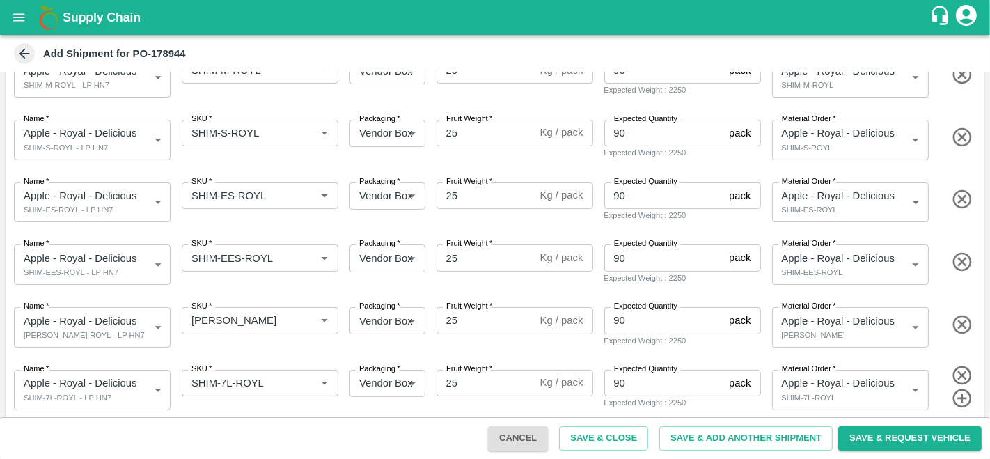
scroll to position [249, 0]
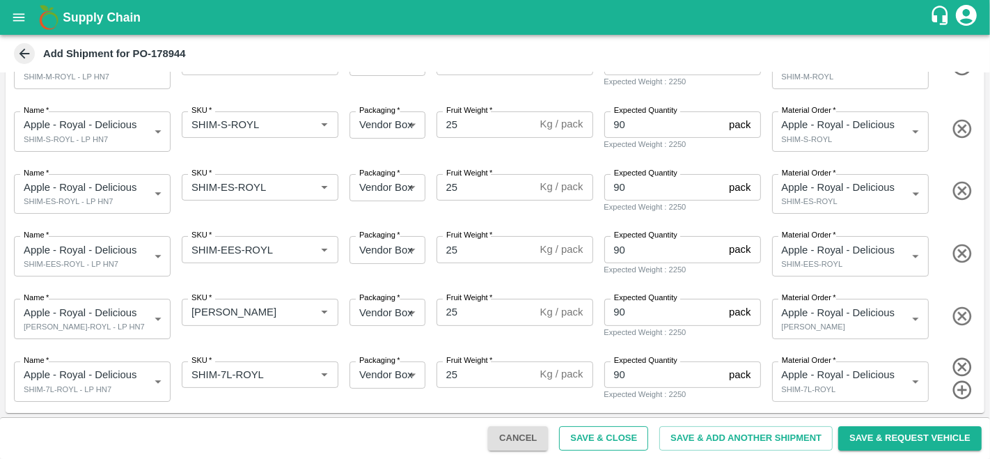
click at [611, 434] on button "Save & Close" at bounding box center [603, 438] width 89 height 24
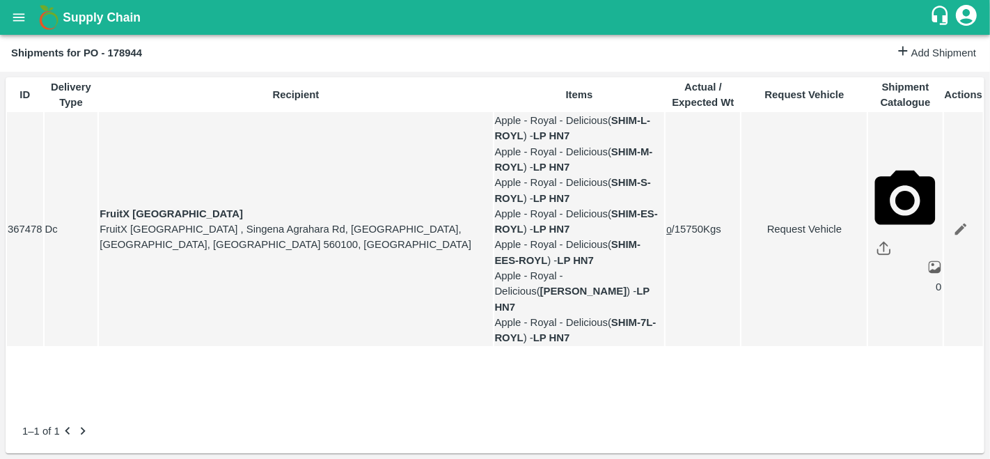
click at [15, 15] on icon "open drawer" at bounding box center [18, 17] width 15 height 15
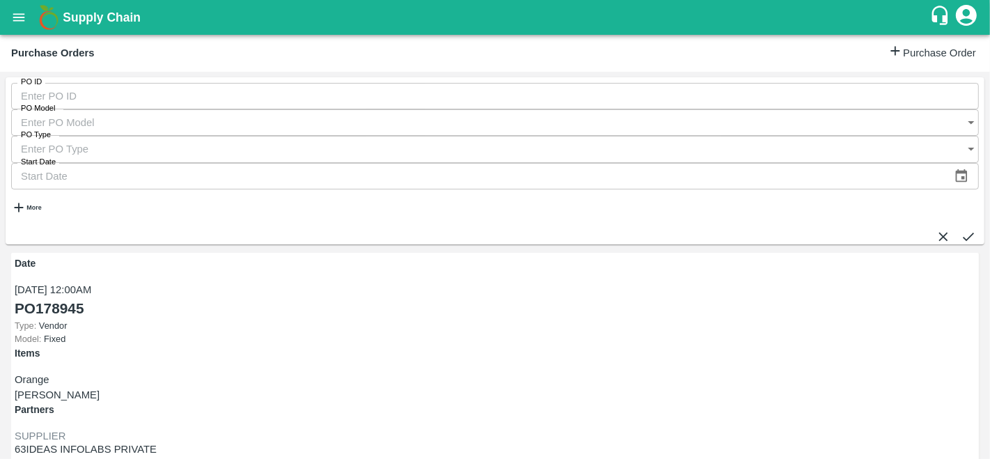
scroll to position [46, 0]
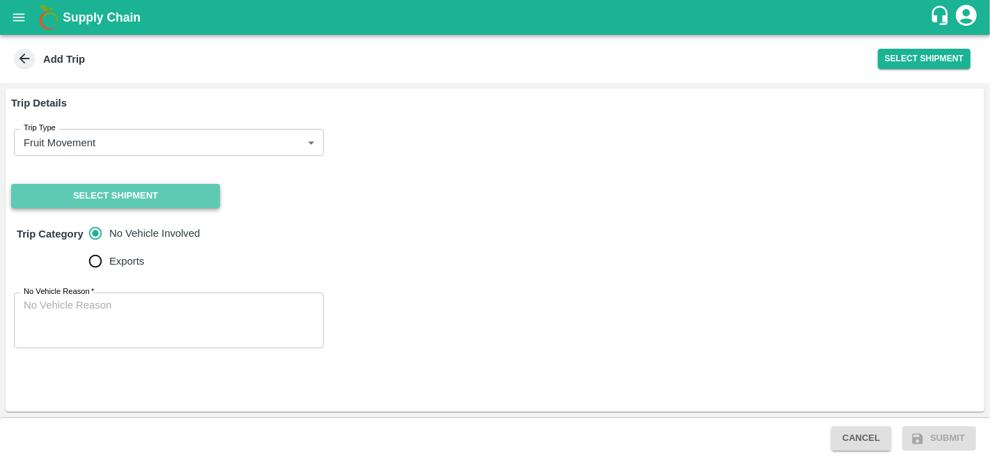
click at [155, 202] on button "Select Shipment" at bounding box center [115, 196] width 209 height 24
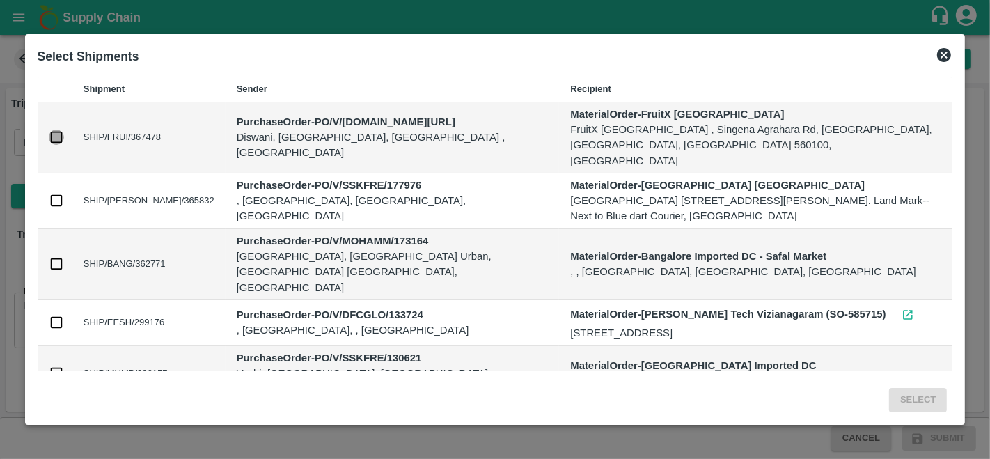
click at [57, 129] on input "checkbox" at bounding box center [56, 136] width 15 height 15
checkbox input "true"
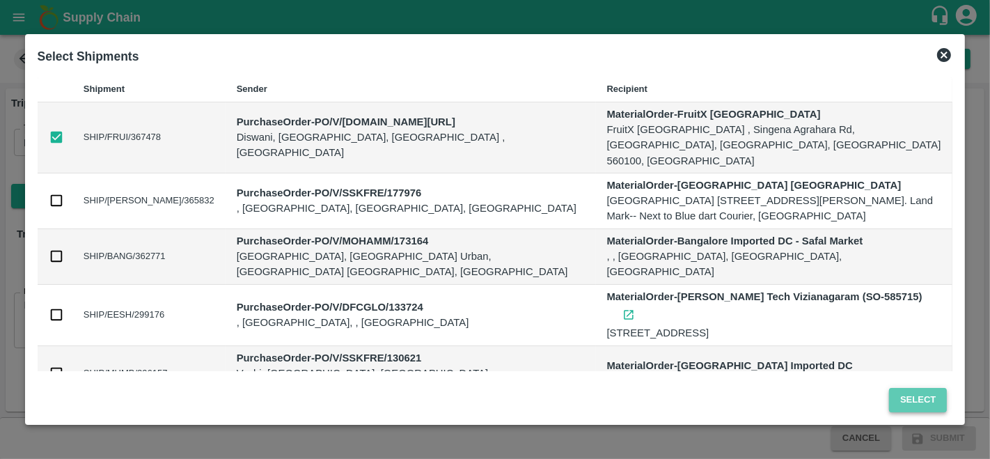
click at [915, 402] on button "Select" at bounding box center [918, 400] width 58 height 24
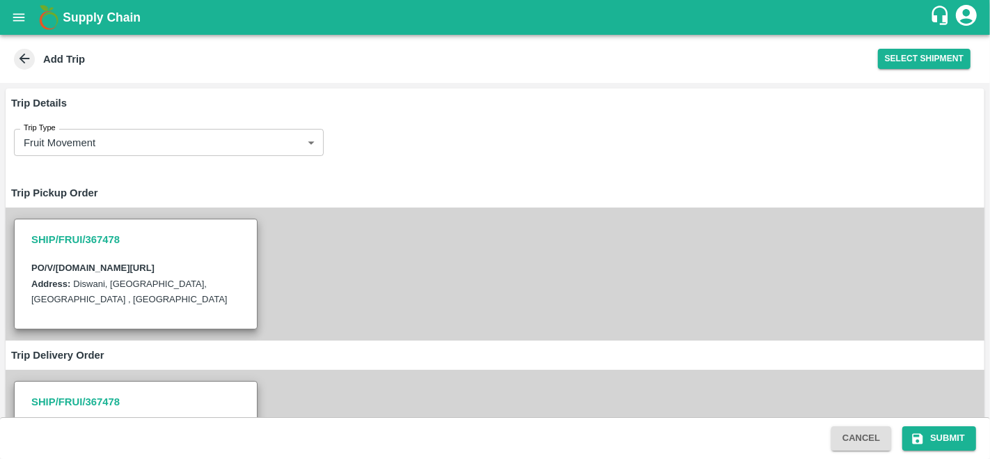
scroll to position [262, 0]
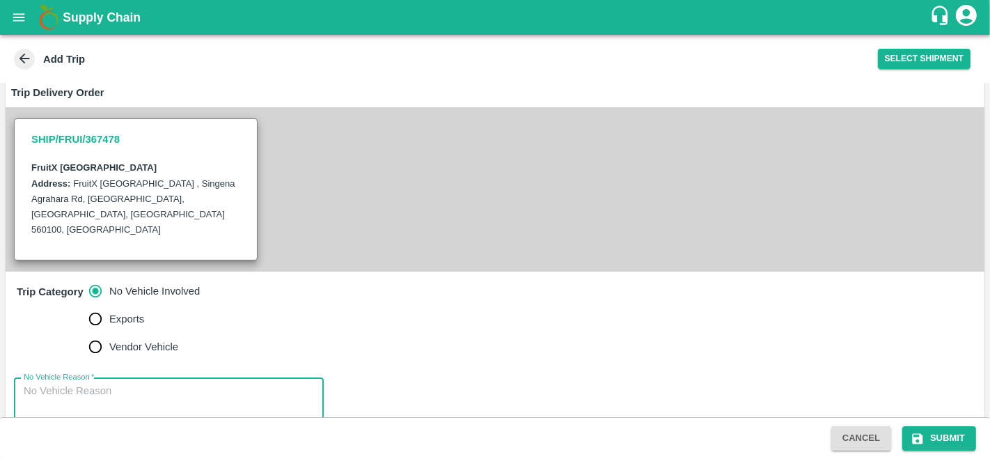
click at [97, 384] on textarea "No Vehicle Reason   *" at bounding box center [169, 406] width 290 height 44
click at [310, 384] on textarea "vendor delivery" at bounding box center [169, 406] width 290 height 44
type textarea "vendor delivery"
click at [450, 367] on div "No Vehicle Reason   * vendor delivery x No Vehicle Reason" at bounding box center [495, 406] width 979 height 78
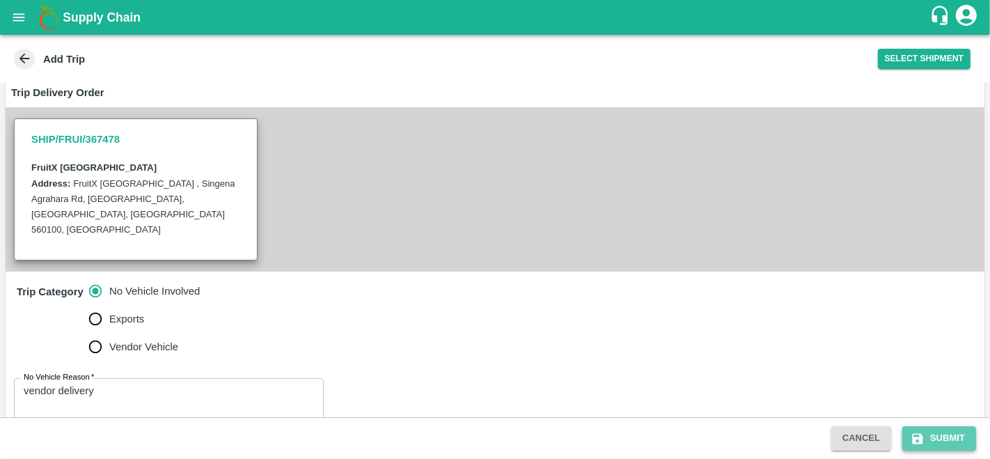
click at [934, 432] on button "Submit" at bounding box center [939, 438] width 74 height 24
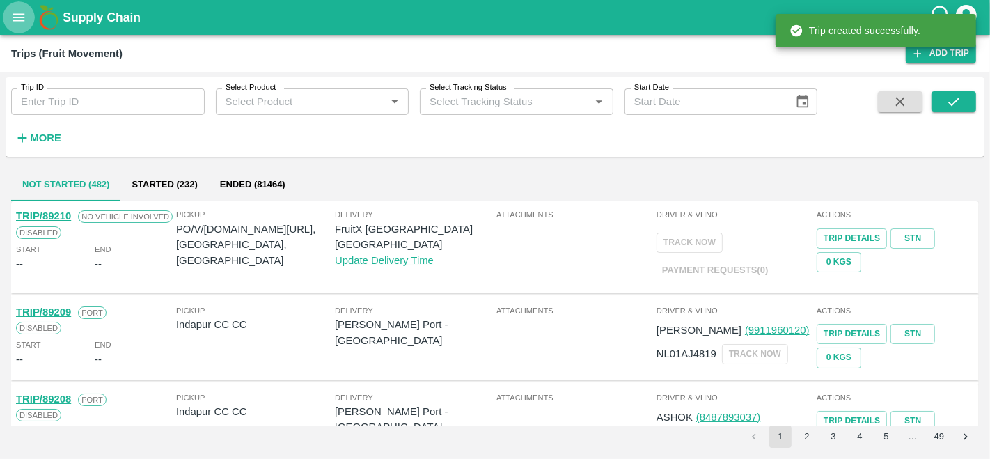
click at [15, 15] on icon "open drawer" at bounding box center [18, 17] width 15 height 15
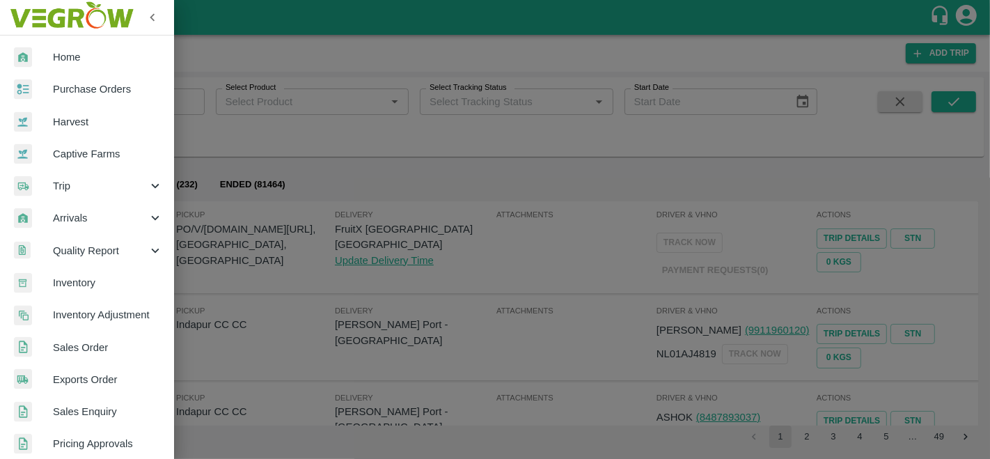
click at [97, 345] on span "Sales Order" at bounding box center [108, 347] width 110 height 15
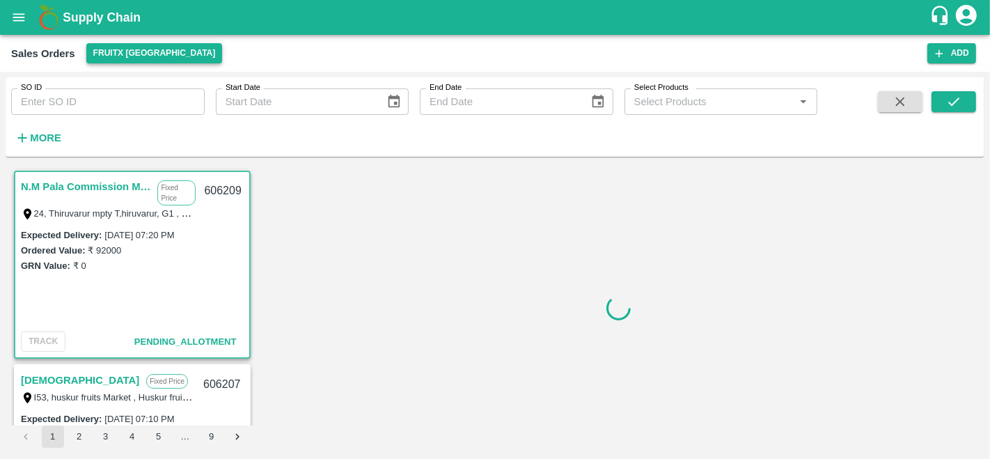
click at [144, 54] on button "FruitX [GEOGRAPHIC_DATA]" at bounding box center [154, 53] width 136 height 20
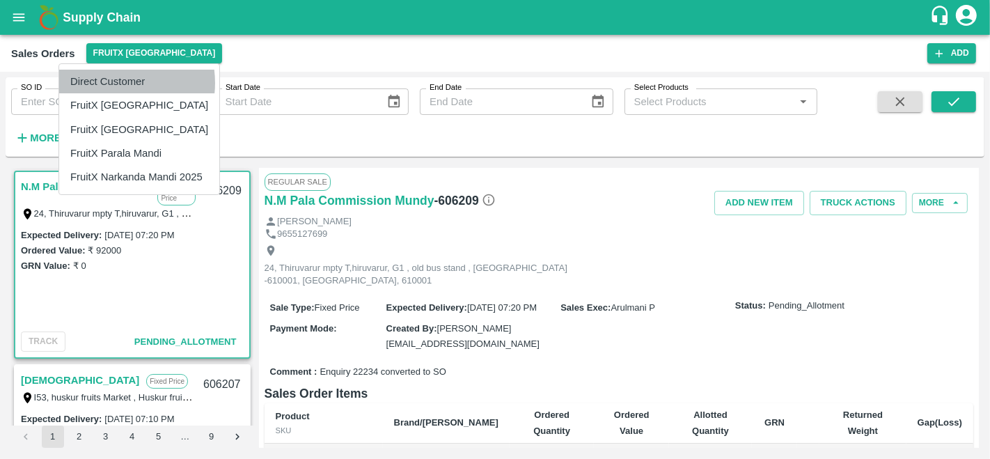
click at [113, 83] on li "Direct Customer" at bounding box center [139, 82] width 160 height 24
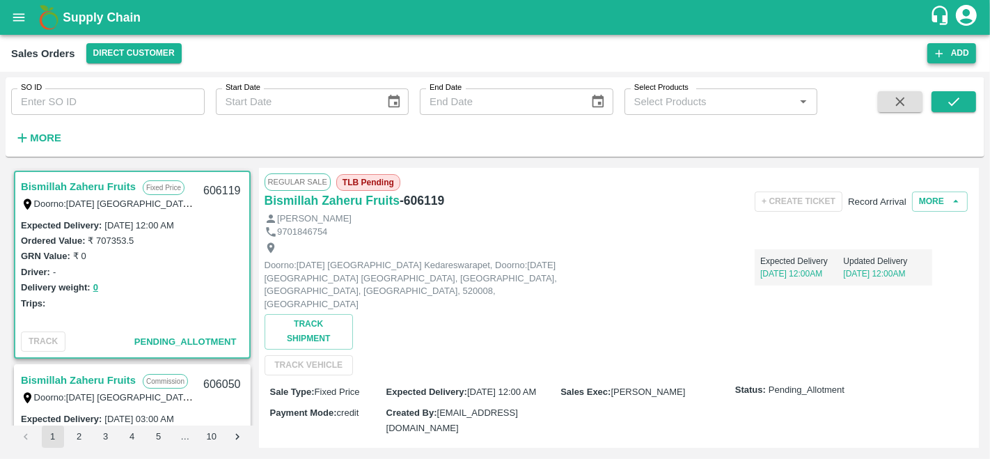
click at [951, 56] on button "Add" at bounding box center [951, 53] width 49 height 20
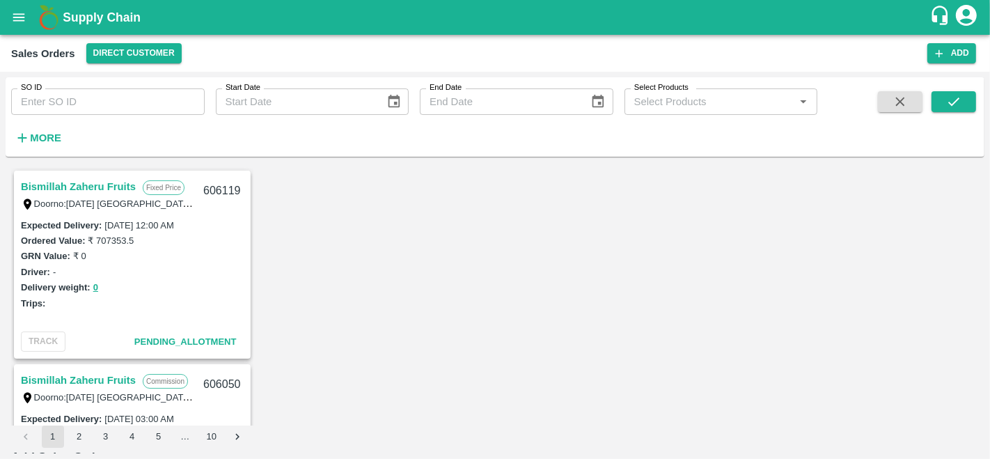
type input "[PERSON_NAME]"
click at [324, 265] on body "Supply Chain Sales Orders Direct Customer Add SO ID SO ID Start Date Start Date…" at bounding box center [495, 229] width 990 height 459
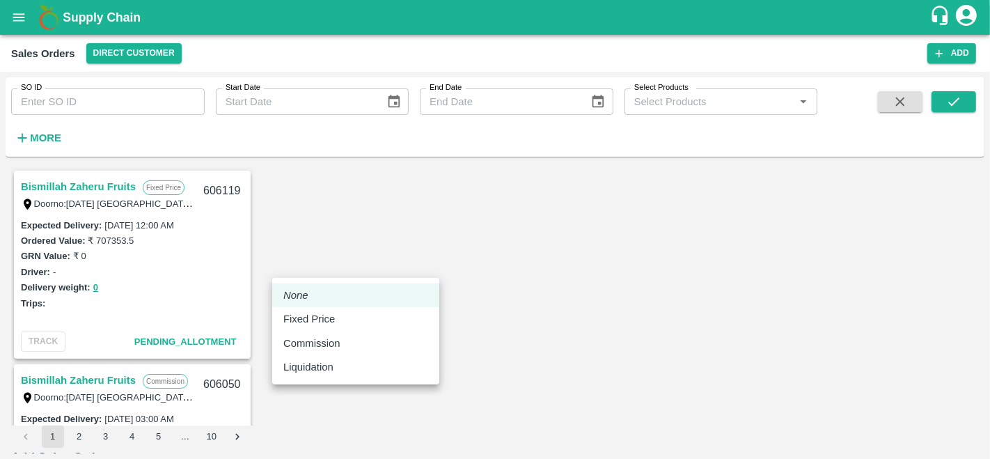
click at [334, 327] on li "Fixed Price" at bounding box center [355, 319] width 167 height 24
type input "1"
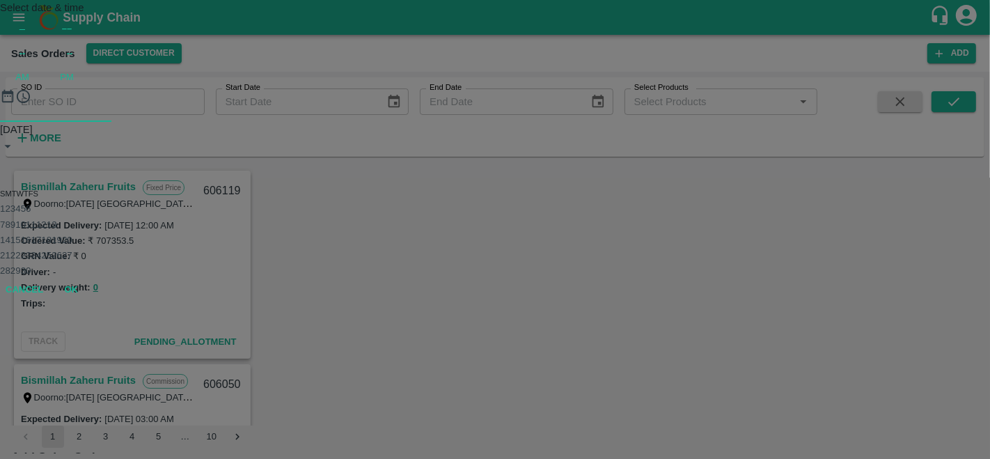
click at [0, 178] on icon "Next month" at bounding box center [0, 178] width 0 height 0
click at [20, 214] on button "4" at bounding box center [17, 208] width 5 height 10
type input "04/10/2025 12:00 AM"
click at [93, 254] on button "OK" at bounding box center [71, 242] width 45 height 24
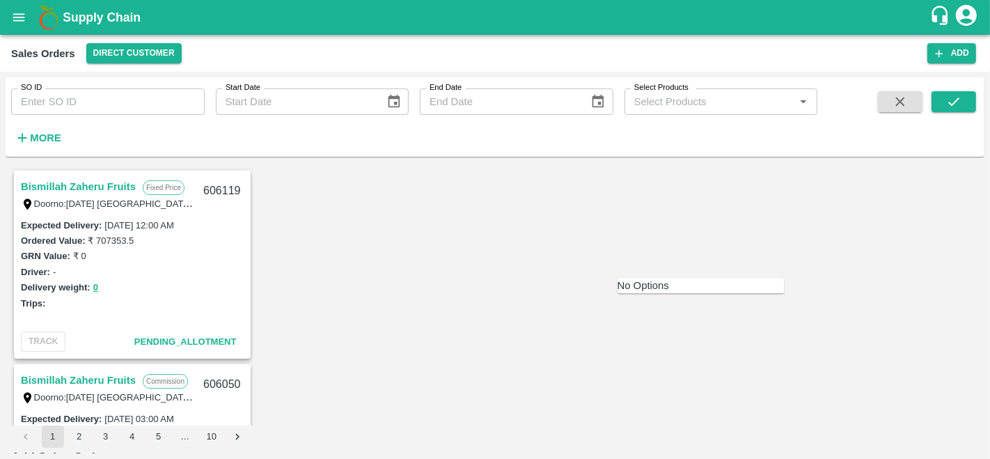
type input "z"
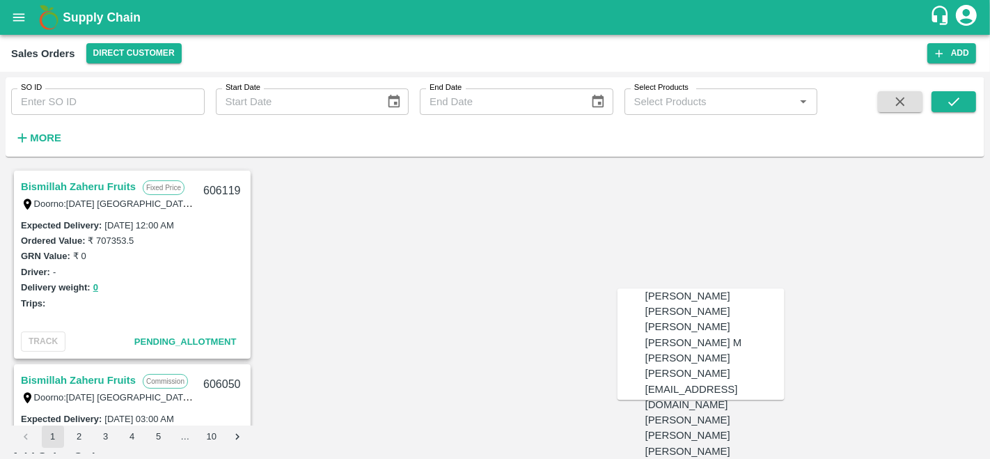
scroll to position [2048, 0]
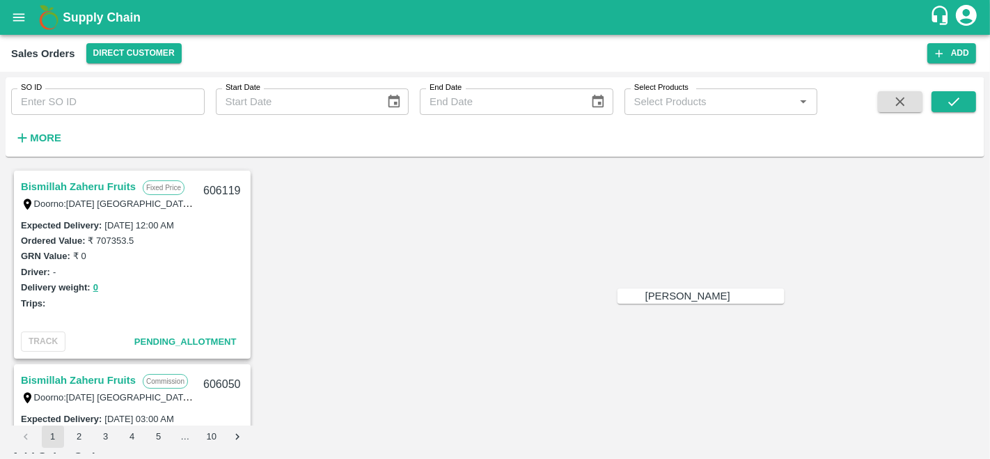
type input "jam"
click at [14, 21] on icon "open drawer" at bounding box center [19, 17] width 12 height 8
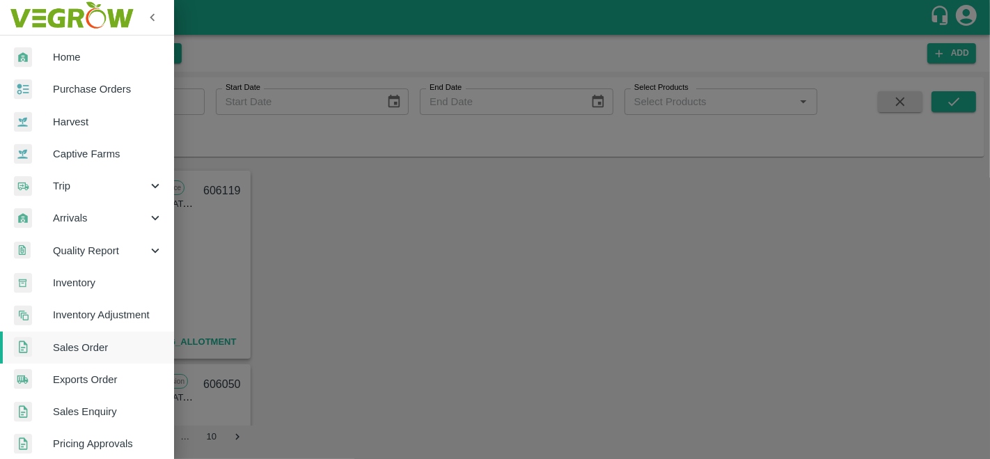
click at [86, 187] on span "Trip" at bounding box center [100, 185] width 95 height 15
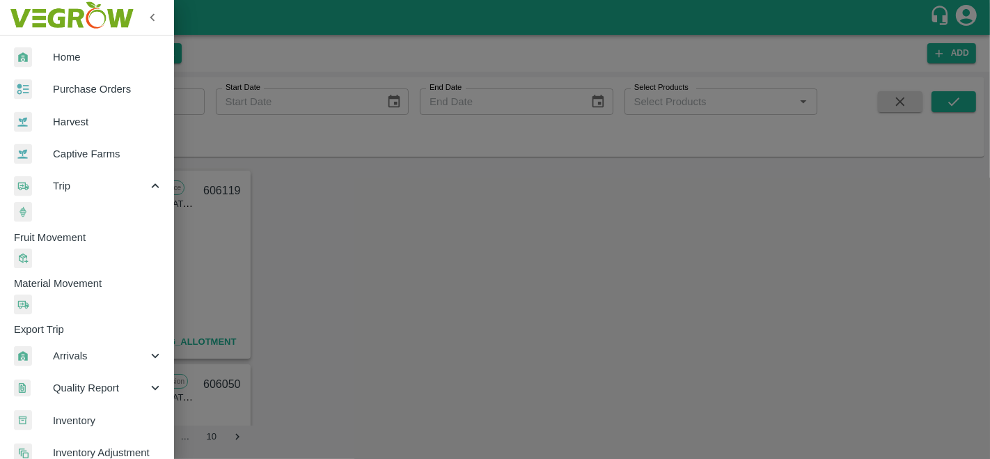
click at [96, 348] on span "Arrivals" at bounding box center [100, 355] width 95 height 15
click at [105, 442] on span "DC Arrivals" at bounding box center [94, 449] width 160 height 15
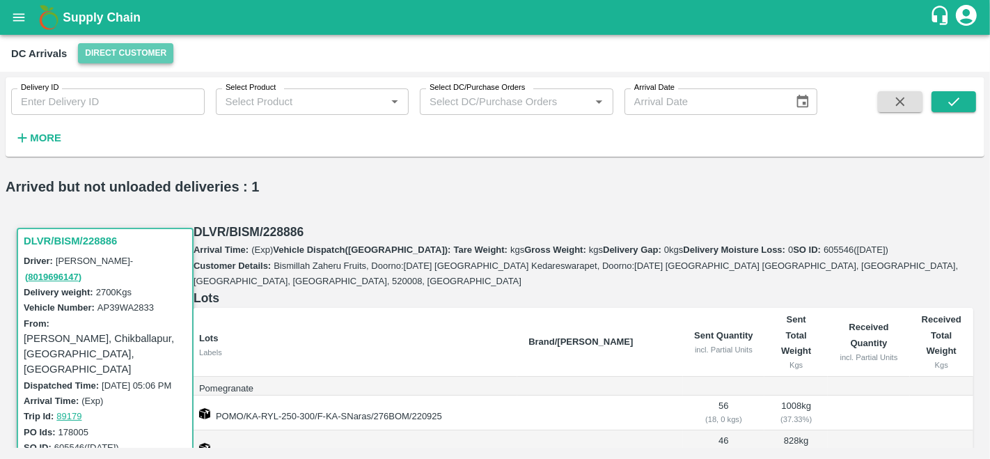
click at [121, 50] on button "Direct Customer" at bounding box center [125, 53] width 95 height 20
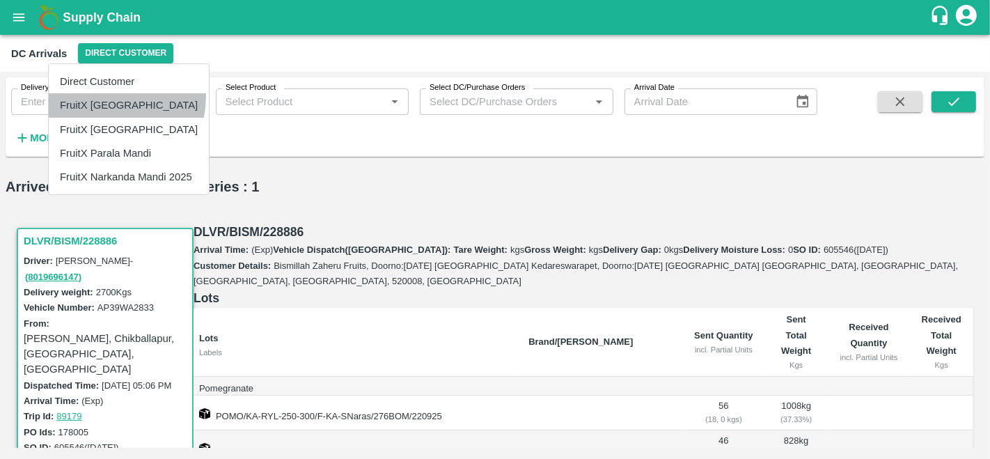
click at [99, 95] on li "FruitX [GEOGRAPHIC_DATA]" at bounding box center [129, 105] width 160 height 24
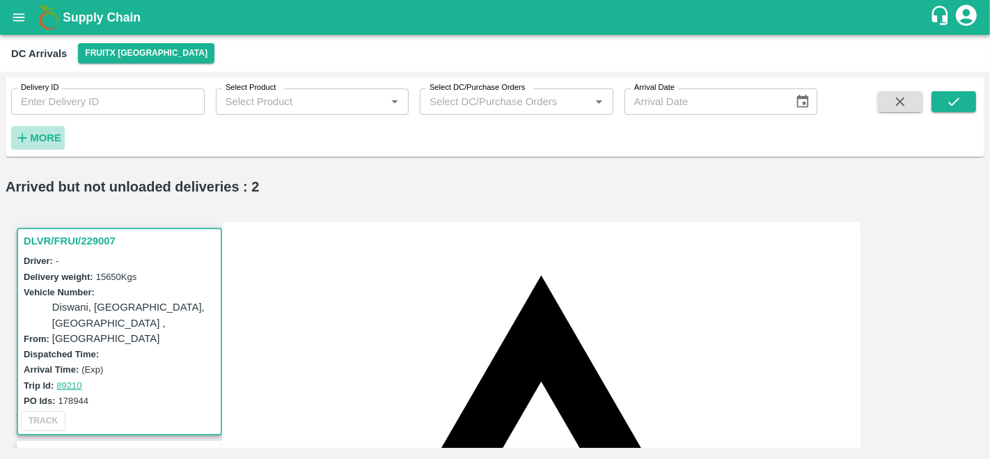
click at [45, 135] on strong "More" at bounding box center [45, 137] width 31 height 11
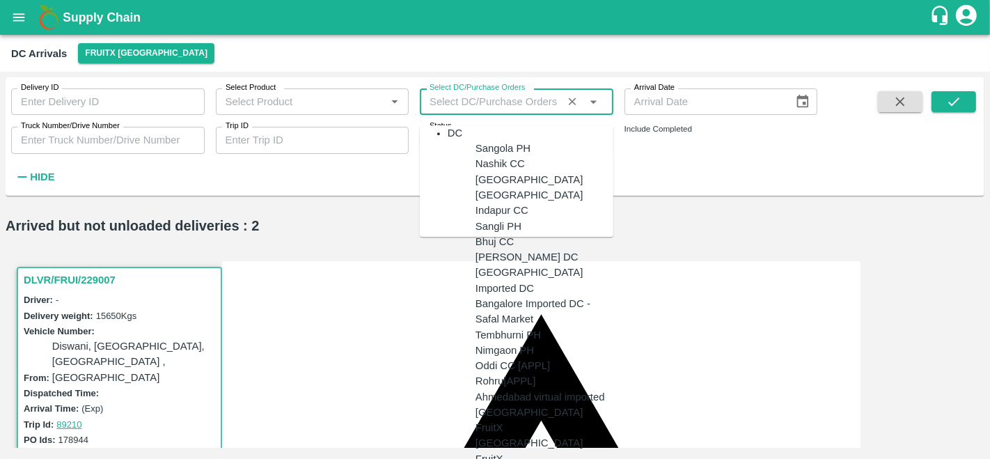
click at [505, 103] on input "Select DC/Purchase Orders" at bounding box center [496, 102] width 144 height 18
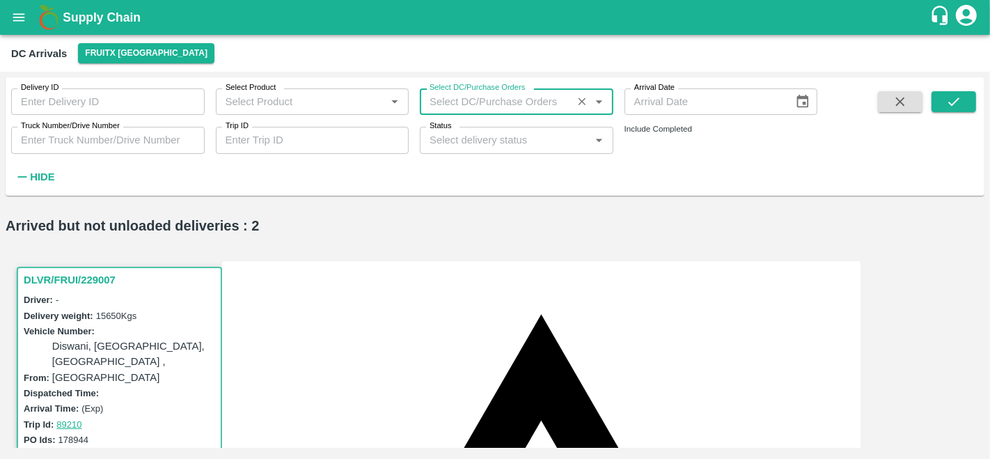
paste input "178925"
click at [470, 110] on input "Select DC/Purchase Orders" at bounding box center [496, 102] width 144 height 18
type input "178925"
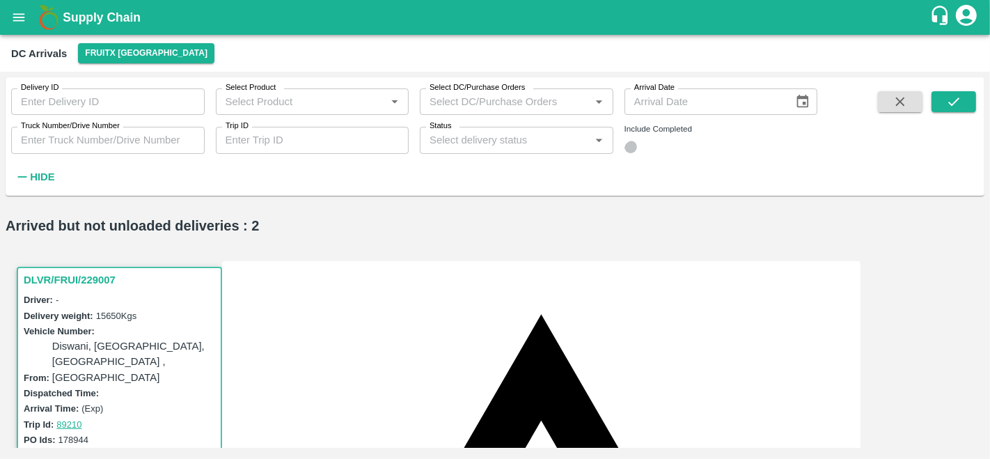
click at [637, 143] on input "checkbox" at bounding box center [631, 147] width 13 height 13
checkbox input "true"
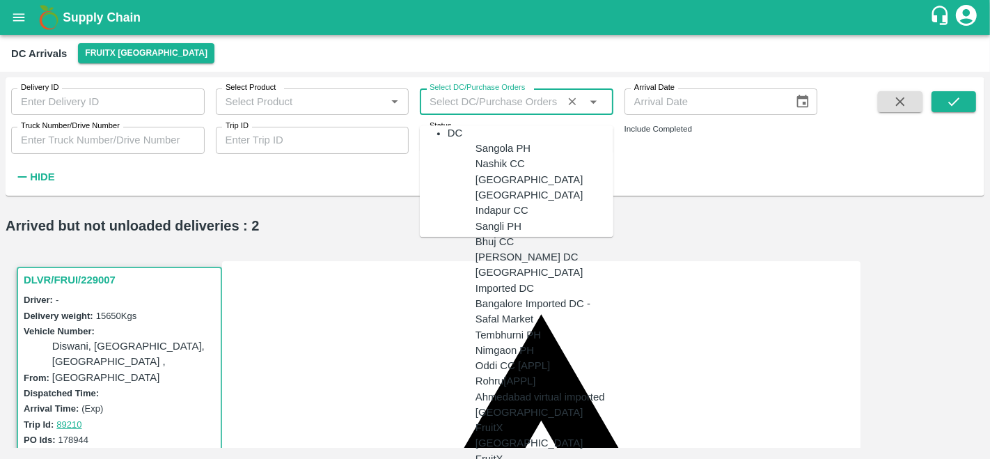
click at [486, 104] on input "Select DC/Purchase Orders" at bounding box center [496, 102] width 144 height 18
paste input "178925"
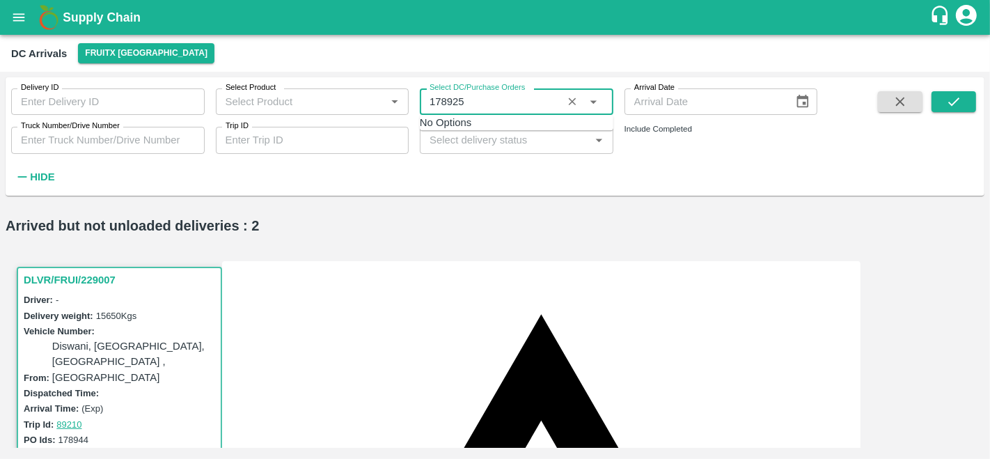
scroll to position [108, 0]
type input "178925"
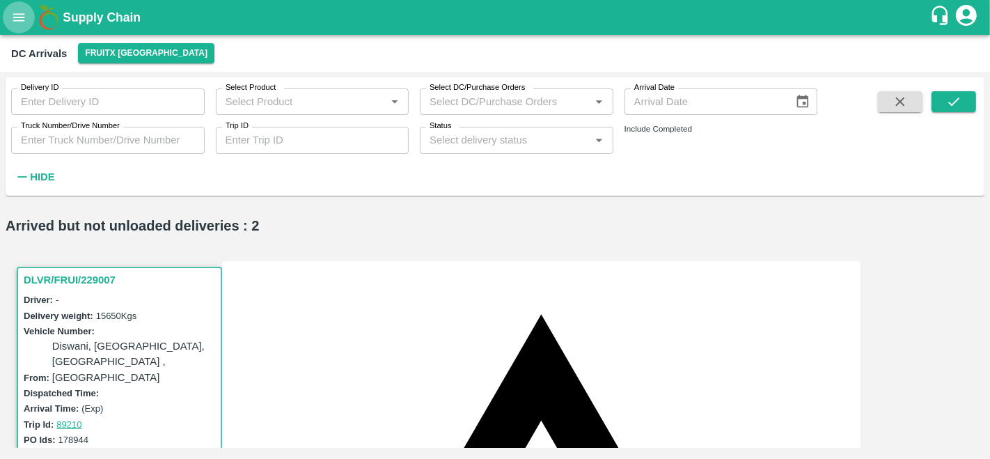
click at [23, 16] on icon "open drawer" at bounding box center [18, 17] width 15 height 15
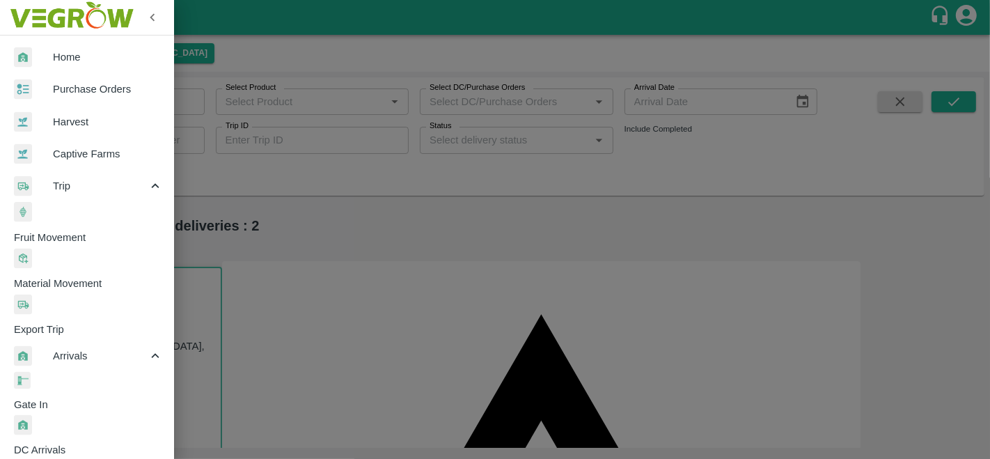
click at [93, 397] on span "Gate In" at bounding box center [94, 404] width 160 height 15
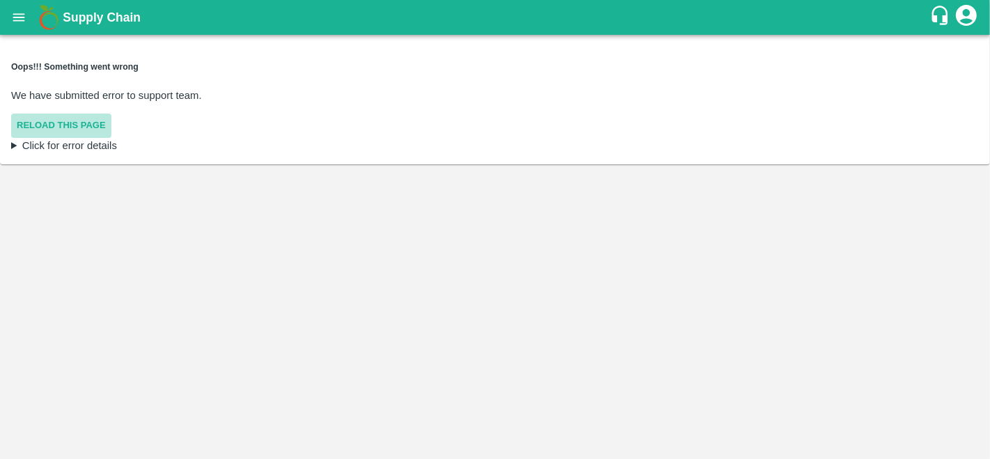
click at [91, 113] on button "Reload this page" at bounding box center [61, 125] width 100 height 24
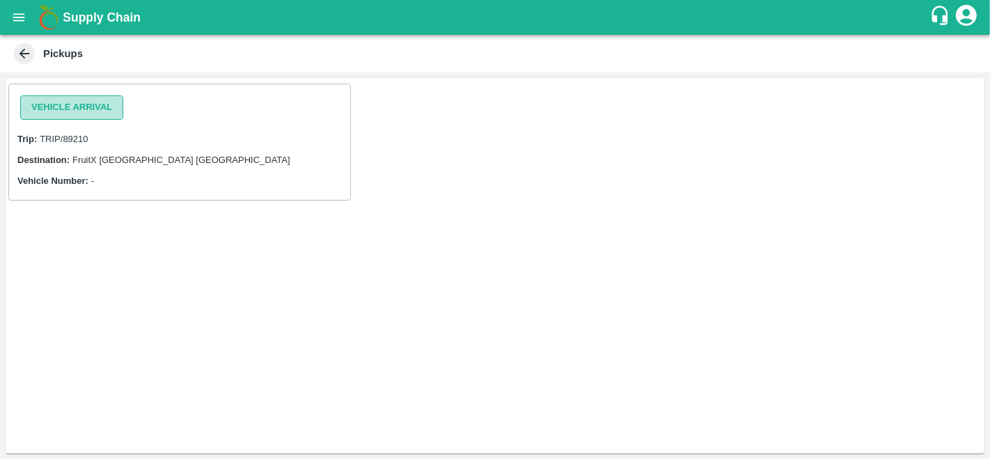
click at [56, 100] on button "Vehicle Arrival" at bounding box center [71, 107] width 103 height 24
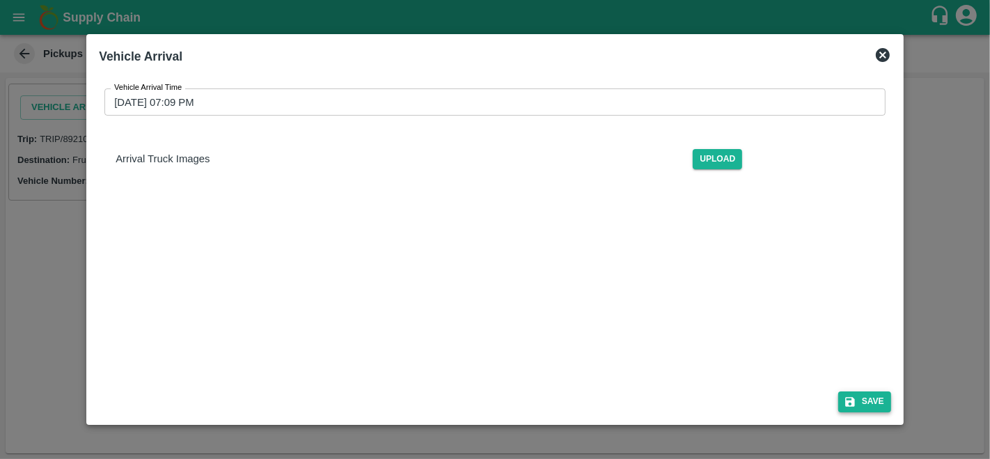
click at [866, 402] on button "Save" at bounding box center [864, 401] width 53 height 20
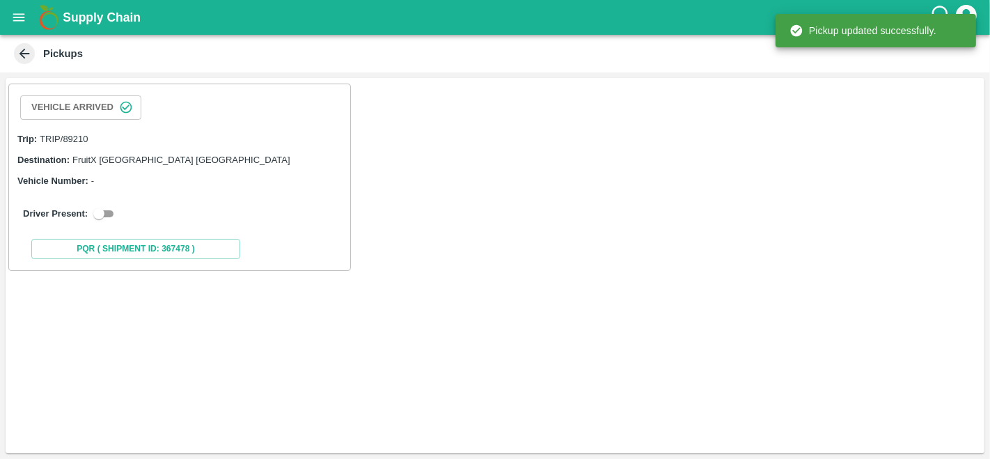
click at [111, 214] on input "checkbox" at bounding box center [99, 213] width 50 height 17
checkbox input "true"
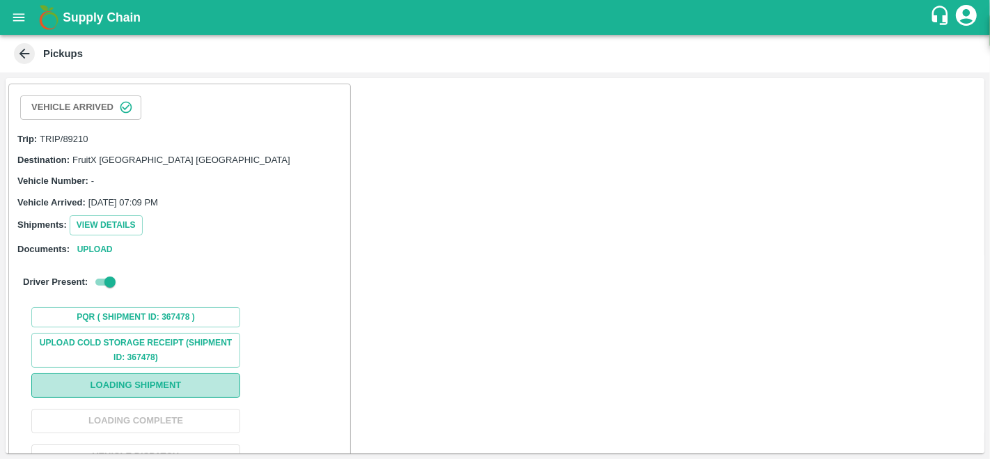
click at [124, 386] on button "Loading Shipment" at bounding box center [135, 385] width 209 height 24
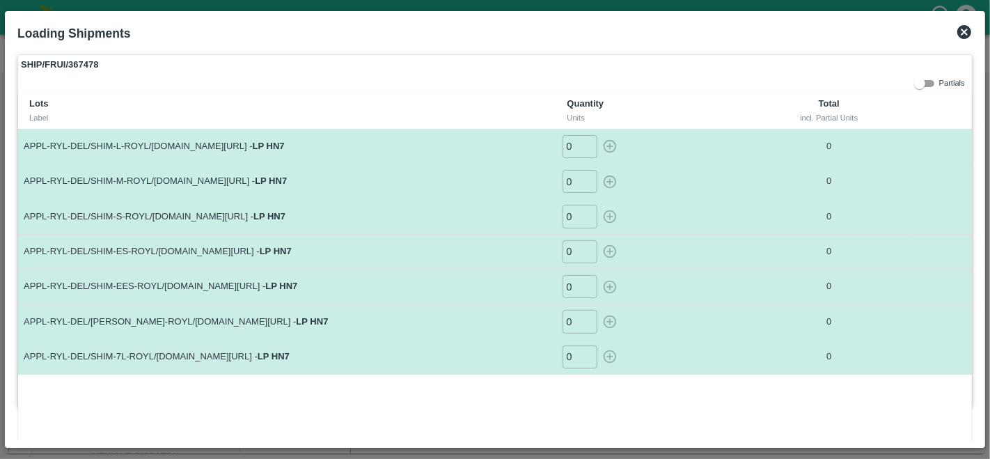
click at [573, 152] on input "0" at bounding box center [580, 146] width 35 height 23
click at [602, 148] on icon "button" at bounding box center [609, 146] width 15 height 15
type input "0"
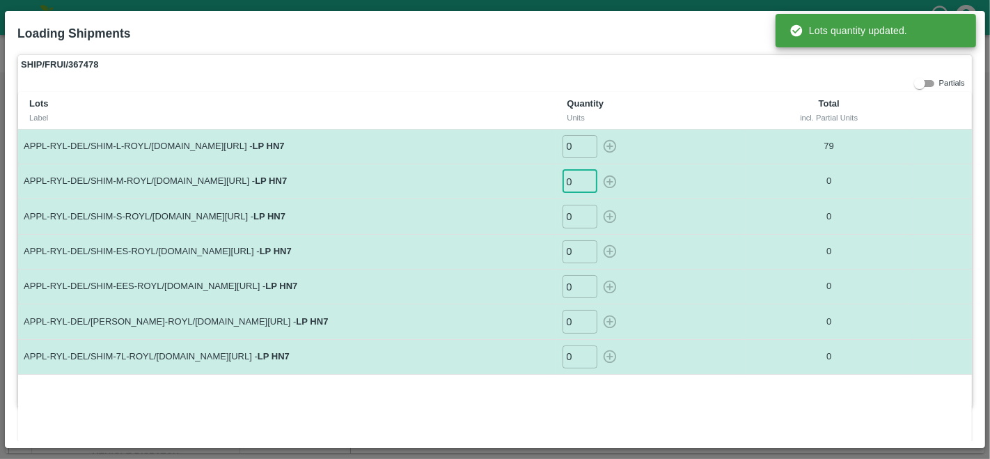
click at [578, 184] on input "0" at bounding box center [580, 181] width 35 height 23
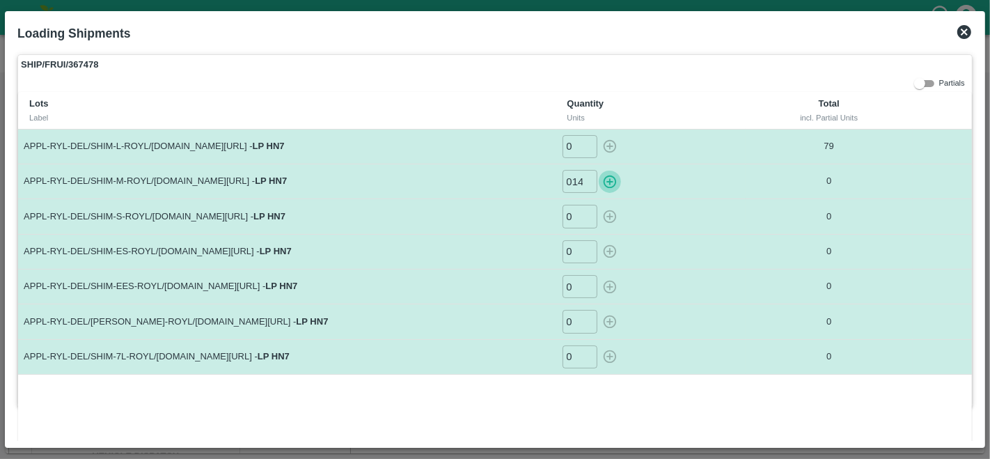
click at [610, 180] on icon "button" at bounding box center [609, 181] width 13 height 13
type input "0"
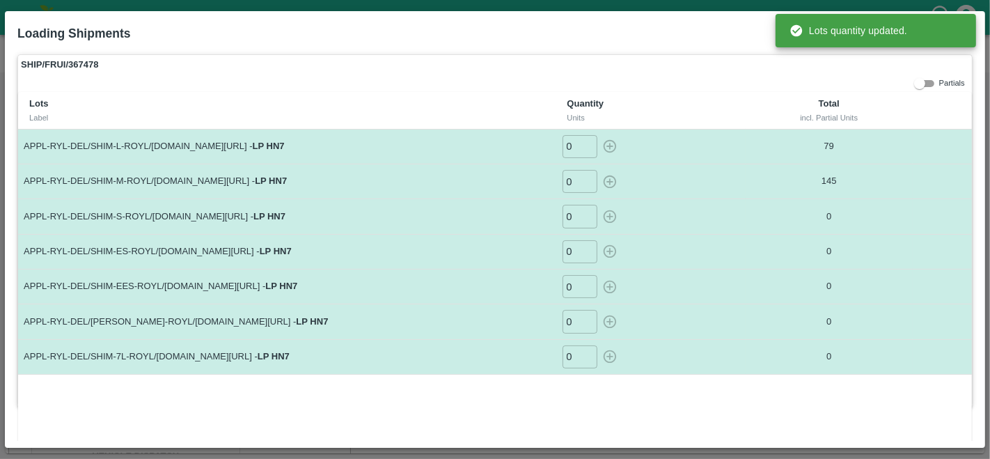
click at [572, 216] on input "0" at bounding box center [580, 216] width 35 height 23
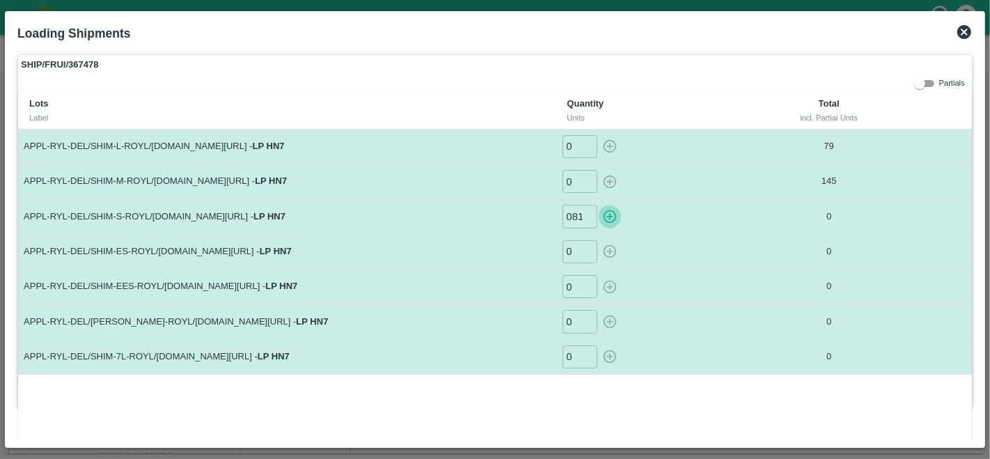
click at [608, 215] on icon "button" at bounding box center [609, 216] width 13 height 13
type input "0"
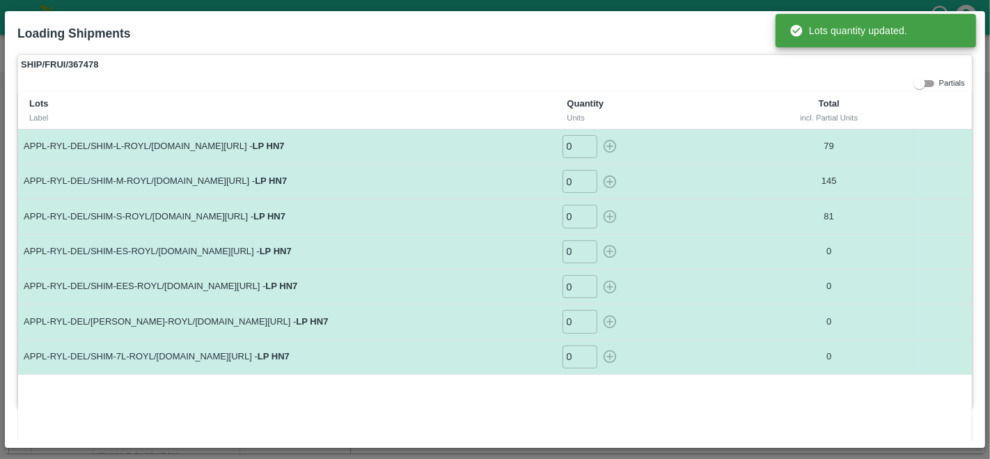
click at [580, 247] on input "0" at bounding box center [580, 251] width 35 height 23
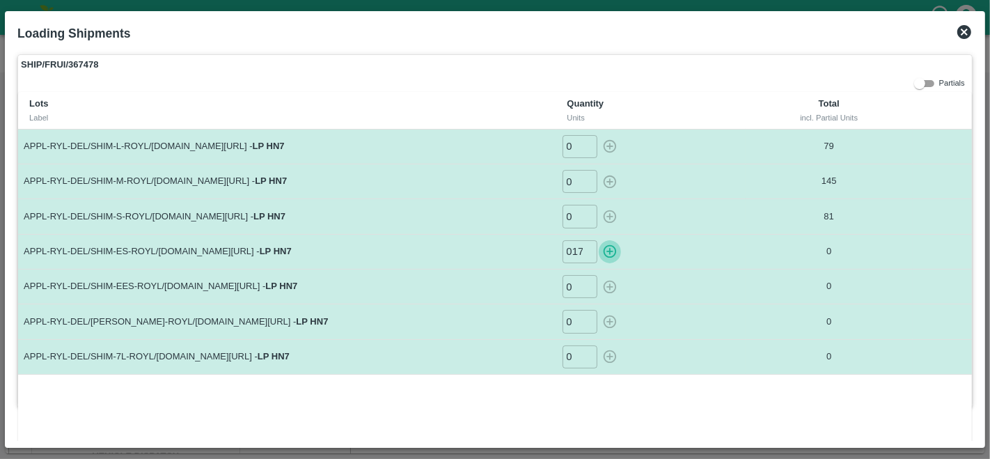
click at [611, 251] on icon "button" at bounding box center [609, 251] width 15 height 15
type input "0"
click at [574, 287] on input "0" at bounding box center [580, 286] width 35 height 23
click at [604, 287] on icon "button" at bounding box center [609, 286] width 15 height 15
type input "0"
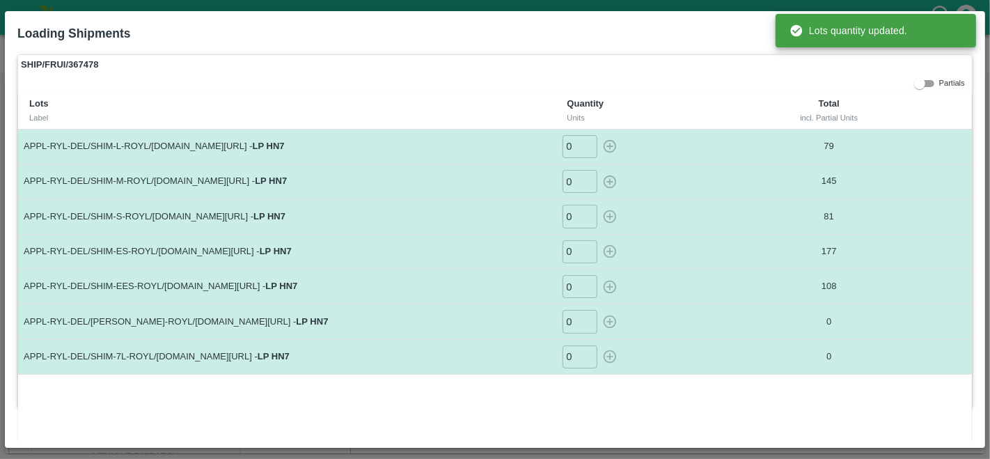
click at [572, 321] on input "0" at bounding box center [580, 321] width 35 height 23
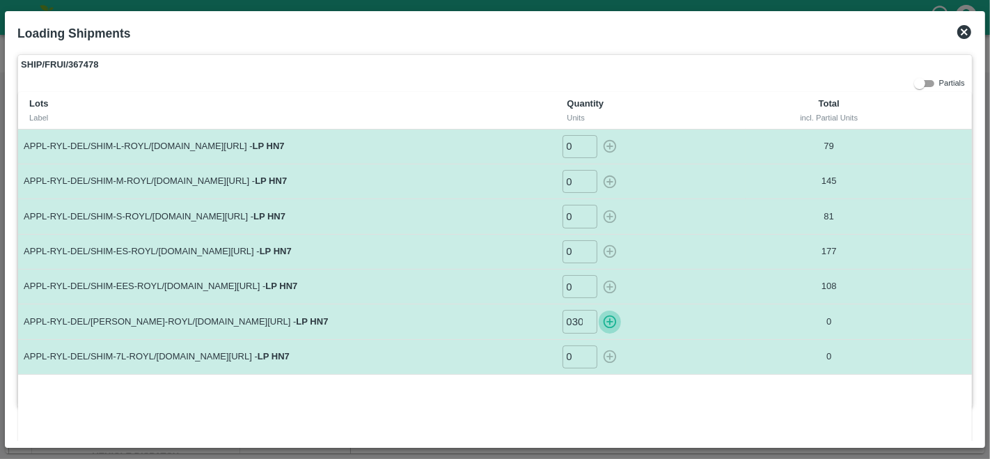
click at [606, 321] on icon "button" at bounding box center [609, 321] width 15 height 15
type input "0"
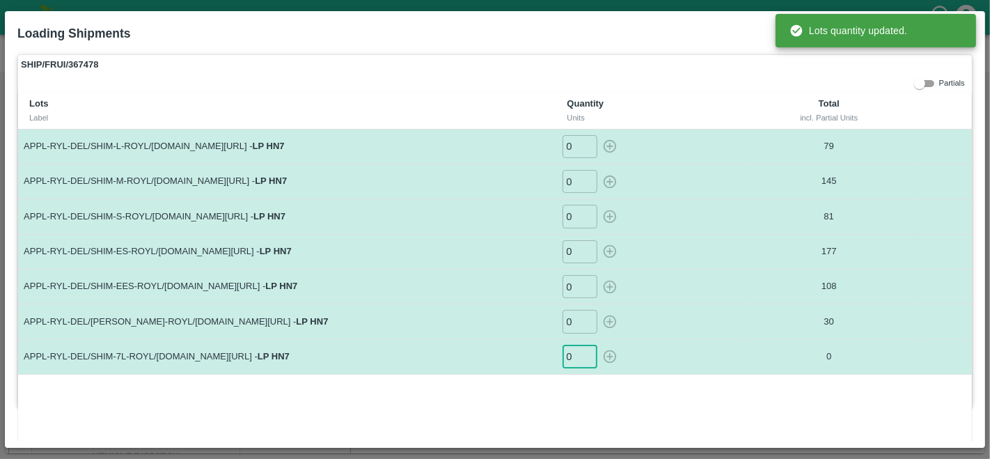
click at [569, 359] on input "0" at bounding box center [580, 356] width 35 height 23
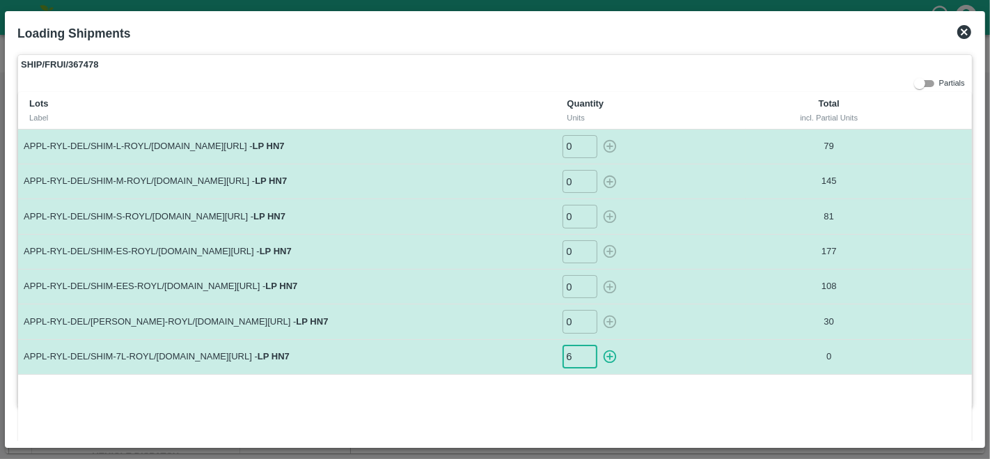
click at [606, 359] on icon "button" at bounding box center [609, 356] width 15 height 15
type input "0"
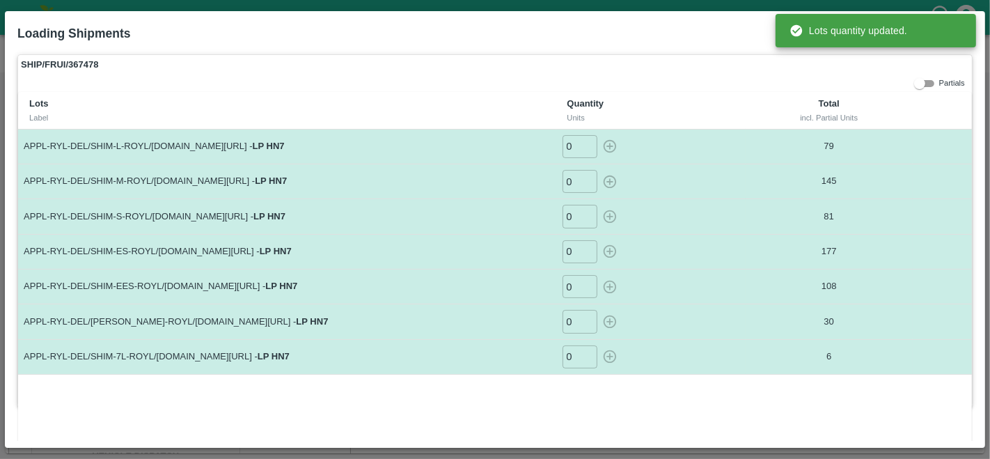
click at [647, 403] on div "Lots Label Quantity Units Total incl. Partial Units APPL-RYL-DEL/SHIM-L-ROYL/F-…" at bounding box center [495, 267] width 954 height 351
click at [680, 67] on label "SHIP/FRUI/367478" at bounding box center [495, 64] width 954 height 19
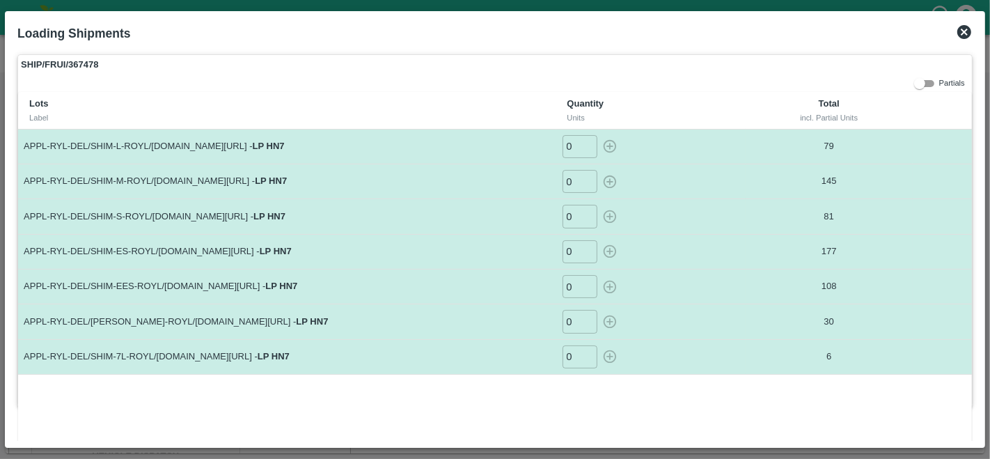
click at [968, 29] on icon at bounding box center [964, 32] width 14 height 14
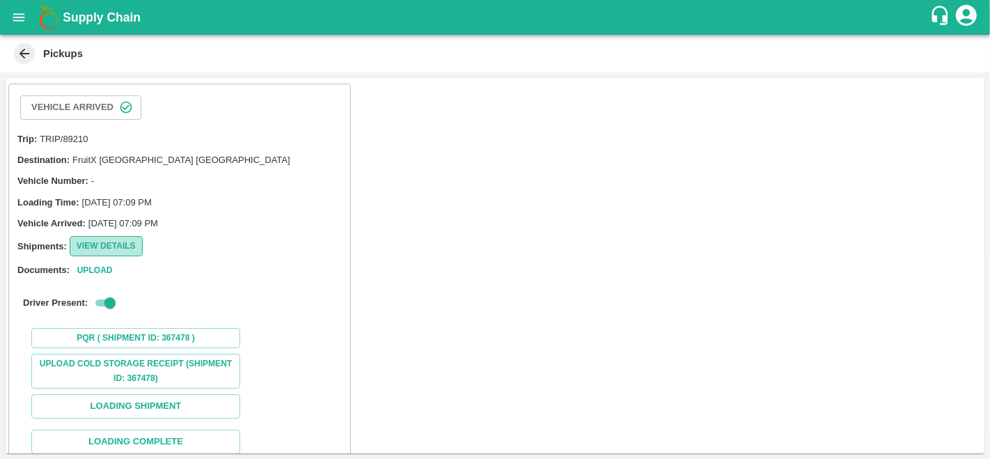
click at [92, 246] on button "View Details" at bounding box center [106, 246] width 73 height 20
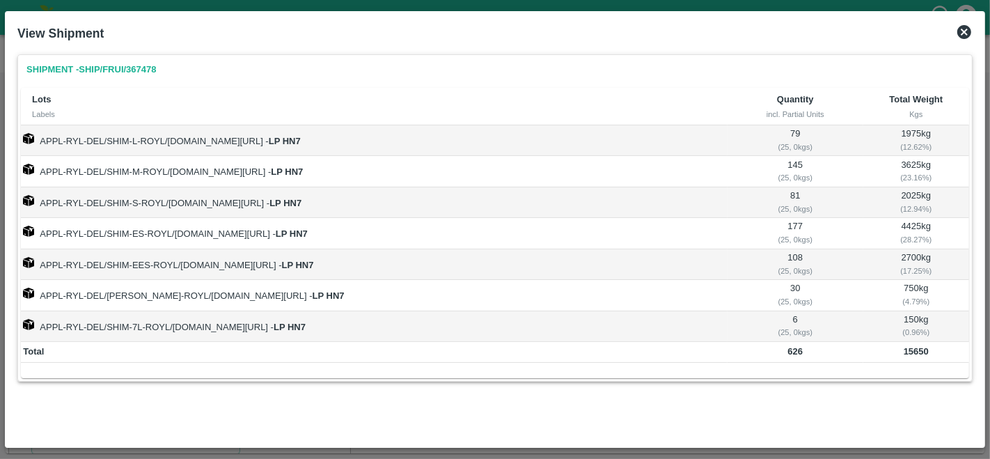
click at [961, 31] on icon at bounding box center [964, 32] width 14 height 14
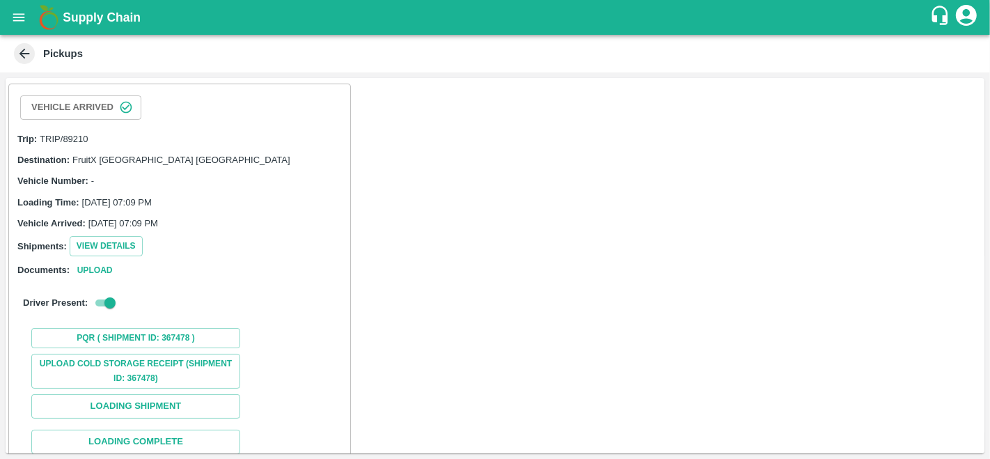
scroll to position [85, 0]
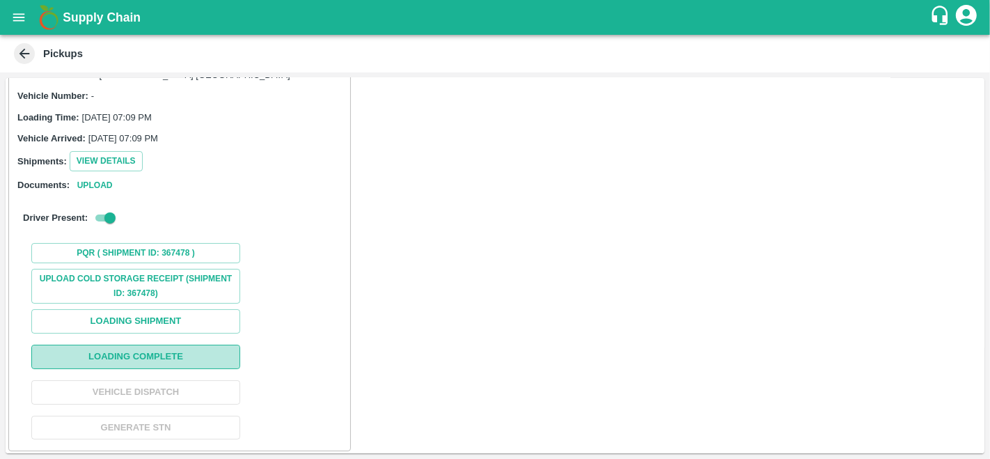
click at [151, 356] on button "Loading Complete" at bounding box center [135, 357] width 209 height 24
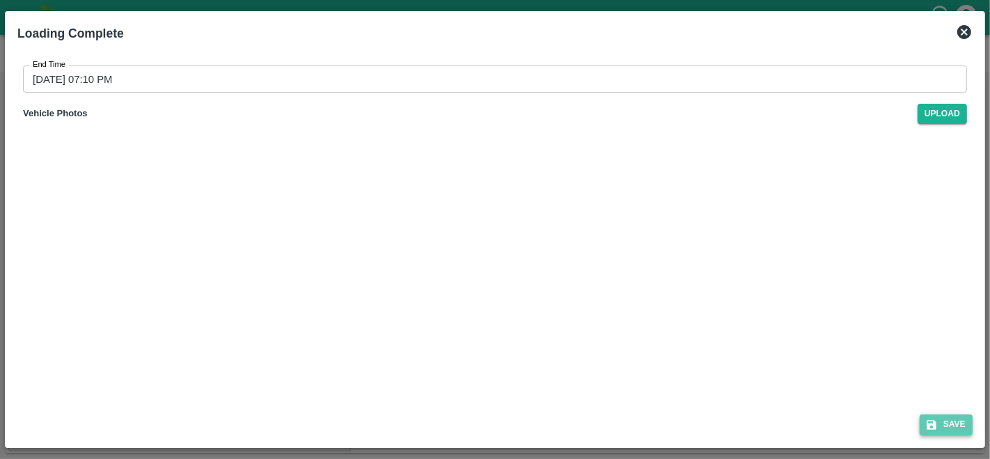
click at [941, 423] on button "Save" at bounding box center [946, 424] width 53 height 20
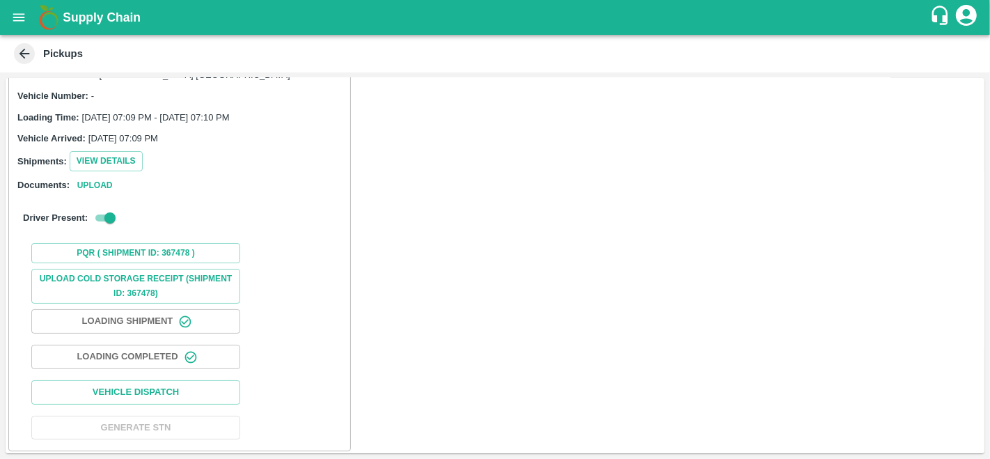
click at [511, 172] on div "Vehicle Arrived Trip: TRIP/89210 Destination: FruitX Bangalore DC Vehicle Numbe…" at bounding box center [495, 265] width 979 height 375
click at [12, 10] on icon "open drawer" at bounding box center [18, 17] width 15 height 15
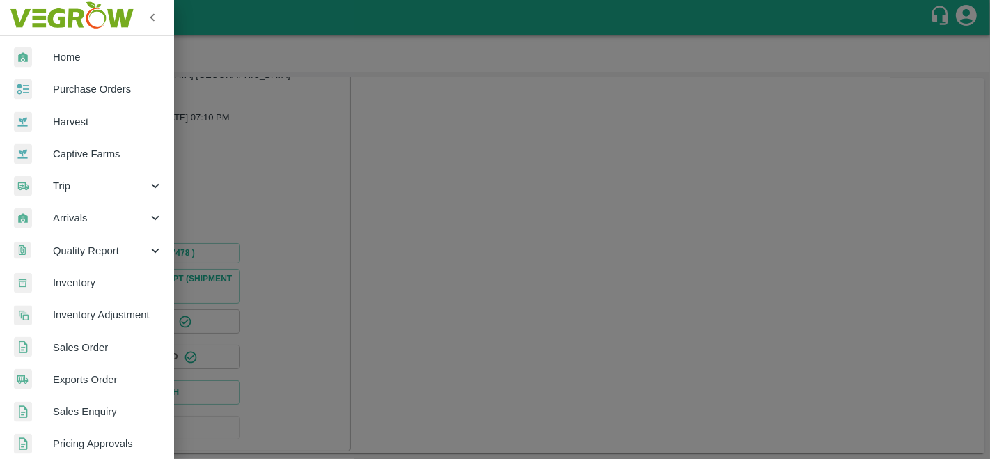
click at [71, 84] on span "Purchase Orders" at bounding box center [108, 88] width 110 height 15
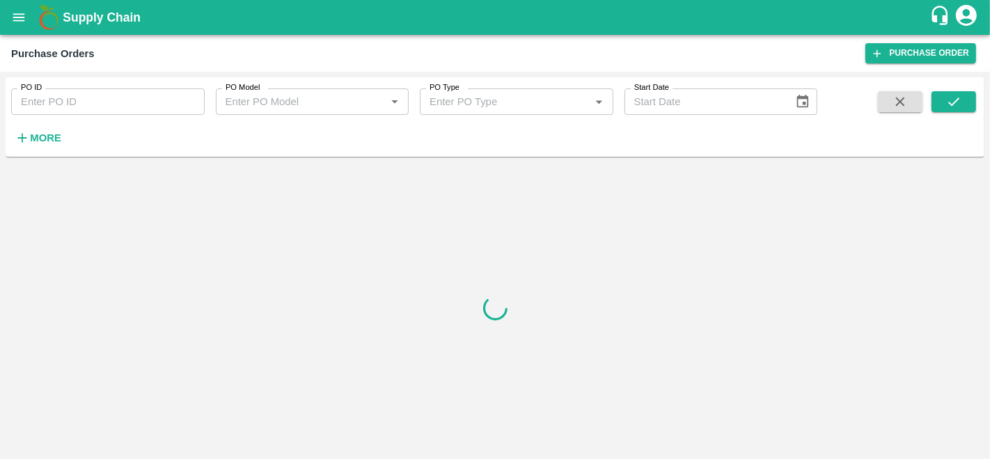
click at [40, 138] on strong "More" at bounding box center [45, 137] width 31 height 11
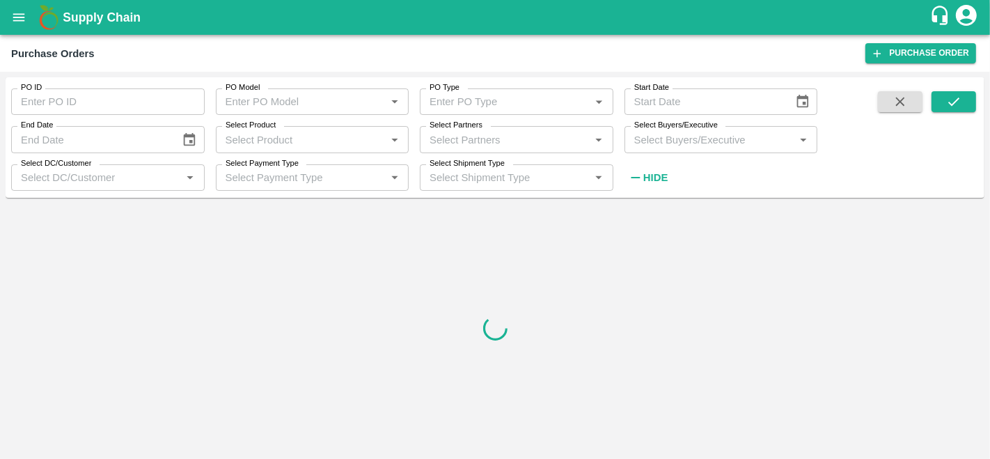
click at [660, 145] on input "Select Buyers/Executive" at bounding box center [710, 139] width 162 height 18
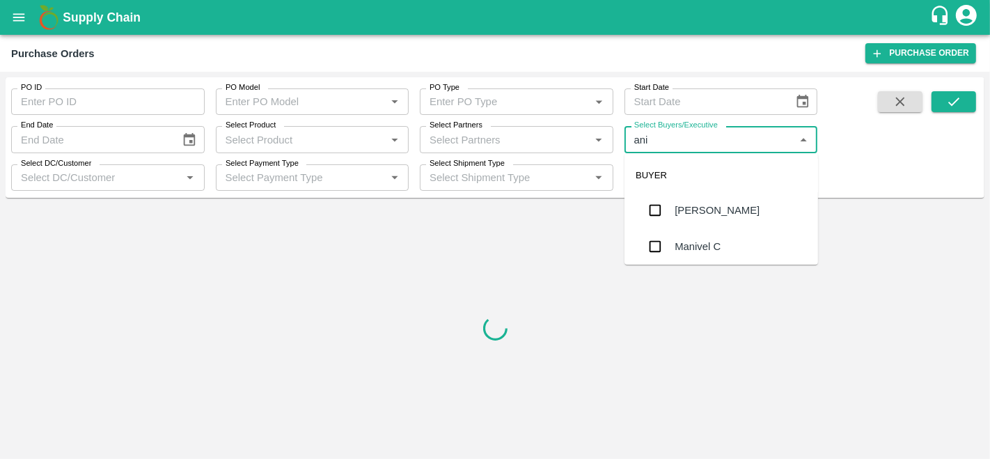
type input "anil"
click at [694, 210] on div "[PERSON_NAME]" at bounding box center [717, 210] width 85 height 15
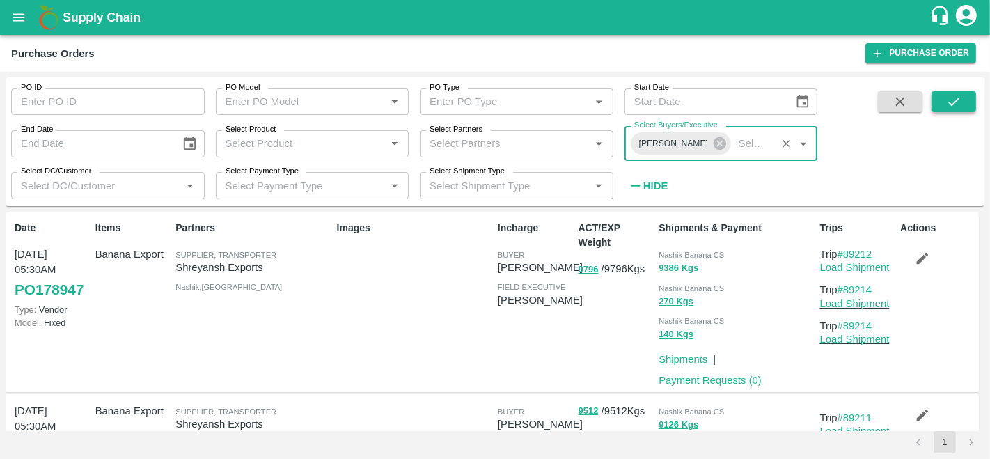
click at [956, 94] on icon "submit" at bounding box center [953, 101] width 15 height 15
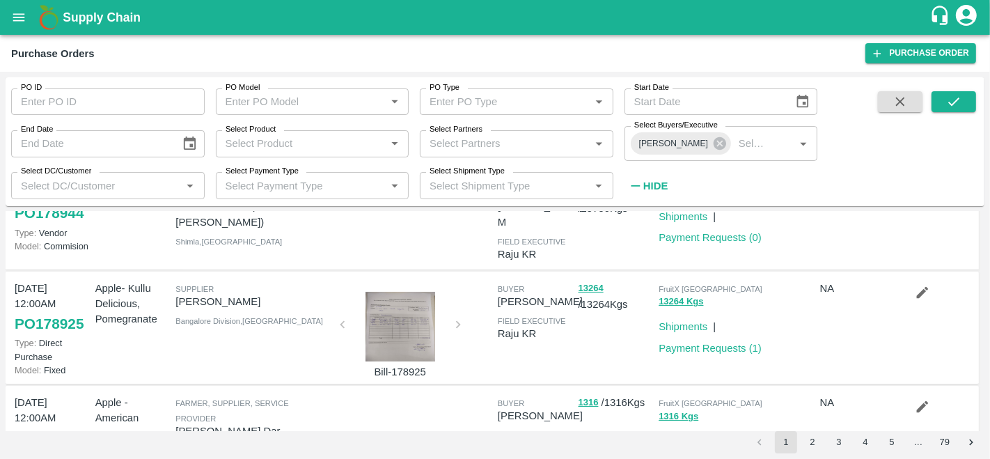
scroll to position [77, 0]
click at [680, 320] on link "Shipments" at bounding box center [683, 325] width 49 height 11
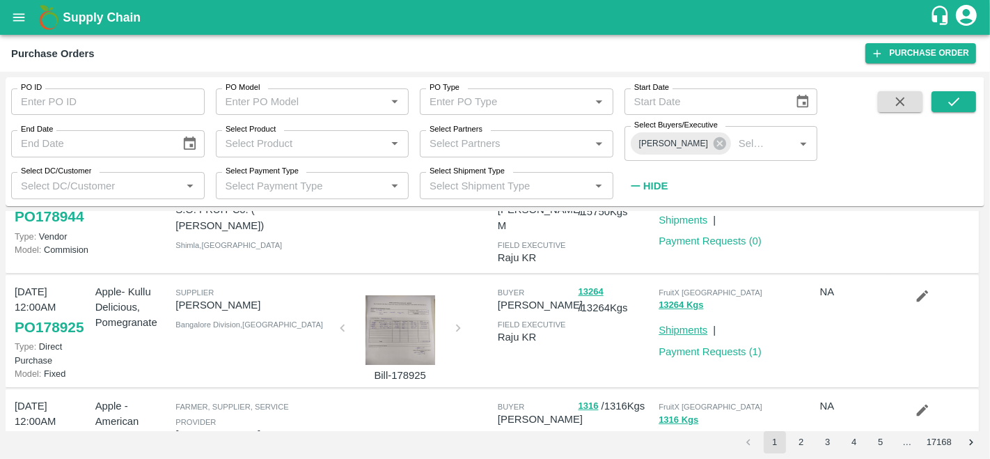
scroll to position [72, 0]
click at [686, 347] on link "Payment Requests ( 1 )" at bounding box center [710, 352] width 103 height 11
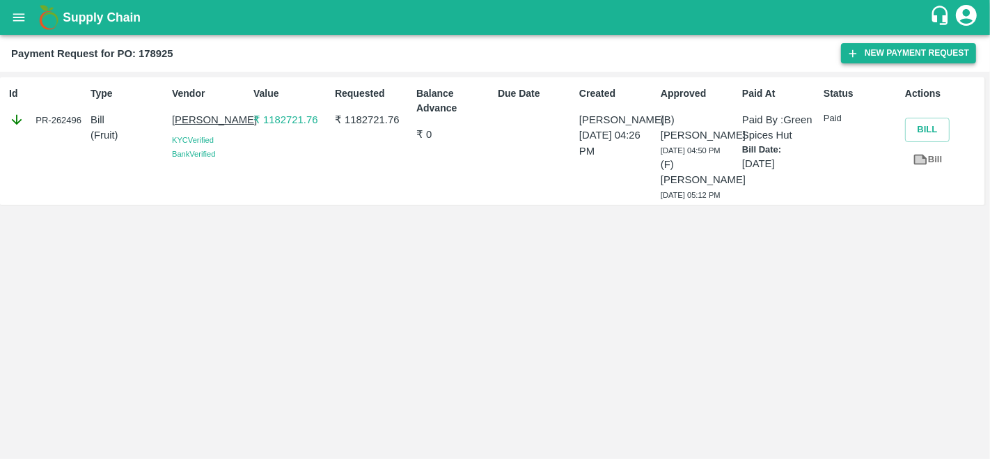
click at [897, 47] on button "New Payment Request" at bounding box center [908, 53] width 135 height 20
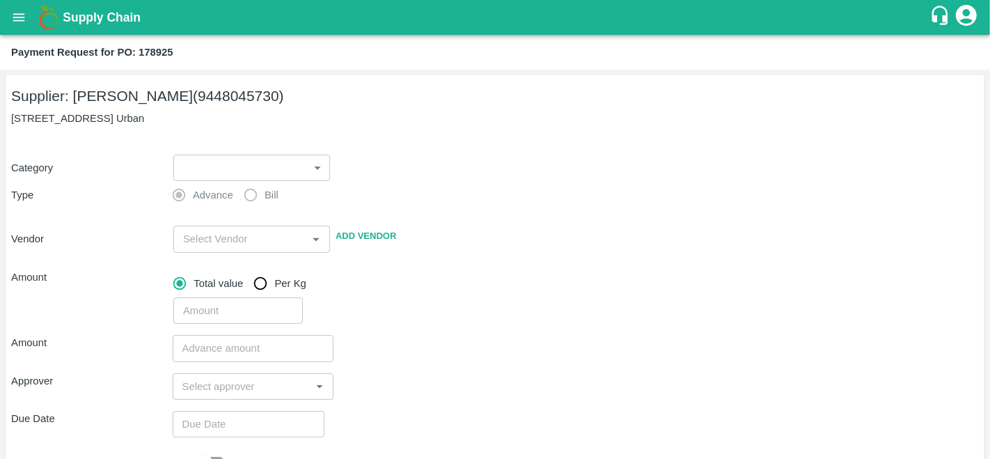
click at [269, 160] on body "Supply Chain Payment Request for PO: 178925 Supplier: JOTHAPPA S (9448045730) I…" at bounding box center [495, 229] width 990 height 459
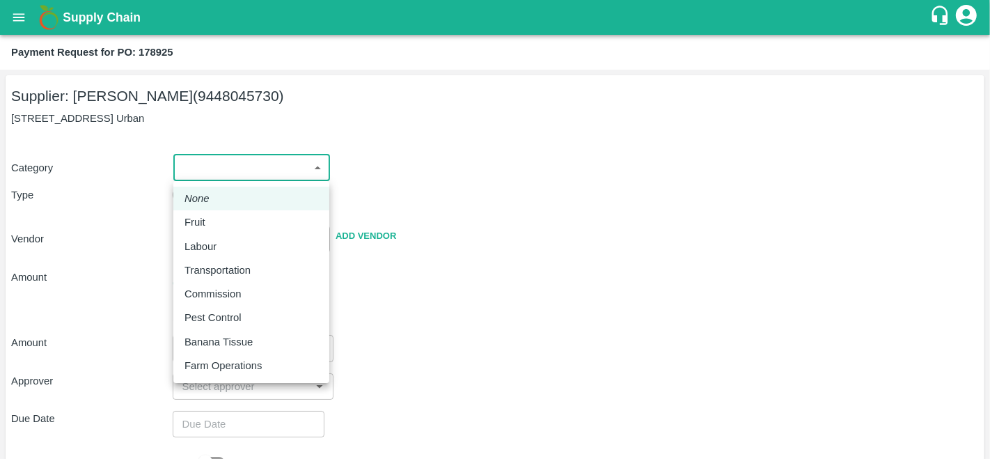
click at [202, 224] on p "Fruit" at bounding box center [194, 221] width 21 height 15
type input "1"
type input "JOTHAPPA S - 9448045730(Supplier)"
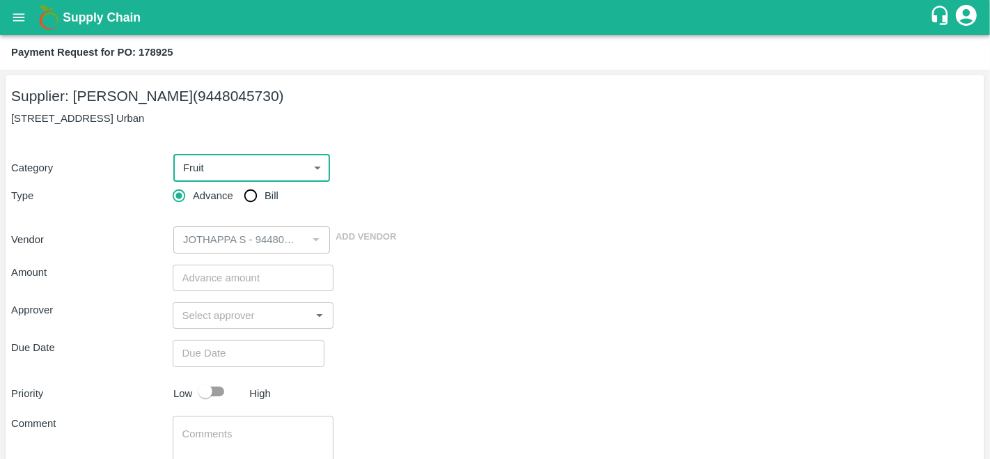
click at [246, 193] on input "Bill" at bounding box center [251, 196] width 28 height 28
radio input "true"
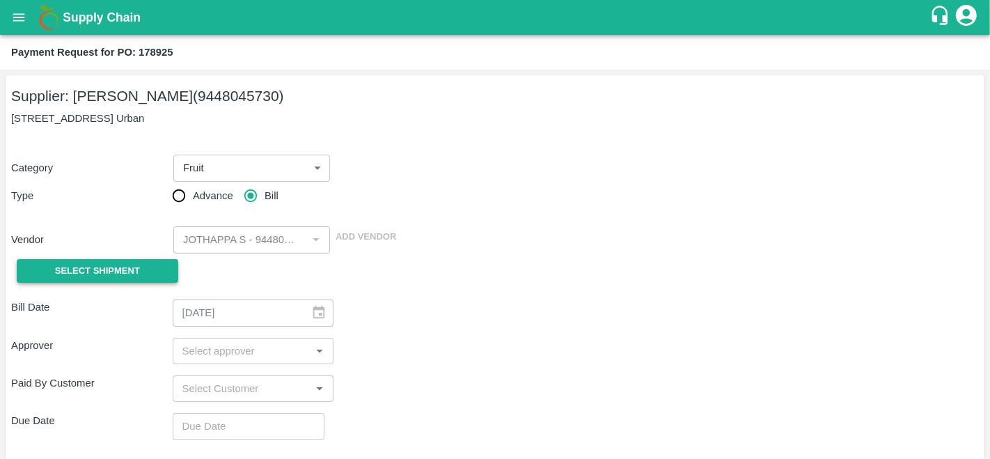
click at [158, 265] on button "Select Shipment" at bounding box center [98, 271] width 162 height 24
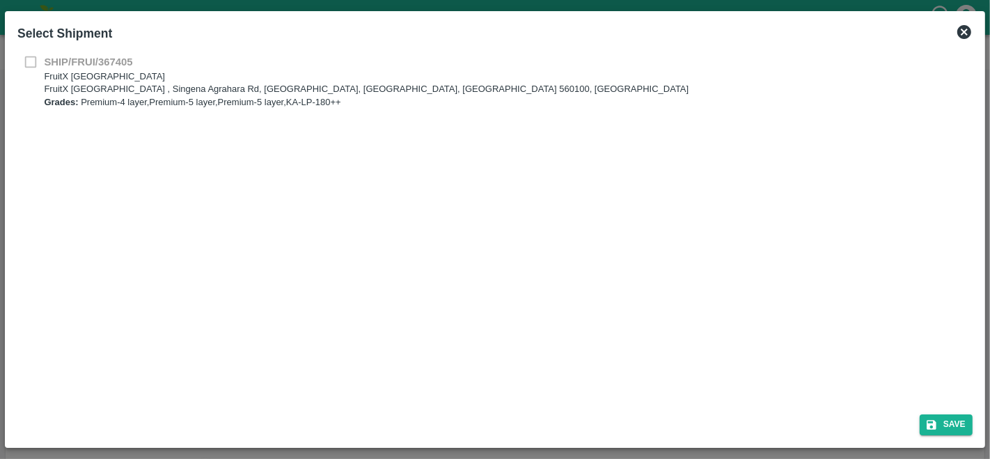
click at [961, 33] on icon at bounding box center [964, 32] width 14 height 14
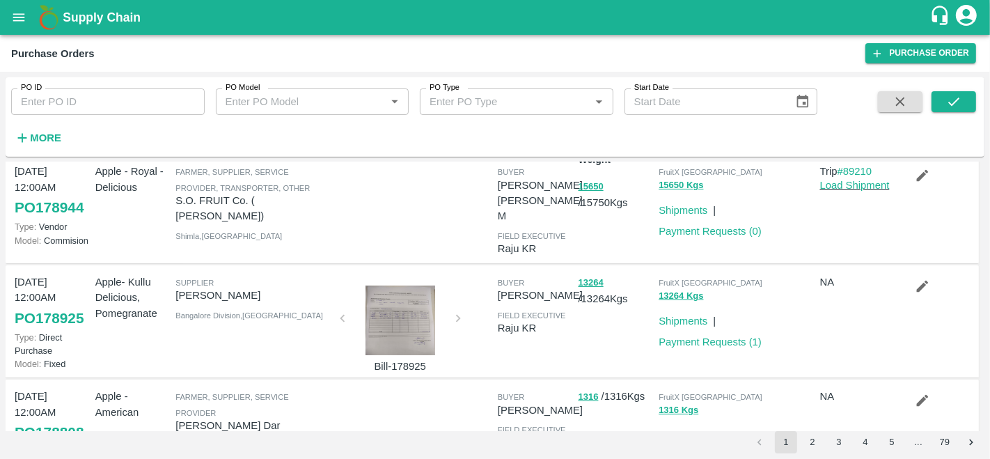
scroll to position [33, 0]
click at [683, 315] on link "Shipments" at bounding box center [683, 320] width 49 height 11
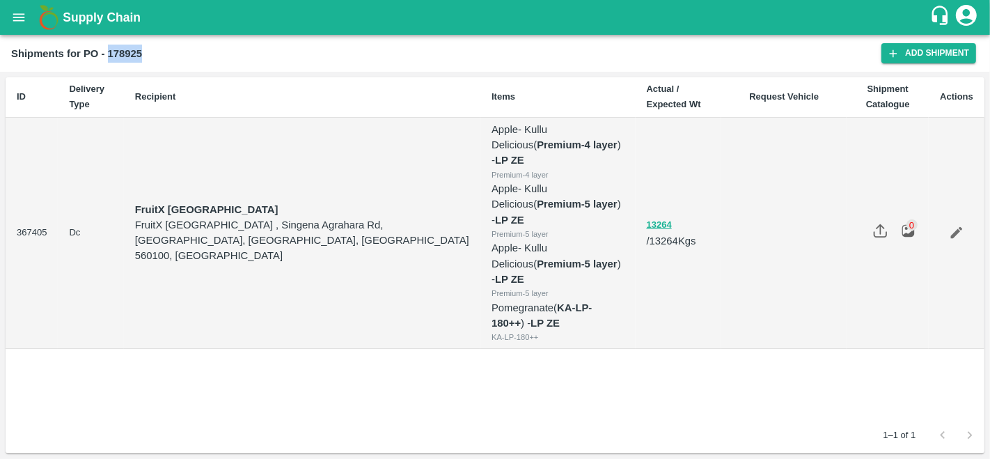
drag, startPoint x: 143, startPoint y: 54, endPoint x: 108, endPoint y: 55, distance: 35.5
click at [108, 55] on div "Shipments for PO - 178925" at bounding box center [446, 54] width 870 height 18
copy b "178925"
click at [19, 15] on icon "open drawer" at bounding box center [19, 17] width 12 height 8
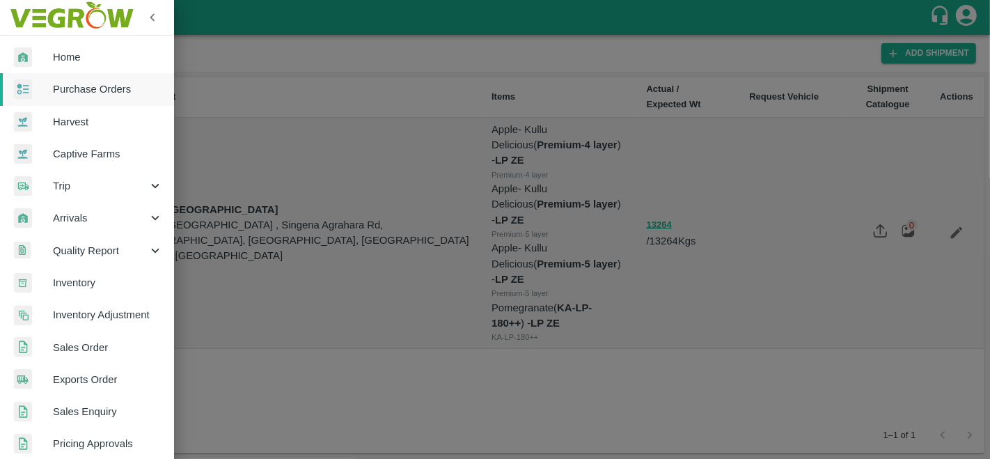
click at [93, 95] on span "Purchase Orders" at bounding box center [108, 88] width 110 height 15
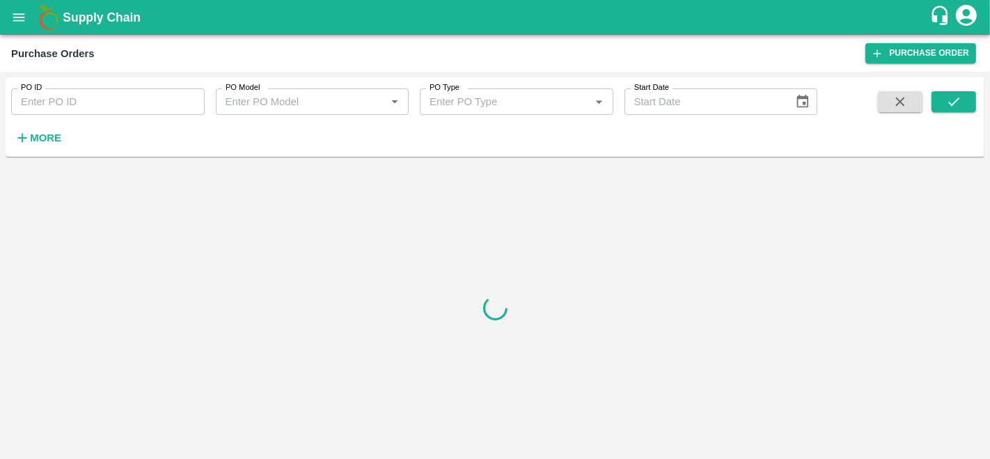
click at [52, 128] on button "More" at bounding box center [38, 138] width 54 height 24
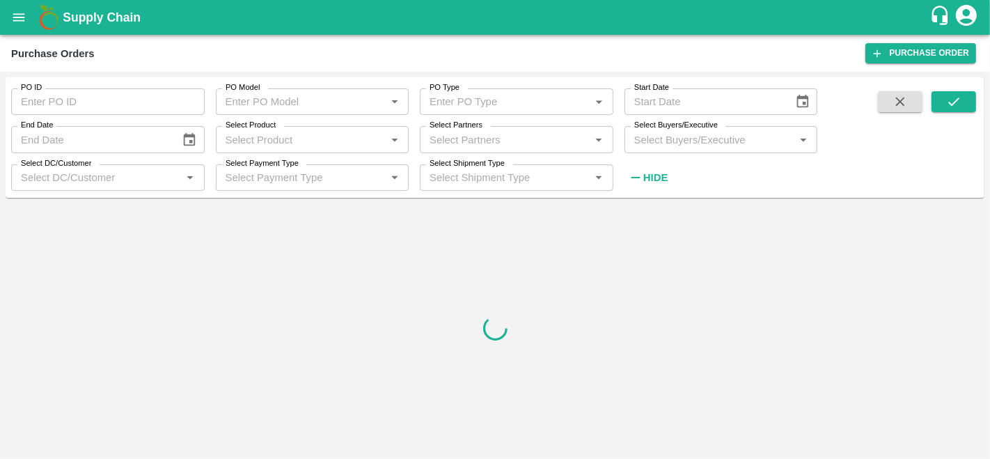
drag, startPoint x: 704, startPoint y: 140, endPoint x: 705, endPoint y: 132, distance: 7.8
click at [705, 132] on input "Select Buyers/Executive" at bounding box center [710, 139] width 162 height 18
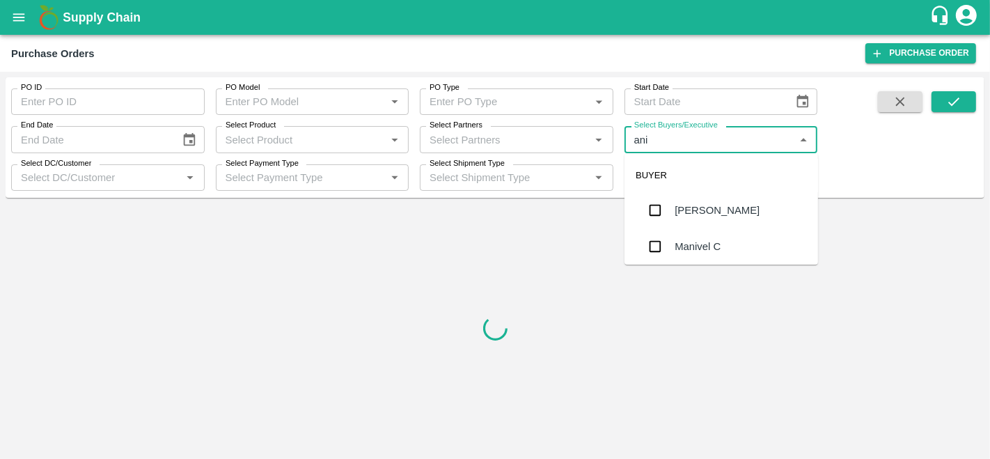
type input "anil"
click at [714, 212] on div "[PERSON_NAME]" at bounding box center [717, 210] width 85 height 15
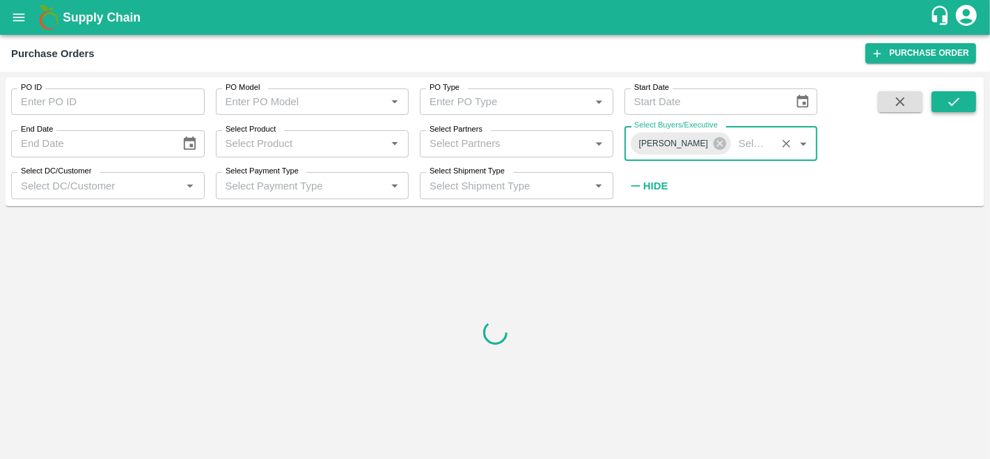
click at [945, 104] on button "submit" at bounding box center [954, 101] width 45 height 21
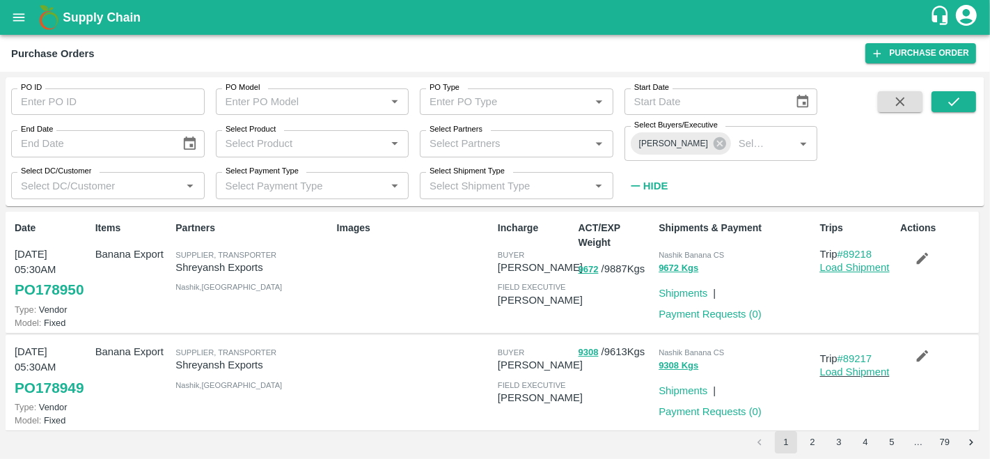
click at [865, 265] on link "Load Shipment" at bounding box center [855, 267] width 70 height 11
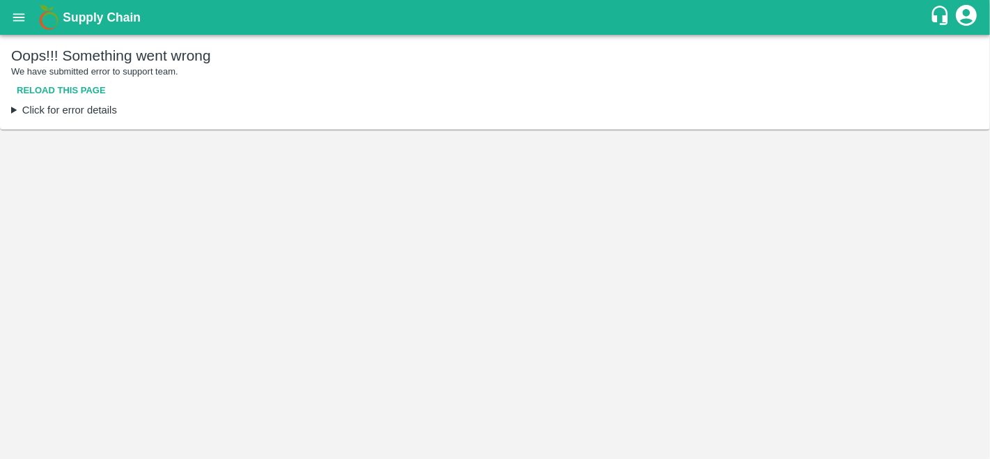
click at [91, 92] on button "Reload this page" at bounding box center [61, 91] width 100 height 24
click at [52, 87] on button "Reload this page" at bounding box center [61, 91] width 100 height 24
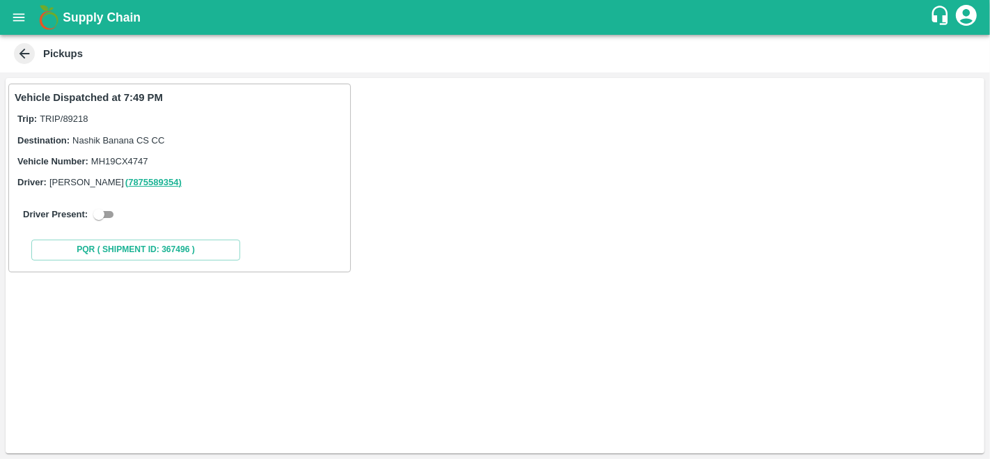
click at [113, 212] on input "checkbox" at bounding box center [99, 214] width 50 height 17
checkbox input "true"
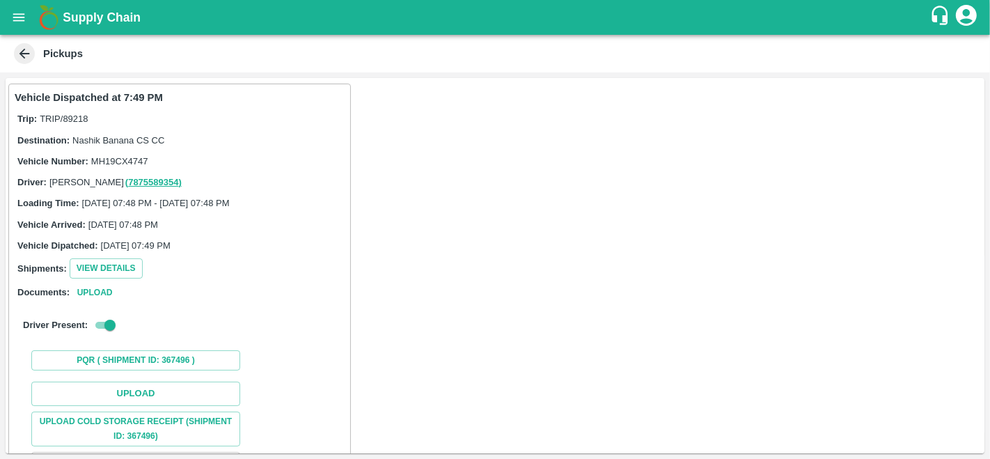
click at [19, 54] on icon at bounding box center [24, 54] width 10 height 10
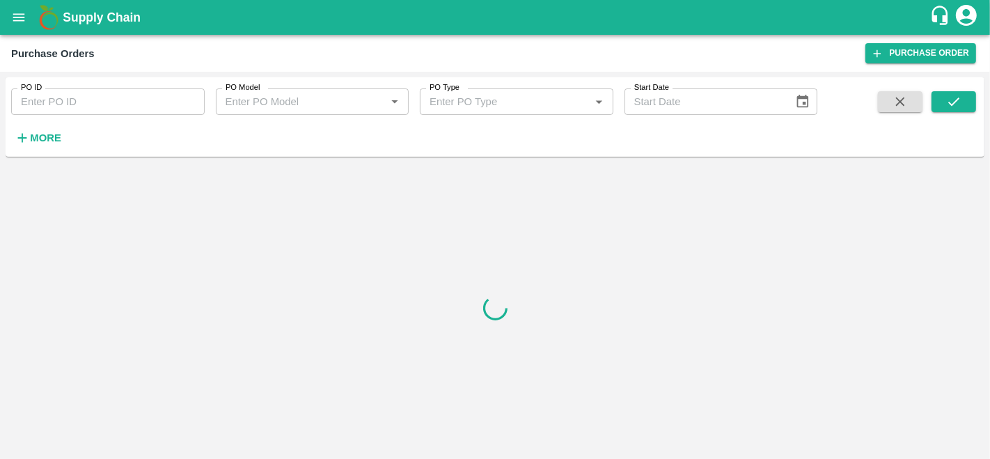
click at [47, 136] on strong "More" at bounding box center [45, 137] width 31 height 11
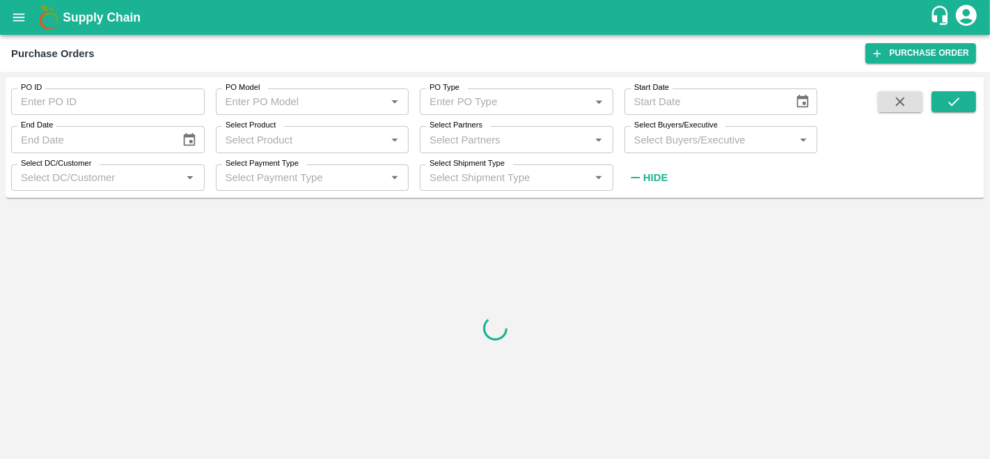
click at [695, 150] on div "Select Buyers/Executive   *" at bounding box center [722, 139] width 194 height 26
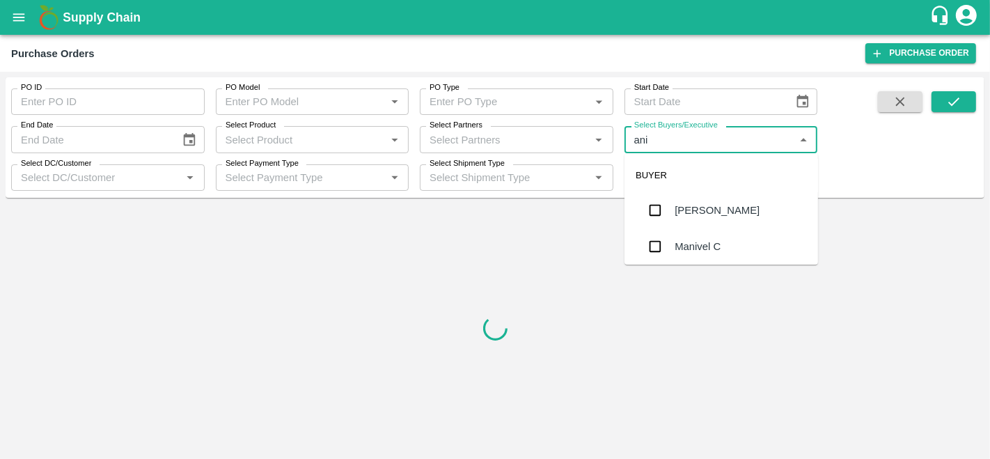
type input "anil"
click at [701, 213] on div "[PERSON_NAME]" at bounding box center [717, 210] width 85 height 15
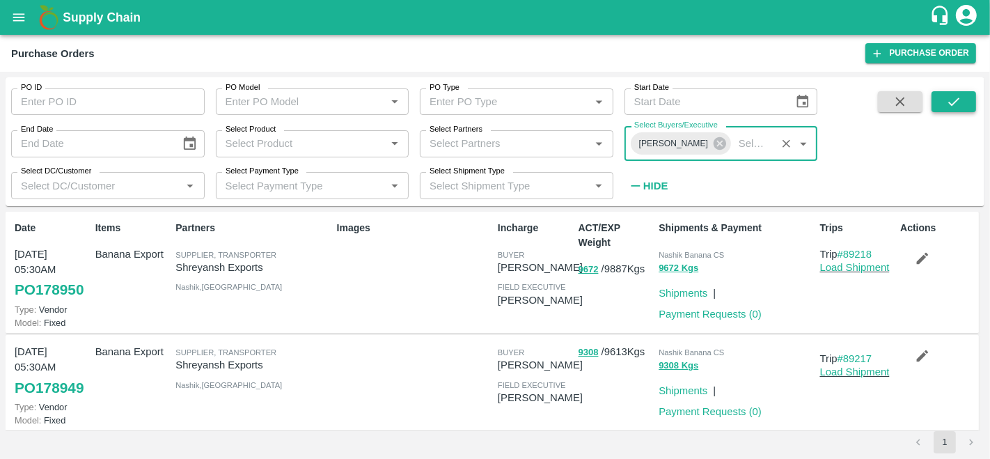
click at [953, 100] on icon "submit" at bounding box center [953, 101] width 15 height 15
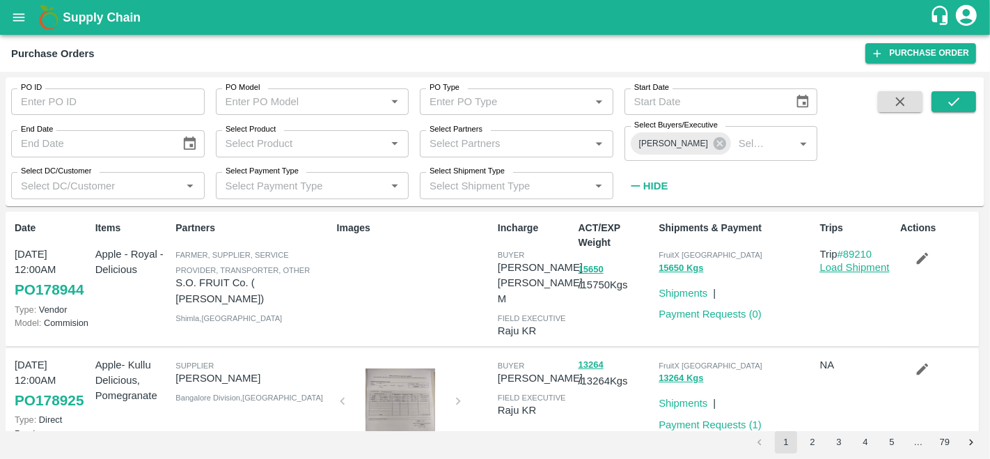
click at [843, 271] on link "Load Shipment" at bounding box center [855, 267] width 70 height 11
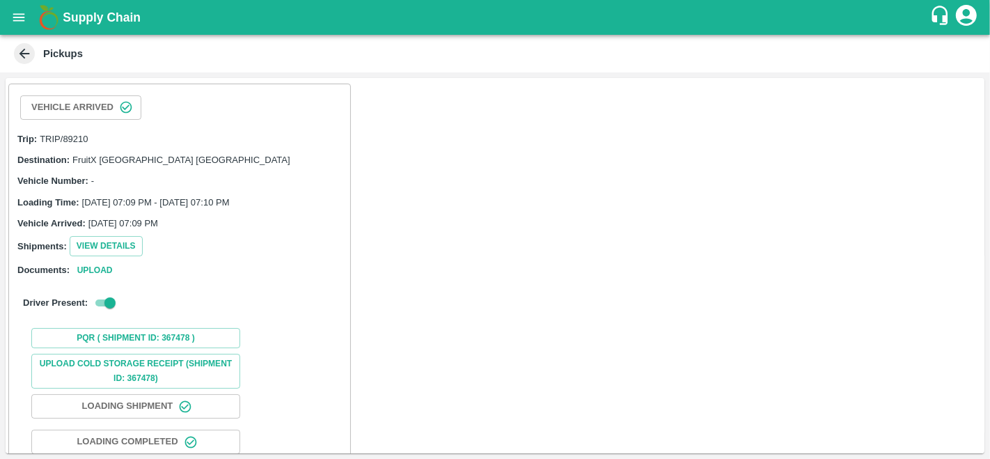
scroll to position [85, 0]
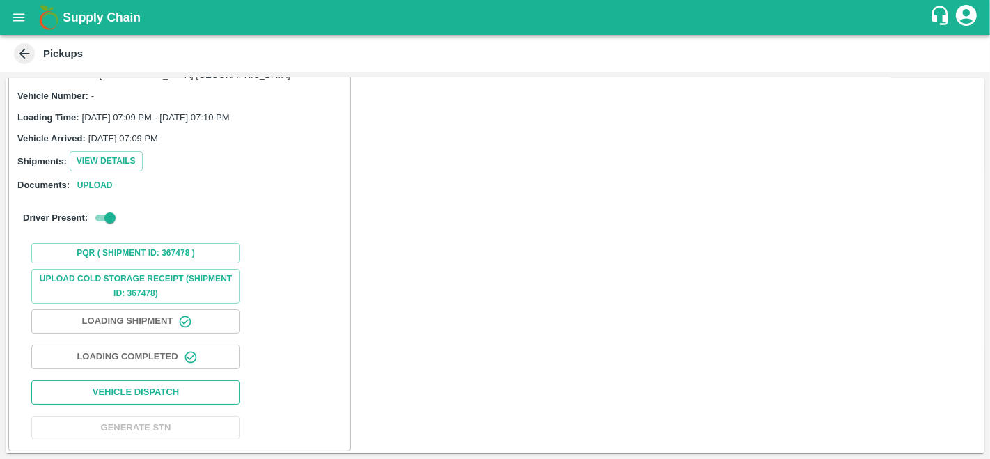
click at [162, 391] on button "Vehicle Dispatch" at bounding box center [135, 392] width 209 height 24
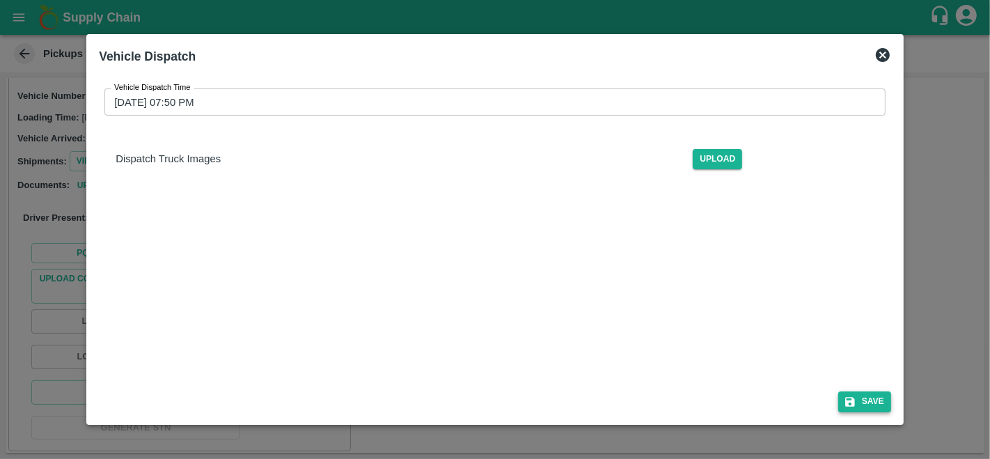
click at [861, 405] on button "Save" at bounding box center [864, 401] width 53 height 20
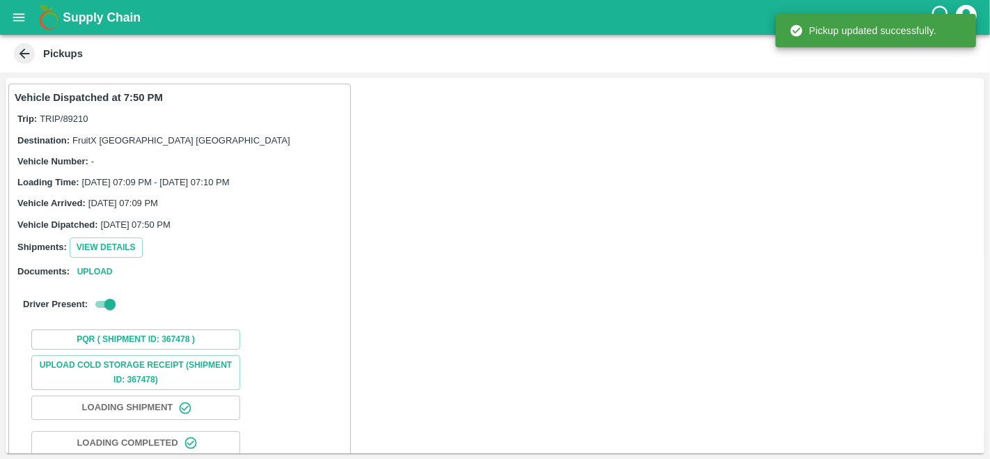
scroll to position [87, 0]
